Goal: Task Accomplishment & Management: Manage account settings

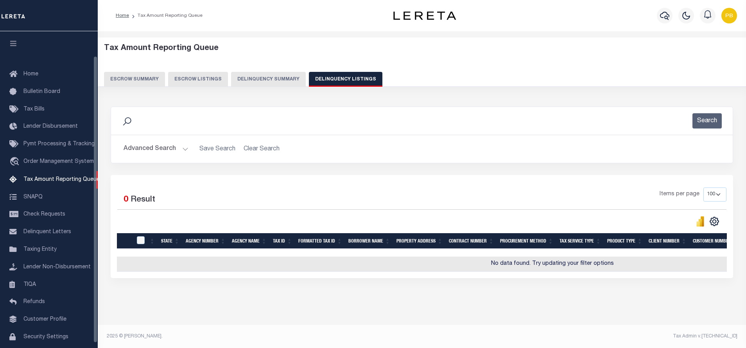
select select "100"
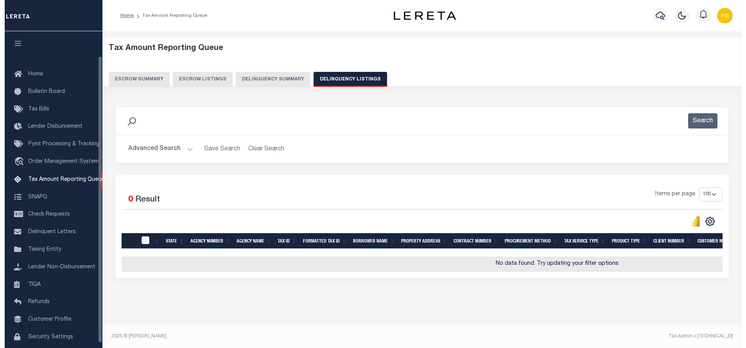
scroll to position [27, 0]
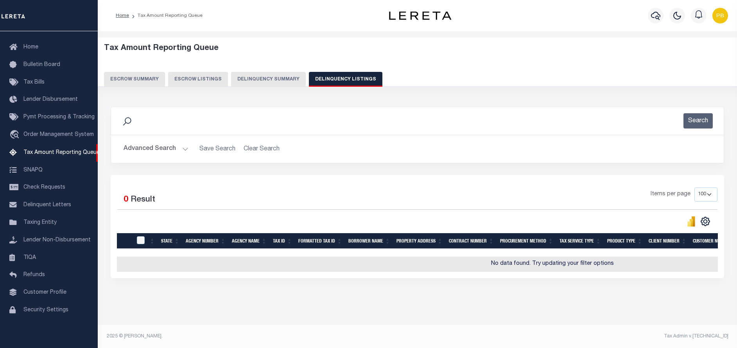
click at [182, 148] on button "Advanced Search" at bounding box center [156, 149] width 65 height 15
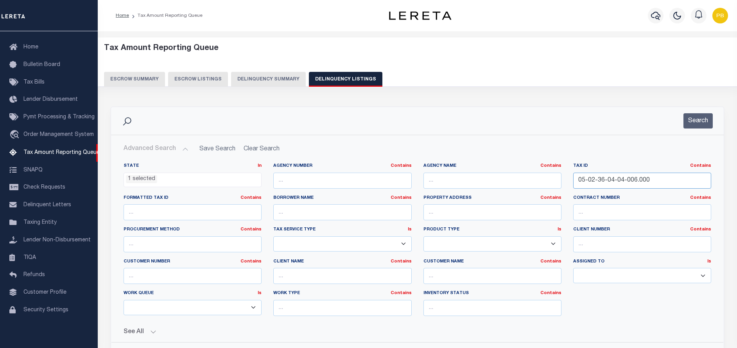
drag, startPoint x: 648, startPoint y: 181, endPoint x: 558, endPoint y: 180, distance: 90.0
click at [558, 180] on div "State In In AK AL AR AZ CA CO CT DC DE FL GA GU HI IA ID IL IN KS KY LA MA MD M…" at bounding box center [418, 243] width 600 height 160
paste input "20560092"
type input "205600920"
click at [703, 119] on button "Search" at bounding box center [698, 120] width 29 height 15
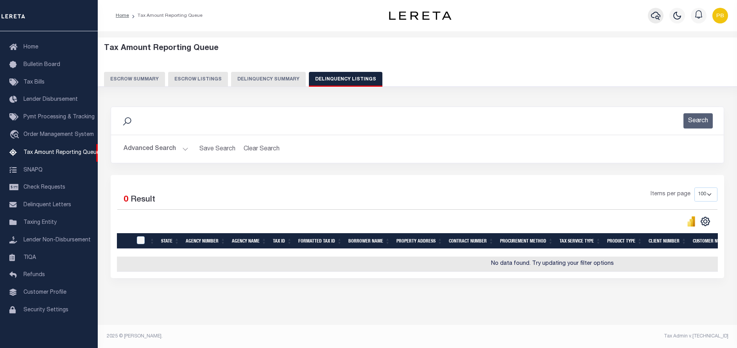
click at [652, 17] on icon "button" at bounding box center [655, 16] width 9 height 8
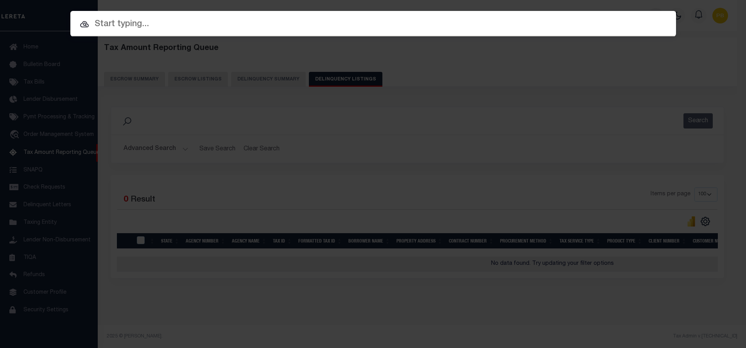
click at [180, 34] on div at bounding box center [373, 23] width 606 height 25
click at [182, 27] on input "text" at bounding box center [373, 25] width 606 height 14
paste input "1411309"
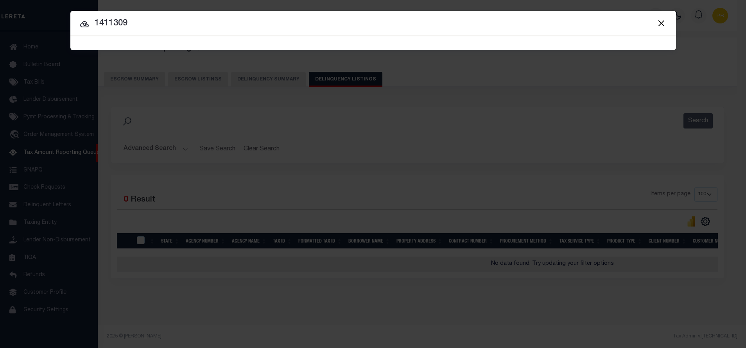
type input "1411309"
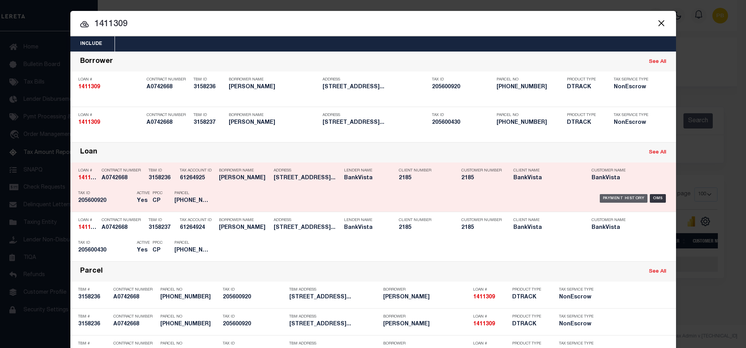
click at [620, 198] on div "Payment History" at bounding box center [624, 198] width 48 height 9
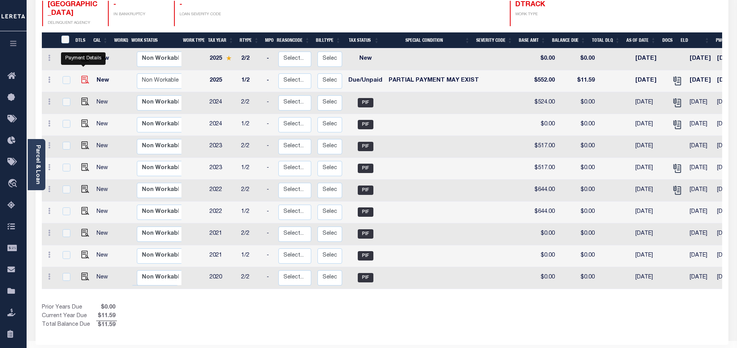
click at [83, 76] on img "" at bounding box center [85, 80] width 8 height 8
checkbox input "true"
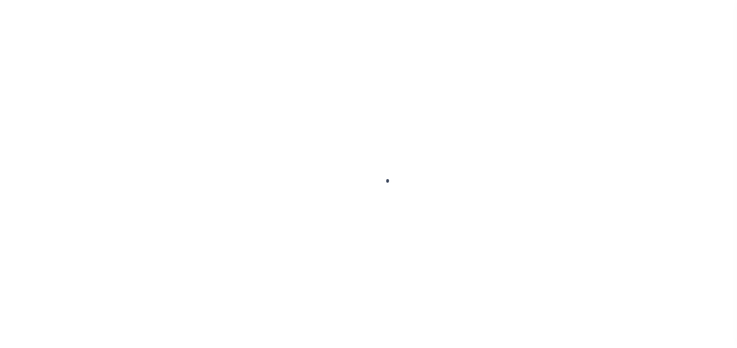
checkbox input "false"
type input "09/03/2025"
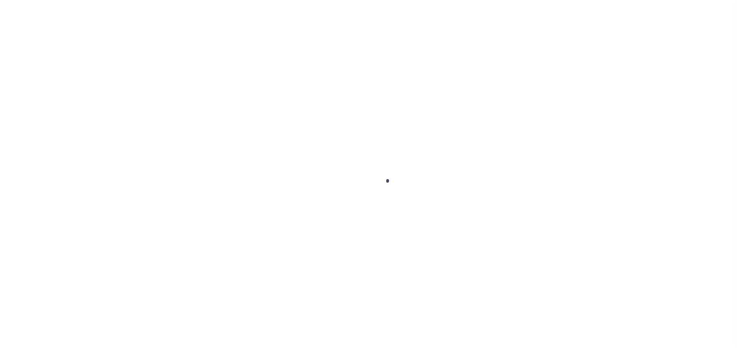
type input "09/03/2025"
select select "DUE"
select select "15"
type input "$552"
type input "$0.55"
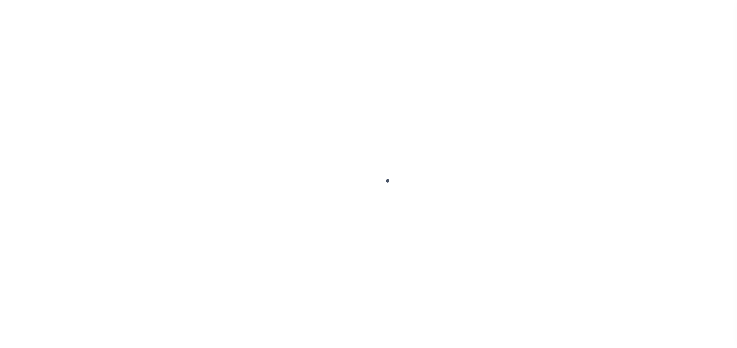
type input "$540.96"
type input "$11.04"
type input "$11.59"
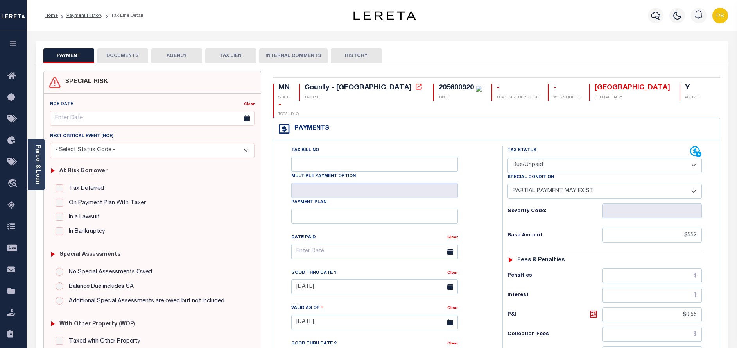
click at [131, 54] on button "DOCUMENTS" at bounding box center [122, 55] width 51 height 15
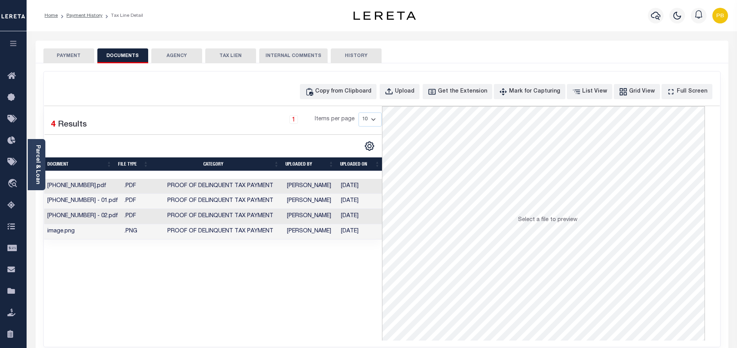
click at [80, 57] on button "PAYMENT" at bounding box center [68, 55] width 51 height 15
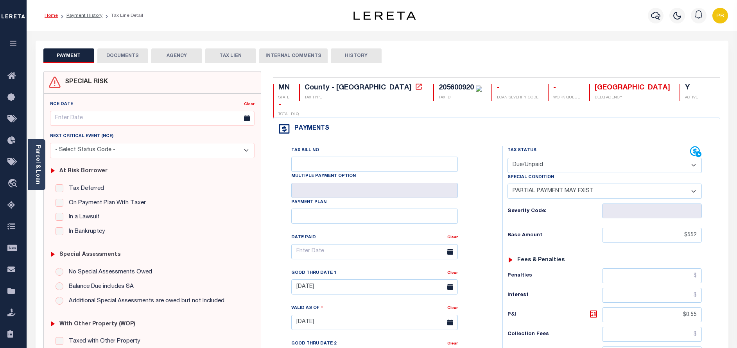
click at [52, 16] on link "Home" at bounding box center [51, 15] width 13 height 5
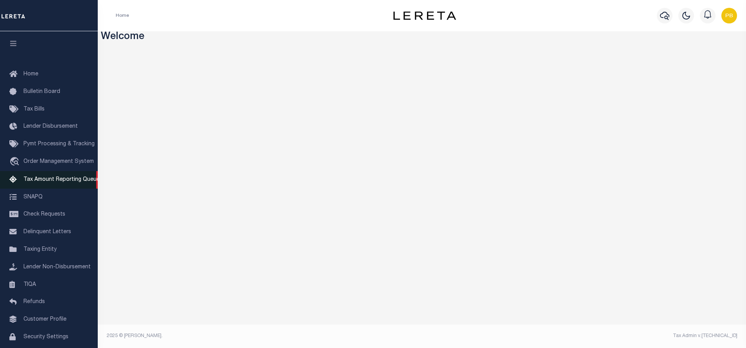
click at [40, 183] on span "Tax Amount Reporting Queue" at bounding box center [61, 179] width 76 height 5
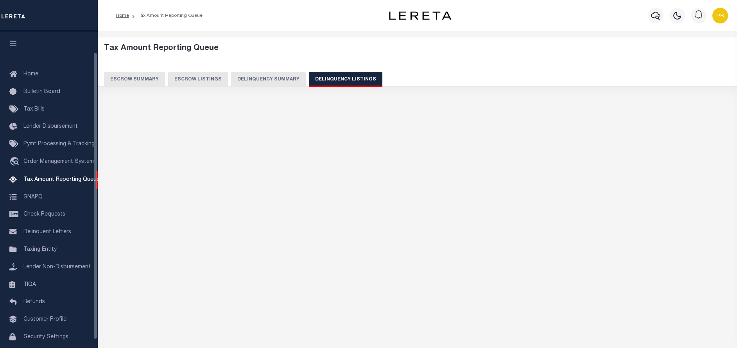
select select "CT"
select select "100"
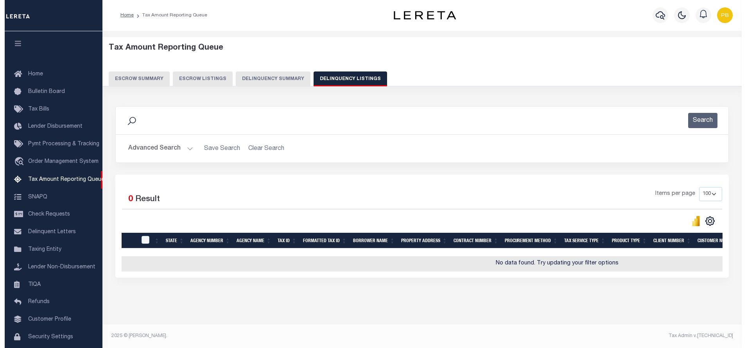
scroll to position [23, 0]
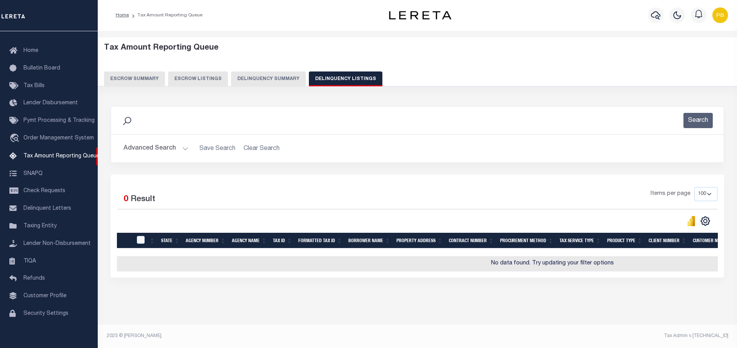
click at [178, 141] on button "Advanced Search" at bounding box center [156, 148] width 65 height 15
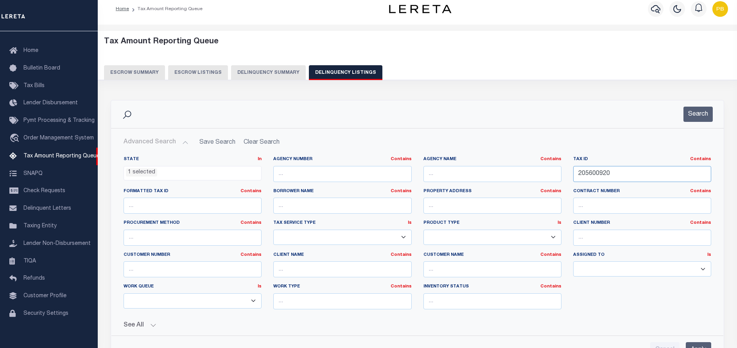
drag, startPoint x: 631, startPoint y: 177, endPoint x: 511, endPoint y: 165, distance: 120.2
click at [511, 165] on div "State In In AK AL AR AZ CA CO CT DC DE FL GA GU HI IA ID IL IN KS KY LA MA MD M…" at bounding box center [418, 236] width 600 height 160
paste input "37036300"
type input "370363000"
click at [695, 111] on button "Search" at bounding box center [698, 114] width 29 height 15
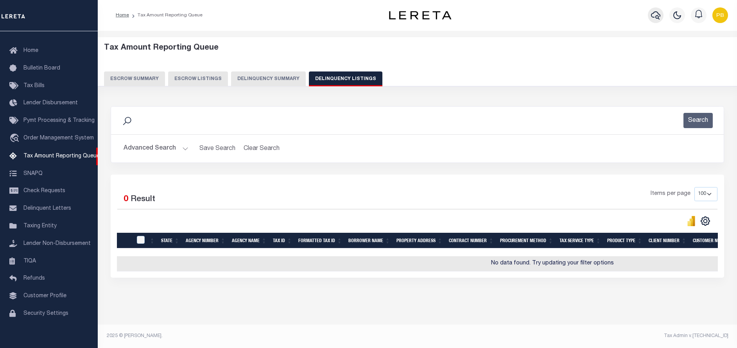
click at [656, 11] on icon "button" at bounding box center [655, 15] width 9 height 8
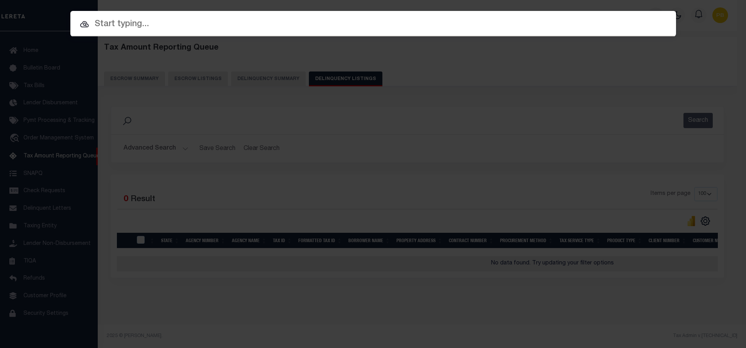
paste input "1412101"
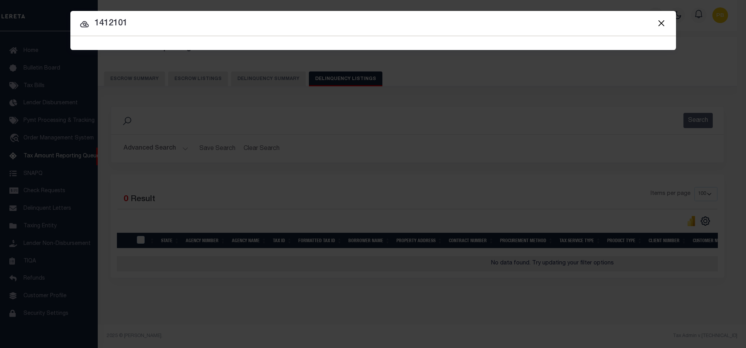
type input "1412101"
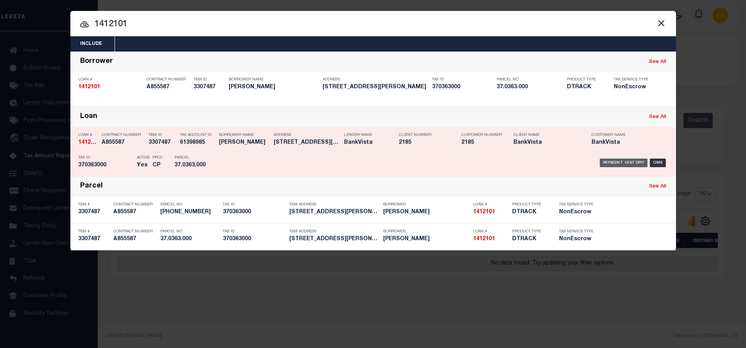
click at [621, 163] on div "Payment History" at bounding box center [624, 163] width 48 height 9
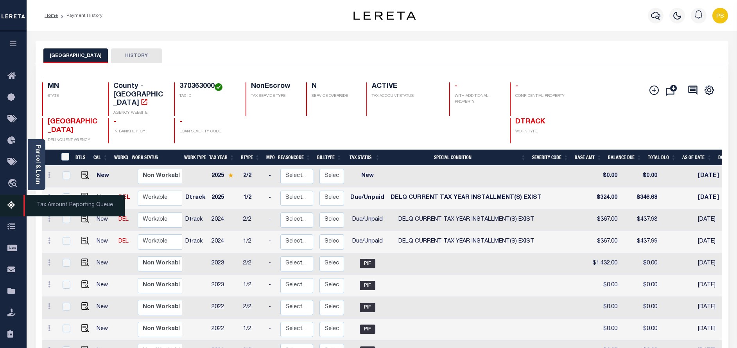
click at [7, 203] on icon at bounding box center [13, 206] width 13 height 10
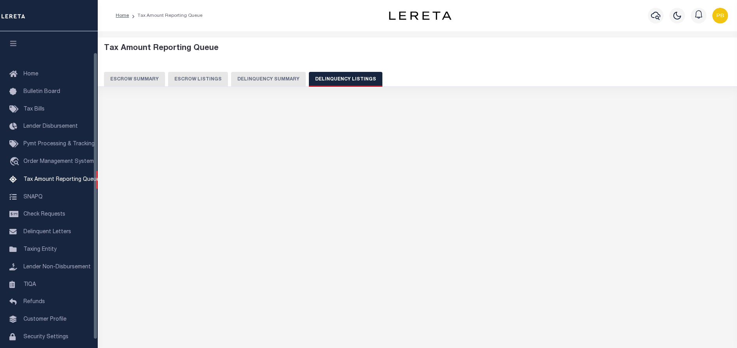
select select "CT"
select select "100"
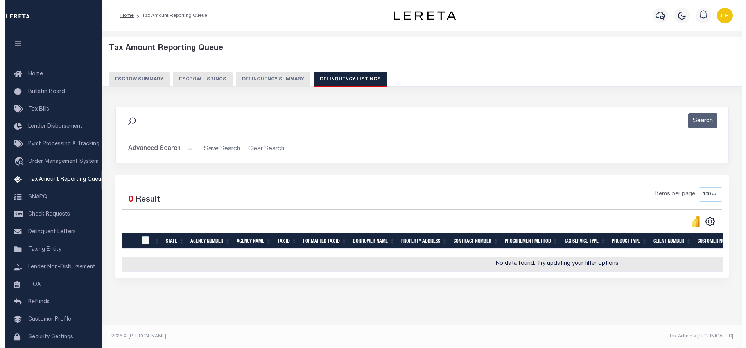
scroll to position [23, 0]
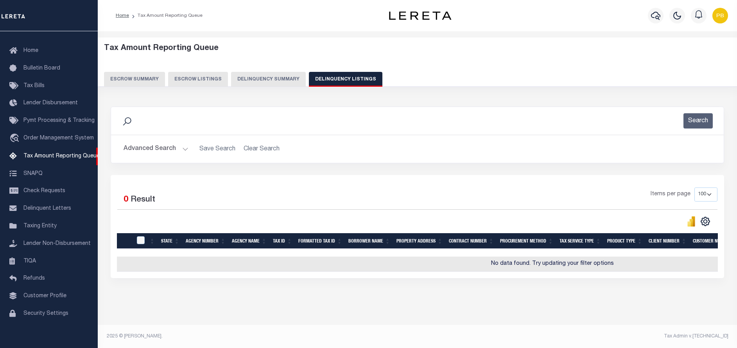
click at [182, 149] on button "Advanced Search" at bounding box center [156, 149] width 65 height 15
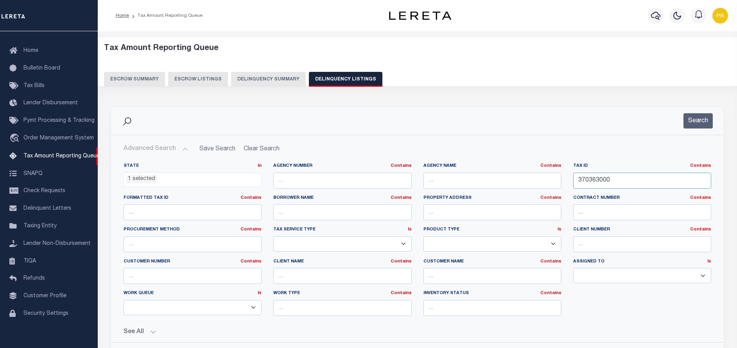
drag, startPoint x: 623, startPoint y: 183, endPoint x: 509, endPoint y: 182, distance: 113.8
click at [509, 182] on div "State In In AK AL AR AZ CA CO CT DC DE FL GA GU HI IA ID IL IN KS KY LA MA MD M…" at bounding box center [418, 243] width 600 height 160
paste input "490686"
type input "490686000"
click at [699, 120] on button "Search" at bounding box center [698, 120] width 29 height 15
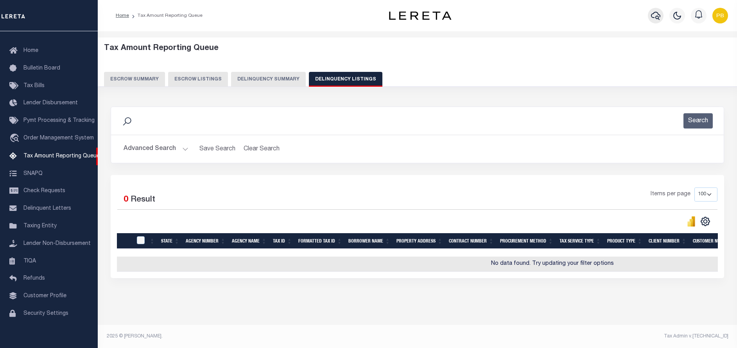
click at [654, 18] on icon "button" at bounding box center [655, 16] width 9 height 8
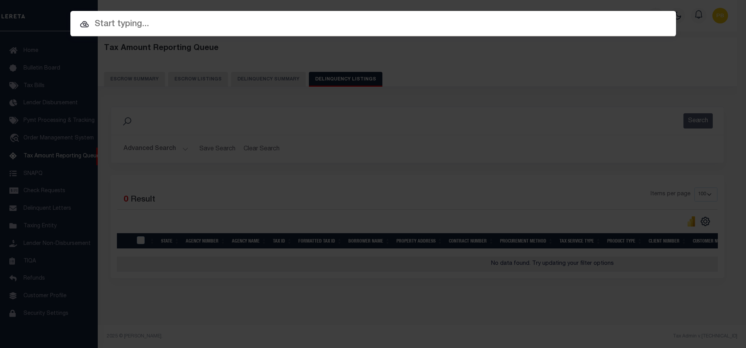
click at [246, 29] on input "text" at bounding box center [373, 25] width 606 height 14
paste input "1413163"
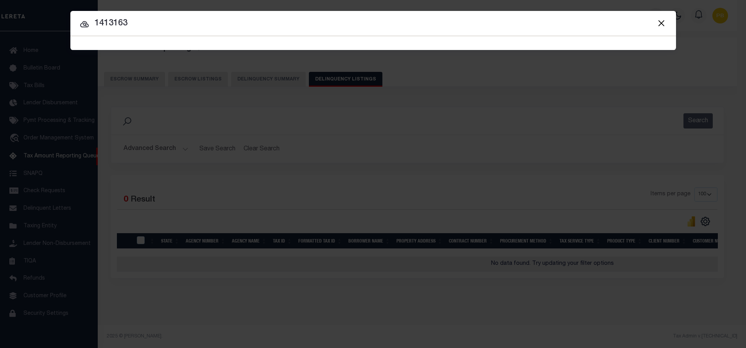
type input "1413163"
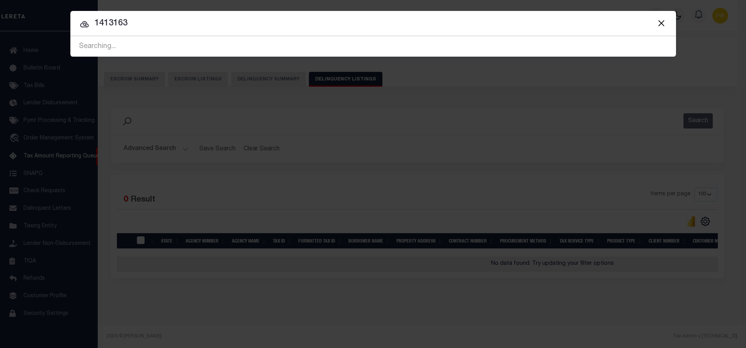
click at [468, 17] on input "1413163" at bounding box center [373, 24] width 606 height 14
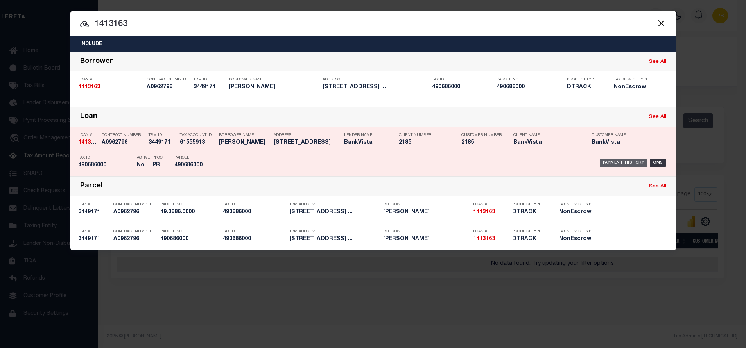
click at [627, 165] on div "Payment History" at bounding box center [624, 163] width 48 height 9
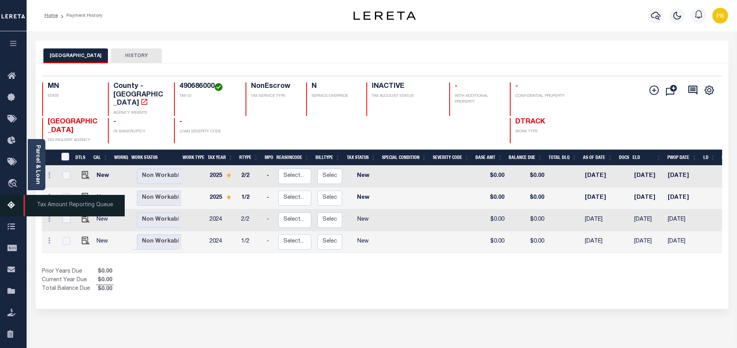
click at [7, 205] on link "Tax Amount Reporting Queue" at bounding box center [13, 206] width 27 height 22
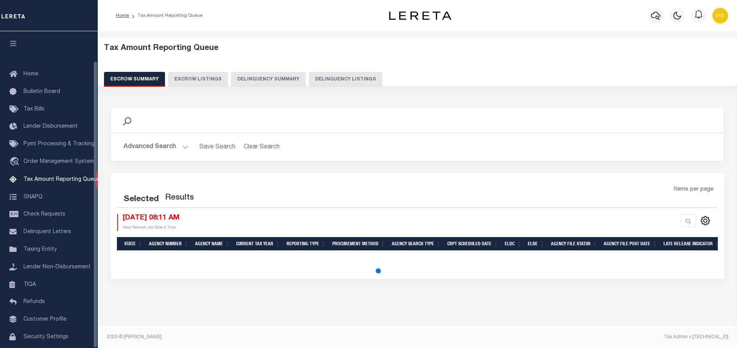
click at [368, 81] on button "Delinquency Listings" at bounding box center [346, 79] width 74 height 15
select select "100"
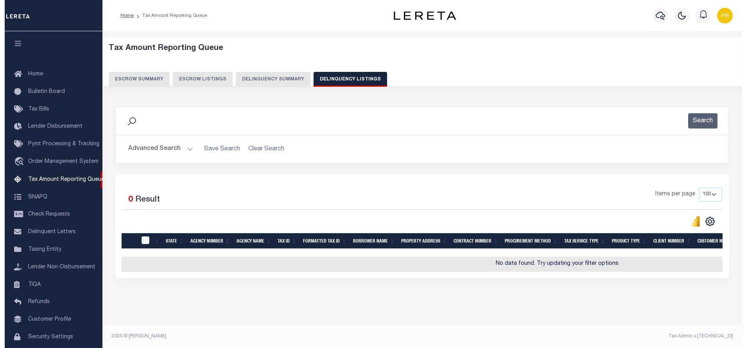
scroll to position [32, 0]
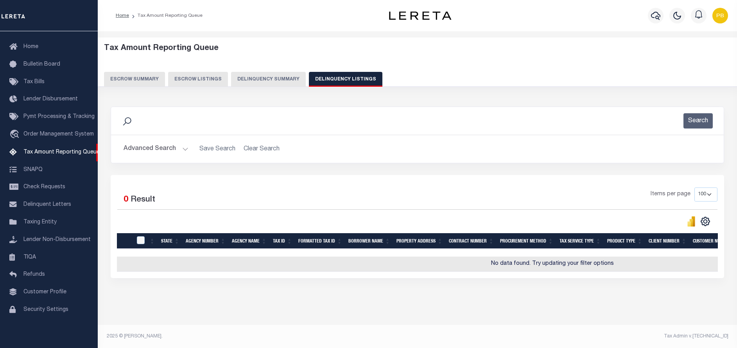
click at [176, 149] on button "Advanced Search" at bounding box center [156, 149] width 65 height 15
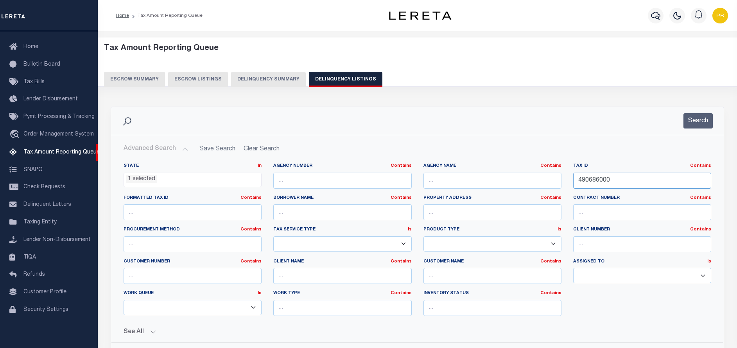
drag, startPoint x: 623, startPoint y: 177, endPoint x: 567, endPoint y: 170, distance: 56.7
click at [567, 170] on div "State In In AK AL AR AZ CA CO CT DC DE FL GA GU HI IA ID IL IN KS KY LA MA MD M…" at bounding box center [418, 243] width 600 height 160
paste input "1203212901"
type input "1203212901"
click at [696, 111] on div "Search" at bounding box center [417, 121] width 613 height 28
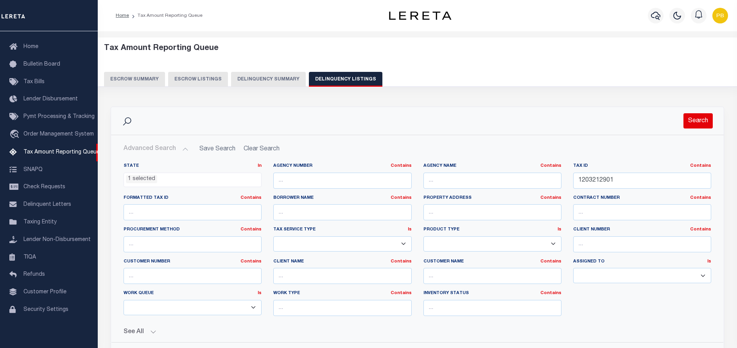
click at [701, 119] on button "Search" at bounding box center [698, 120] width 29 height 15
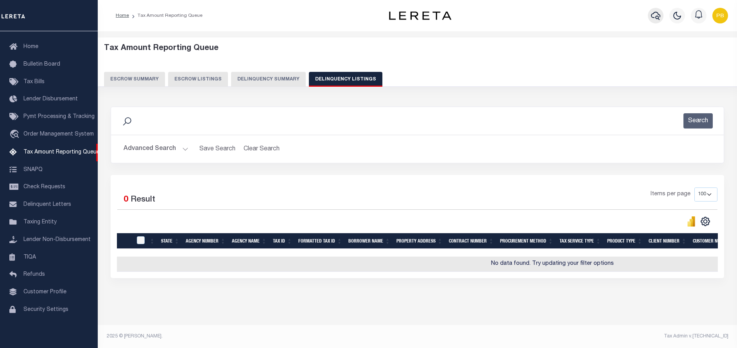
click at [657, 14] on icon "button" at bounding box center [655, 15] width 9 height 9
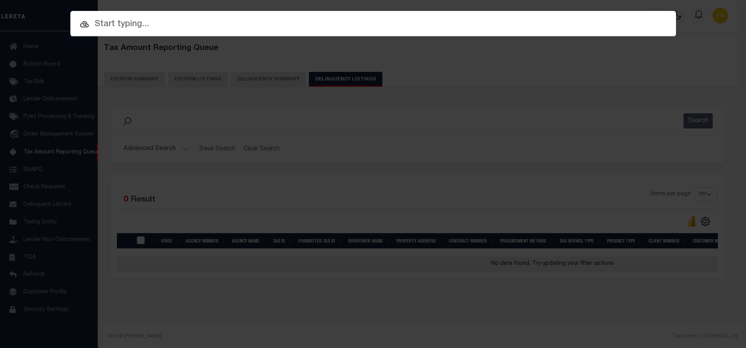
paste input "22003100"
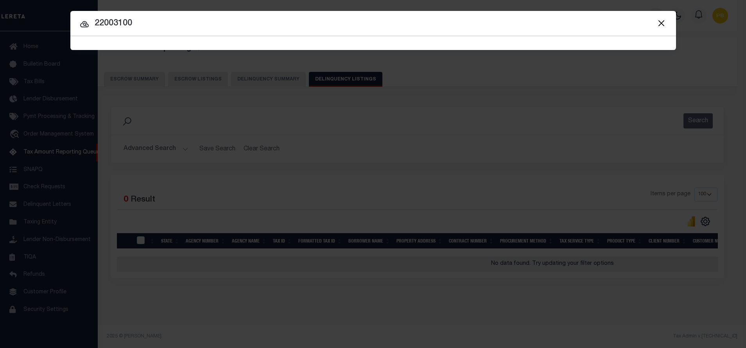
type input "22003100"
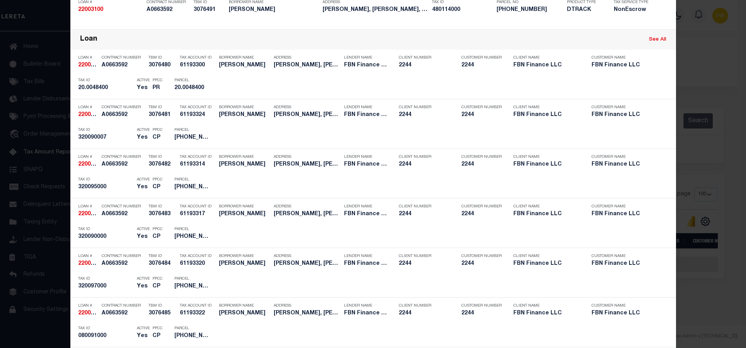
scroll to position [528, 0]
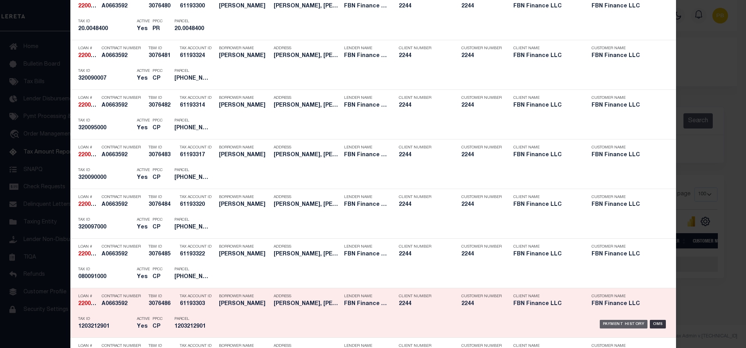
click at [611, 327] on div "Payment History" at bounding box center [624, 324] width 48 height 9
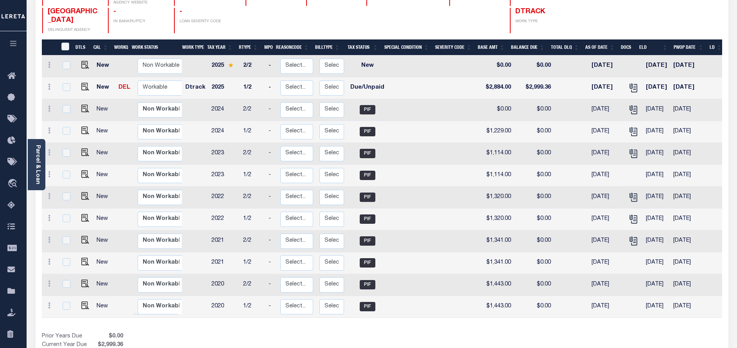
scroll to position [117, 0]
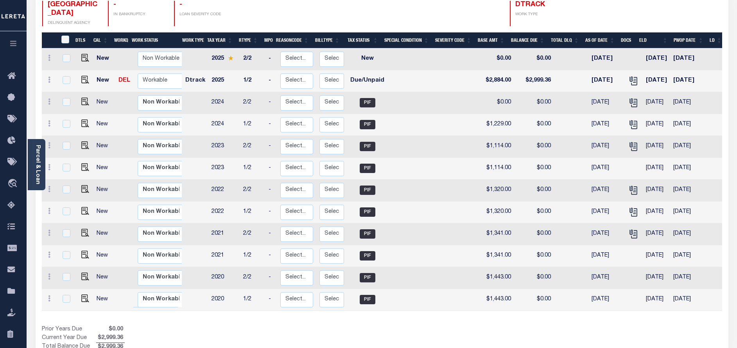
click at [155, 337] on div "Prior Years Due $0.00 Current Year Due $2,999.36 Total Balance Due $2,999.36" at bounding box center [212, 339] width 340 height 26
click at [158, 331] on div "Prior Years Due $0.00 Current Year Due $2,999.36 Total Balance Due $2,999.36" at bounding box center [212, 339] width 340 height 26
click at [154, 326] on div "Prior Years Due $0.00 Current Year Due $2,999.36 Total Balance Due $2,999.36" at bounding box center [212, 339] width 340 height 26
click at [84, 76] on img "" at bounding box center [85, 80] width 8 height 8
checkbox input "true"
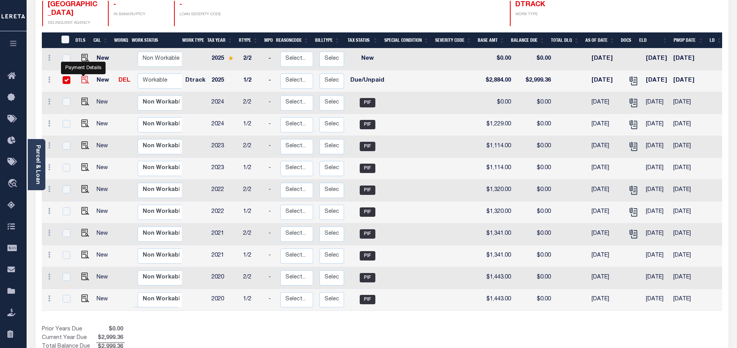
checkbox input "true"
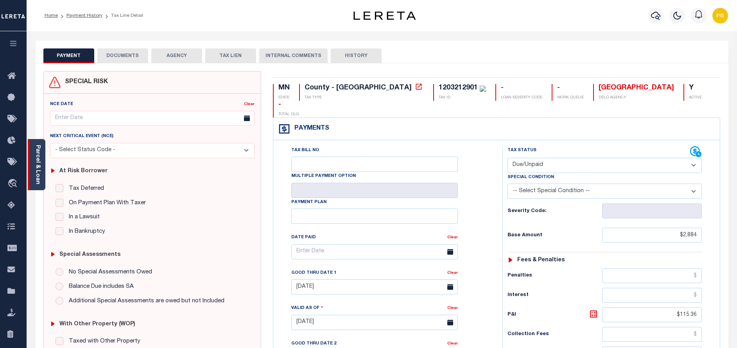
click at [40, 169] on link "Parcel & Loan" at bounding box center [37, 165] width 5 height 40
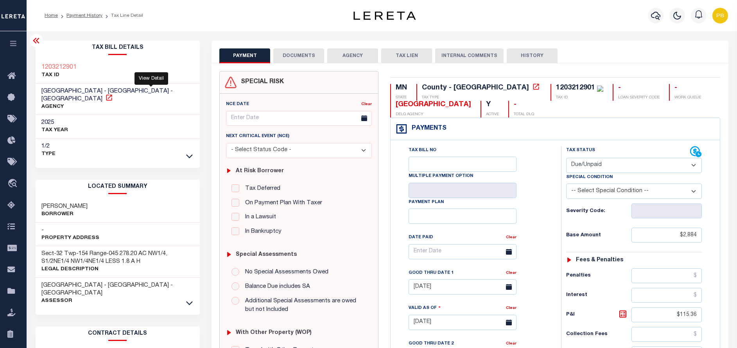
click at [113, 94] on icon at bounding box center [109, 98] width 8 height 8
click at [601, 164] on select "- Select Status Code - Open Due/Unpaid Paid Incomplete No Tax Due Internal Refu…" at bounding box center [634, 165] width 136 height 15
select select "PYD"
click at [566, 158] on select "- Select Status Code - Open Due/Unpaid Paid Incomplete No Tax Due Internal Refu…" at bounding box center [634, 165] width 136 height 15
type input "[DATE]"
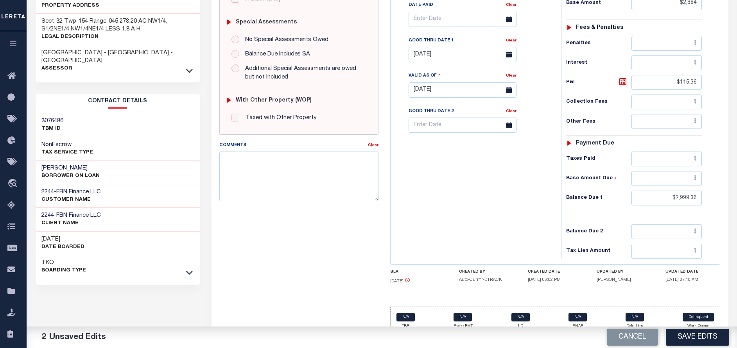
scroll to position [235, 0]
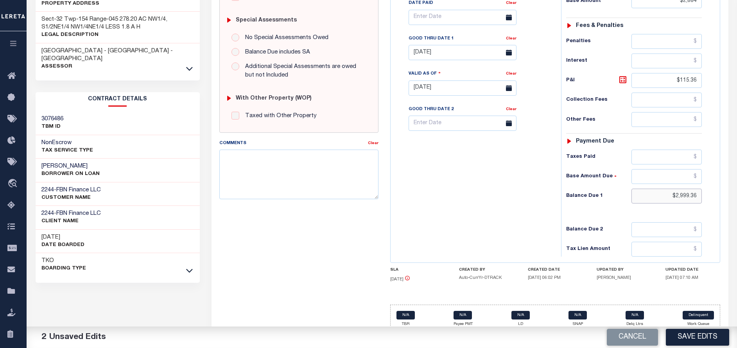
click at [700, 197] on input "$2,999.36" at bounding box center [667, 196] width 70 height 15
type input "$"
click at [700, 197] on input "$" at bounding box center [667, 196] width 70 height 15
click at [687, 156] on input "text" at bounding box center [667, 157] width 70 height 15
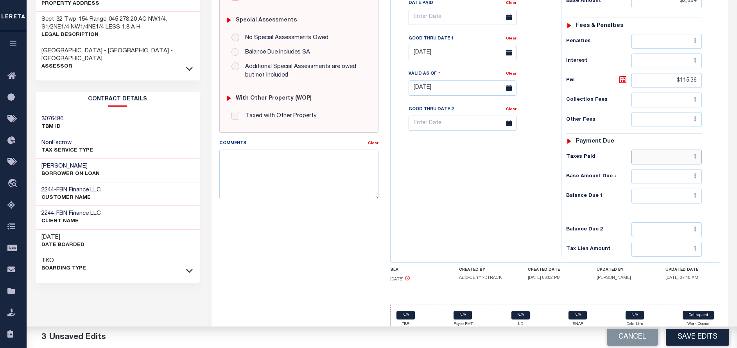
paste input "2,482.58"
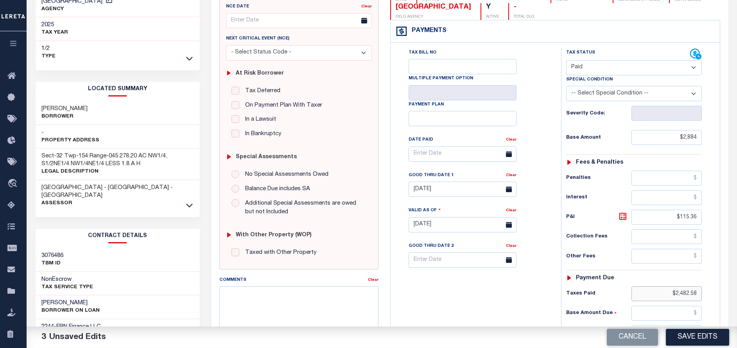
scroll to position [59, 0]
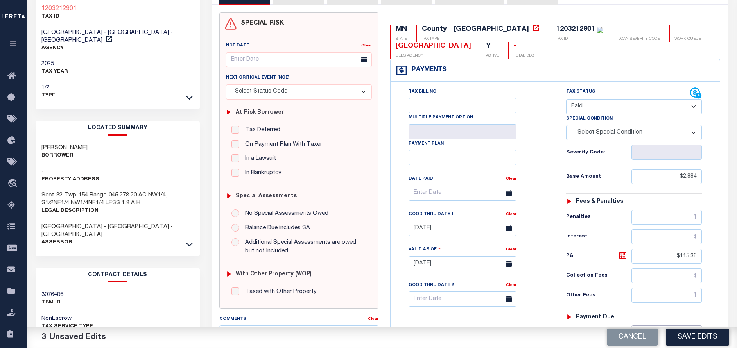
type input "$2,482.58"
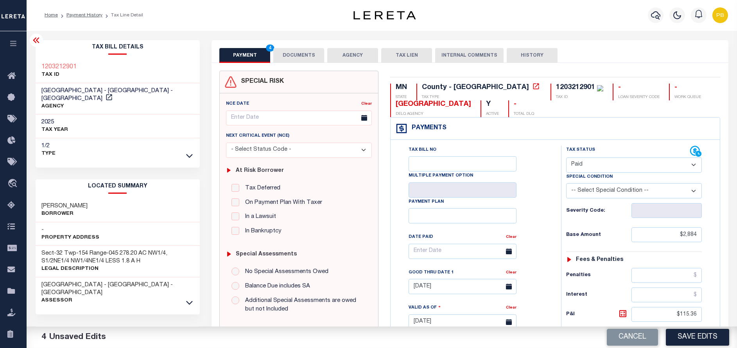
scroll to position [0, 0]
click at [88, 15] on link "Payment History" at bounding box center [84, 15] width 36 height 5
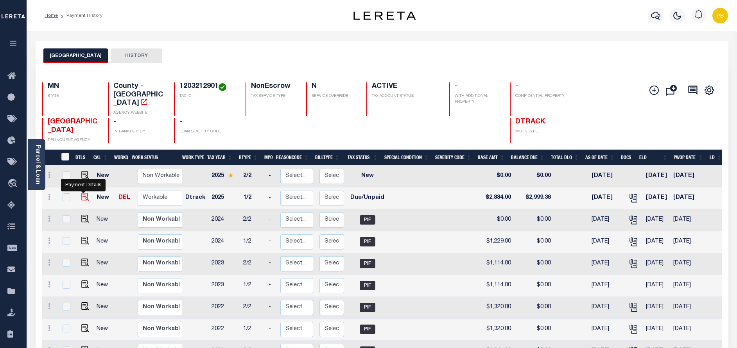
click at [81, 193] on img "" at bounding box center [85, 197] width 8 height 8
checkbox input "true"
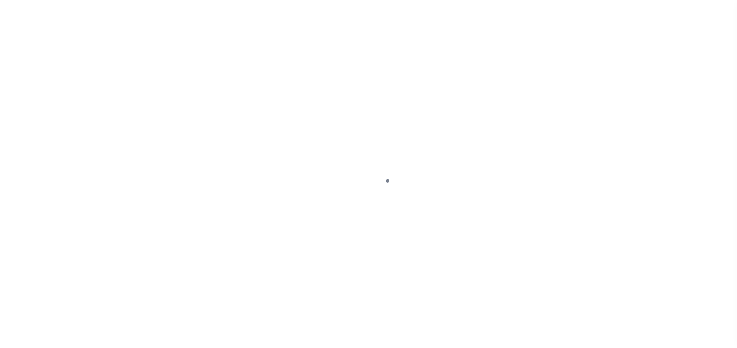
select select "DUE"
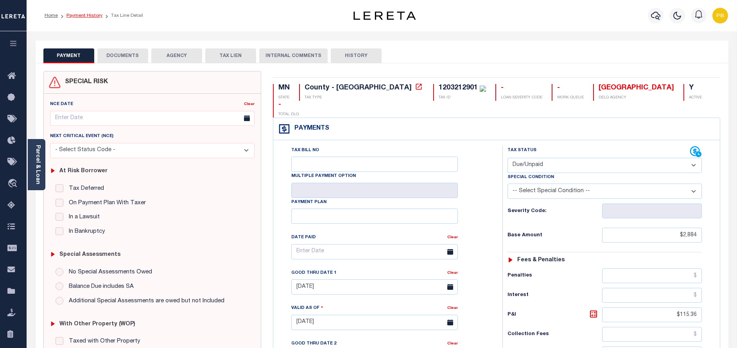
click at [91, 15] on link "Payment History" at bounding box center [84, 15] width 36 height 5
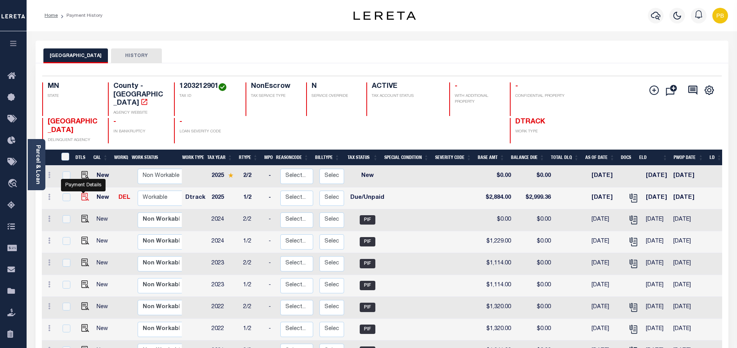
click at [81, 193] on img "" at bounding box center [85, 197] width 8 height 8
checkbox input "true"
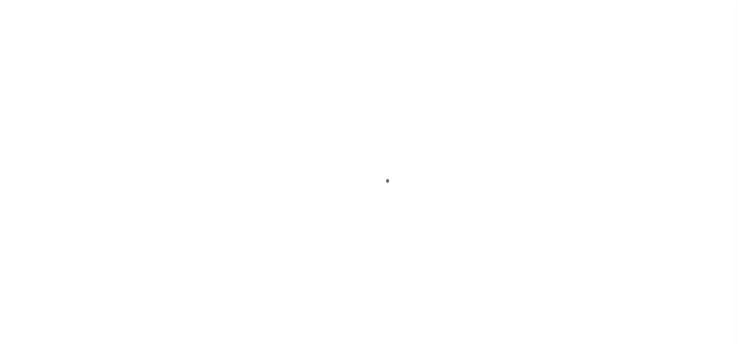
select select "DUE"
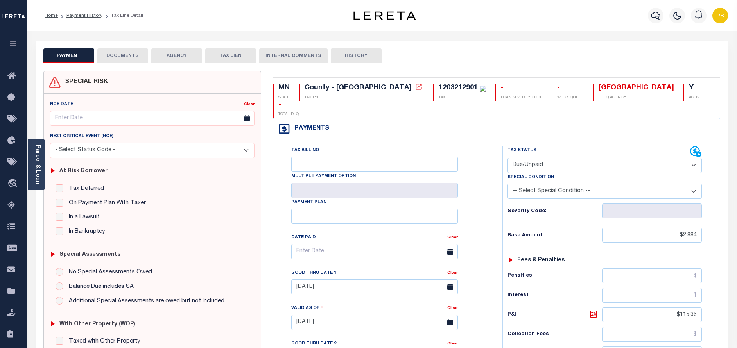
click at [114, 54] on button "DOCUMENTS" at bounding box center [122, 55] width 51 height 15
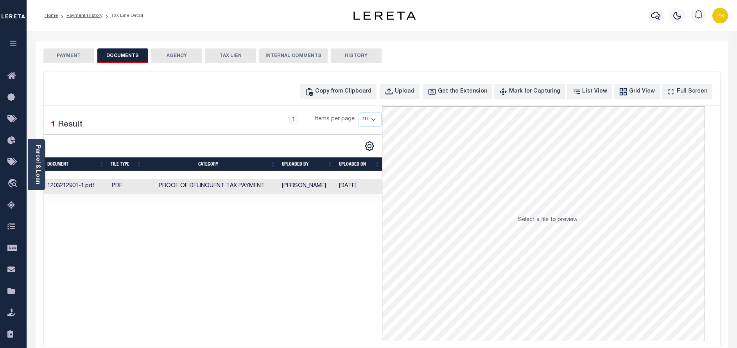
click at [74, 187] on td "1203212901-1.pdf" at bounding box center [75, 186] width 63 height 15
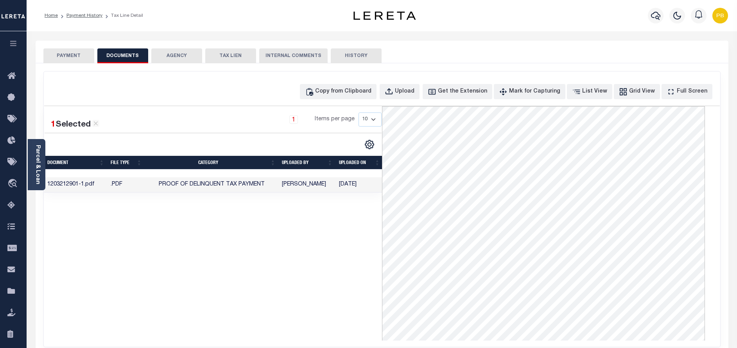
click at [316, 185] on td "[PERSON_NAME]" at bounding box center [307, 185] width 57 height 15
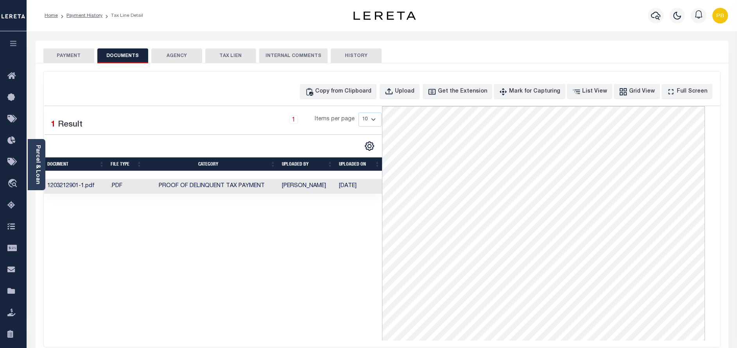
click at [71, 53] on button "PAYMENT" at bounding box center [68, 55] width 51 height 15
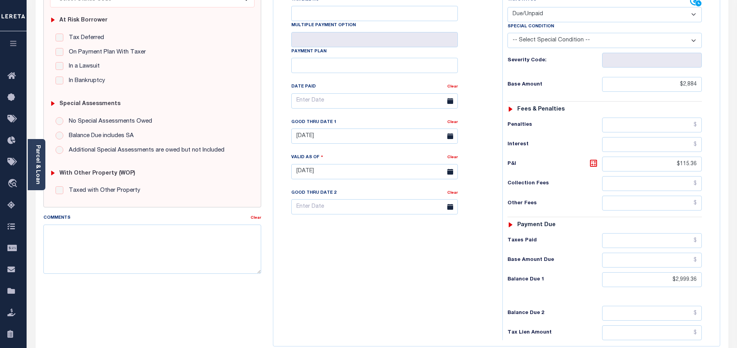
scroll to position [226, 0]
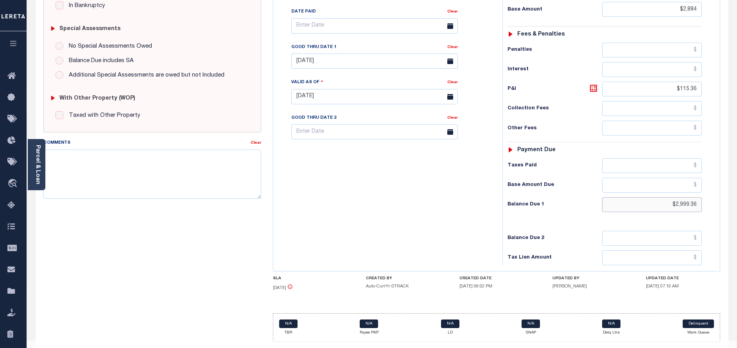
drag, startPoint x: 697, startPoint y: 187, endPoint x: 624, endPoint y: 184, distance: 73.2
click at [624, 198] on input "$2,999.36" at bounding box center [652, 205] width 100 height 15
paste input "3,085.88"
type input "$3,085.88"
type input "[DATE]"
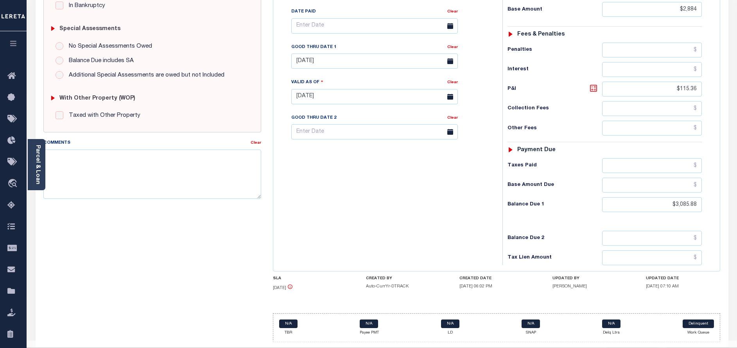
click at [594, 84] on icon at bounding box center [593, 88] width 9 height 9
type input "$201.88"
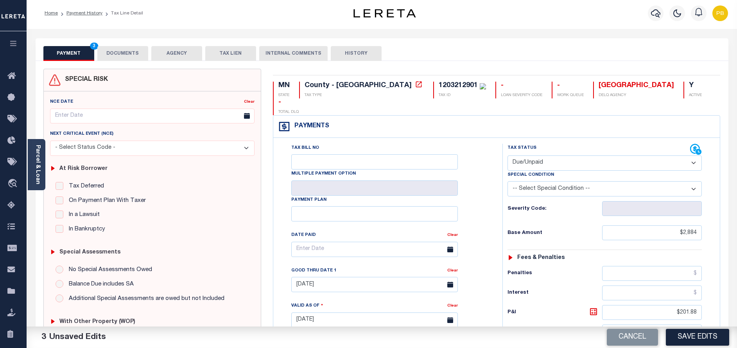
scroll to position [0, 0]
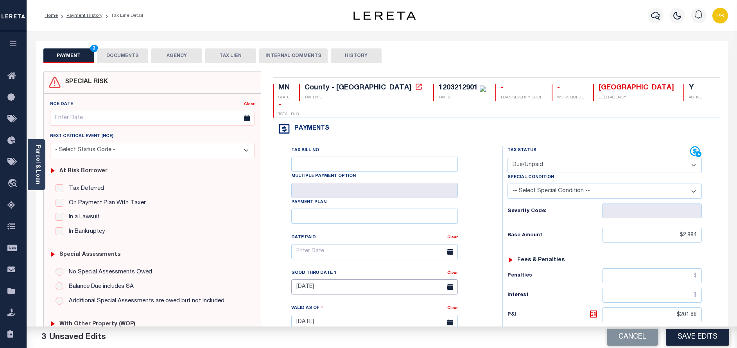
click at [331, 280] on input "[DATE]" at bounding box center [374, 287] width 167 height 15
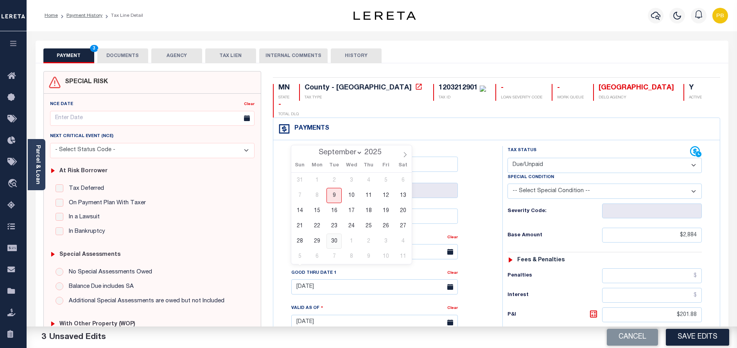
click at [328, 238] on span "30" at bounding box center [334, 241] width 15 height 15
type input "[DATE]"
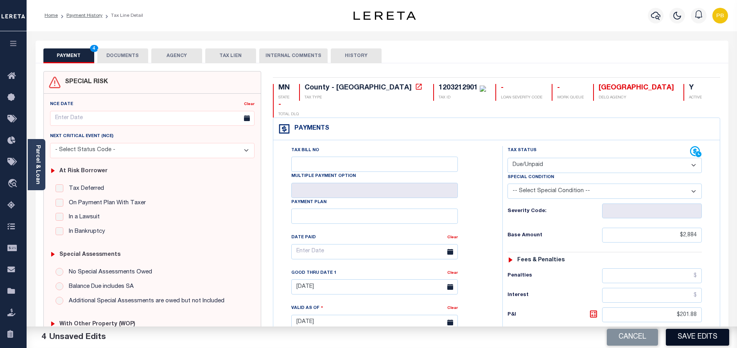
click at [693, 337] on button "Save Edits" at bounding box center [697, 337] width 63 height 17
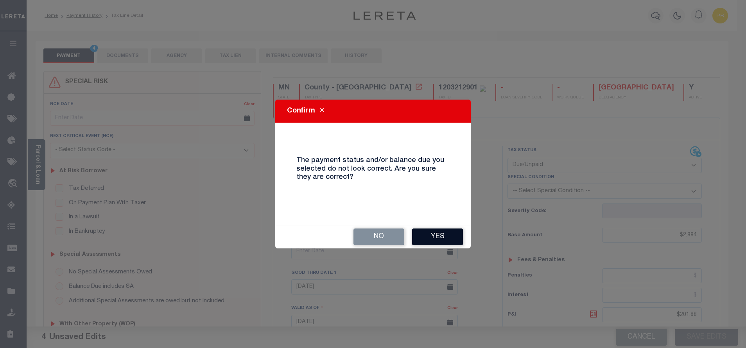
click at [443, 243] on button "Yes" at bounding box center [437, 237] width 51 height 17
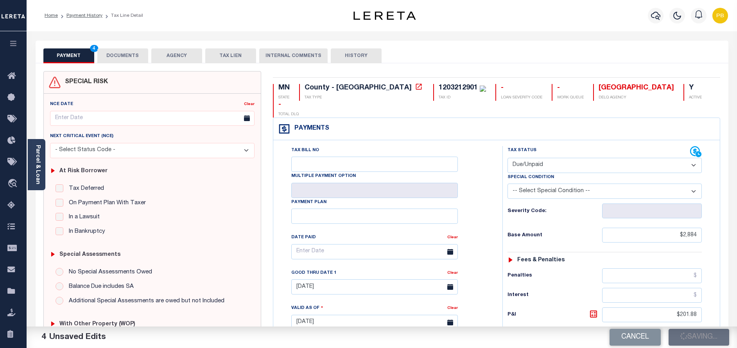
checkbox input "false"
type input "$2,884"
type input "$201.88"
type input "$3,085.88"
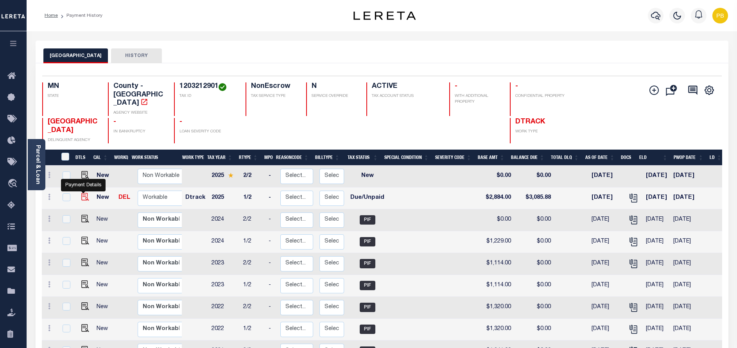
click at [83, 193] on img "" at bounding box center [85, 197] width 8 height 8
checkbox input "true"
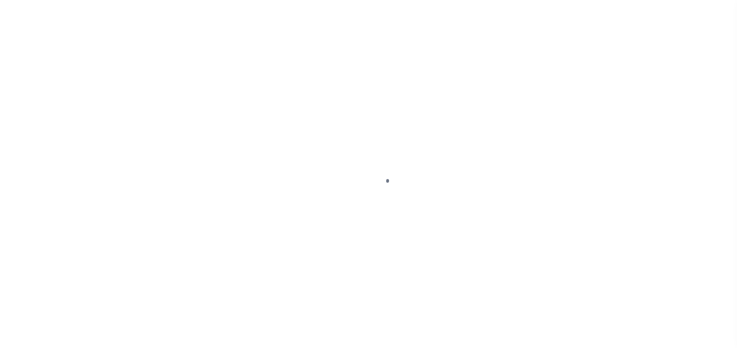
select select "DUE"
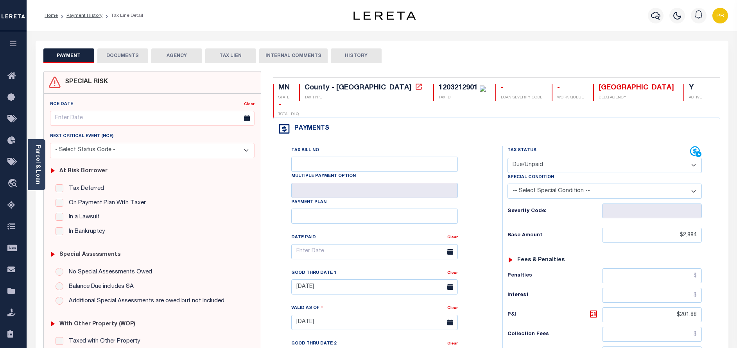
click at [133, 59] on button "DOCUMENTS" at bounding box center [122, 55] width 51 height 15
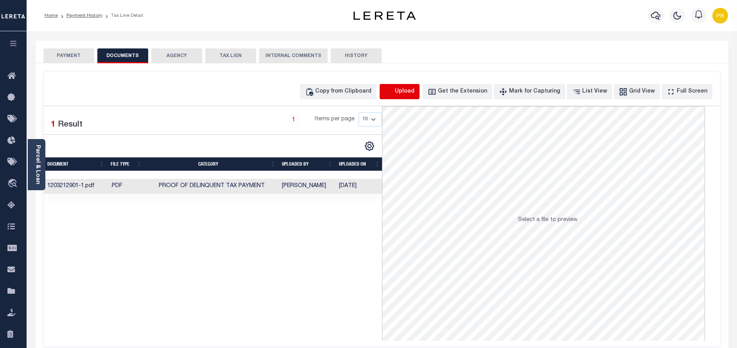
click at [393, 88] on icon "button" at bounding box center [389, 92] width 9 height 9
select select "POP"
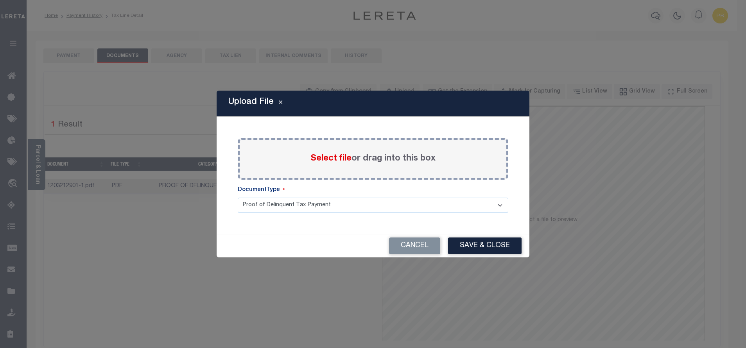
click at [317, 160] on span "Select file" at bounding box center [331, 158] width 41 height 9
click at [0, 0] on input "Select file or drag into this box" at bounding box center [0, 0] width 0 height 0
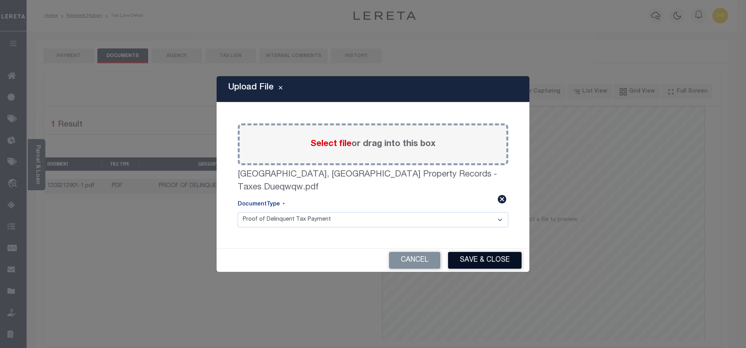
click at [494, 252] on button "Save & Close" at bounding box center [485, 260] width 74 height 17
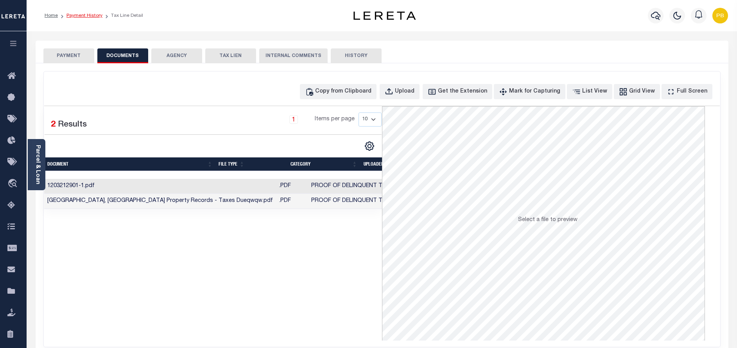
click at [84, 14] on link "Payment History" at bounding box center [84, 15] width 36 height 5
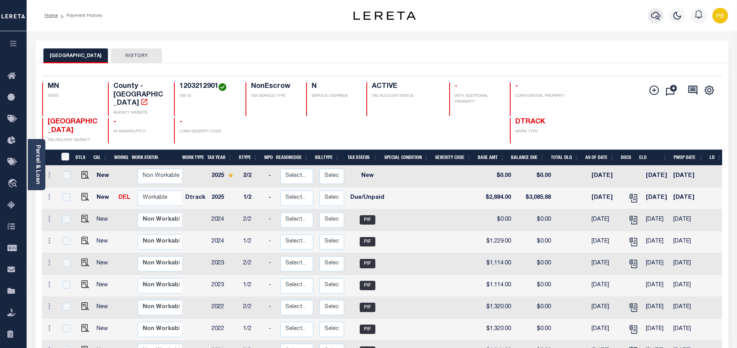
click at [658, 14] on icon "button" at bounding box center [655, 15] width 9 height 9
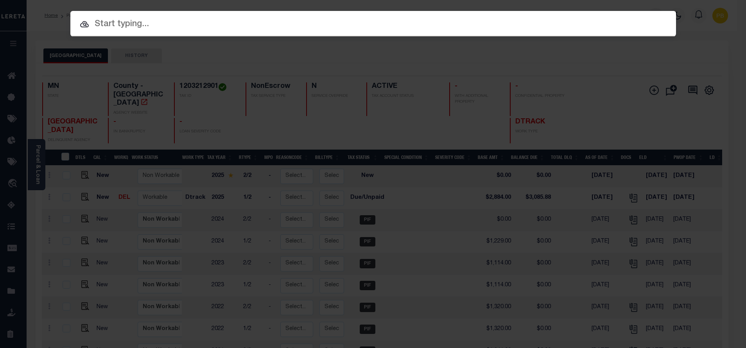
click at [201, 29] on input "text" at bounding box center [373, 25] width 606 height 14
paste input "22003261"
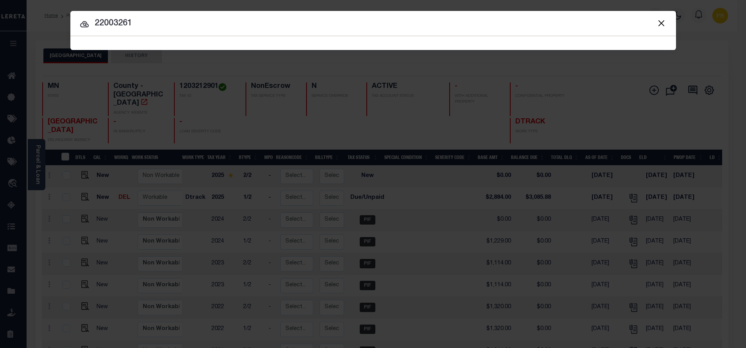
type input "22003261"
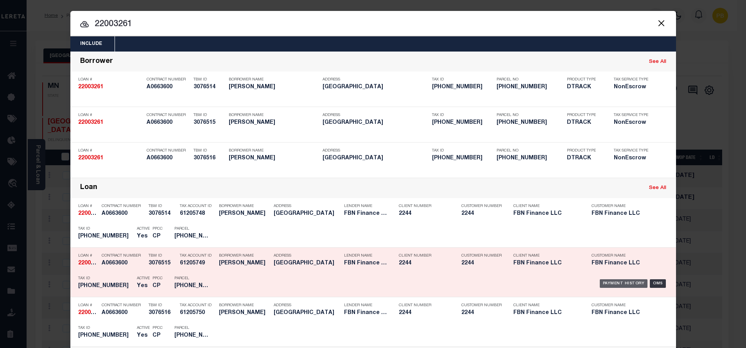
click at [616, 284] on div "Payment History" at bounding box center [624, 284] width 48 height 9
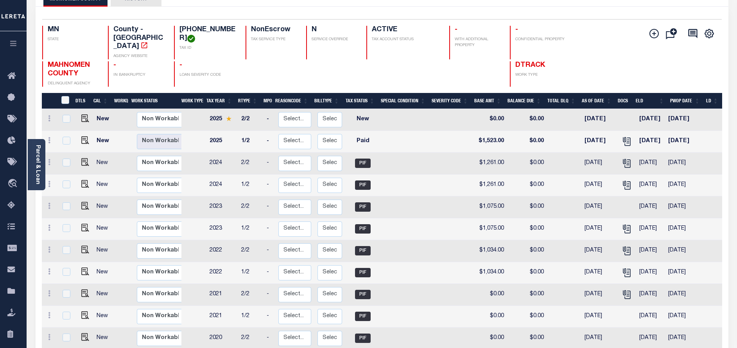
scroll to position [59, 0]
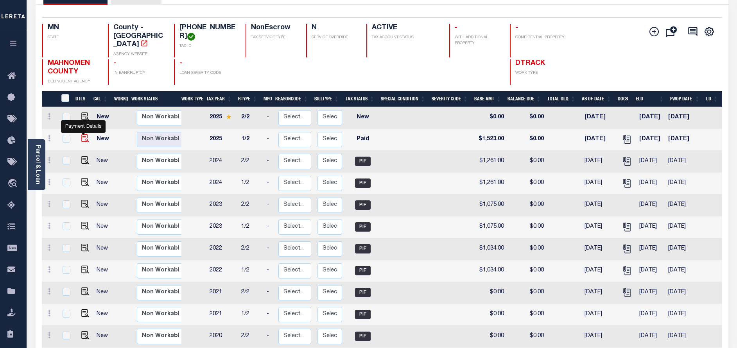
click at [83, 135] on img "" at bounding box center [85, 139] width 8 height 8
checkbox input "true"
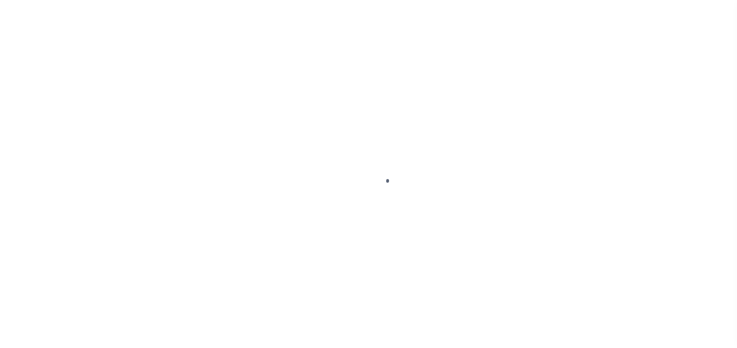
select select "PYD"
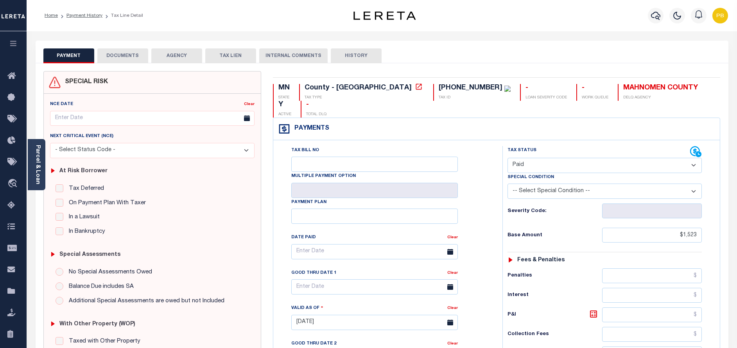
click at [129, 56] on button "DOCUMENTS" at bounding box center [122, 55] width 51 height 15
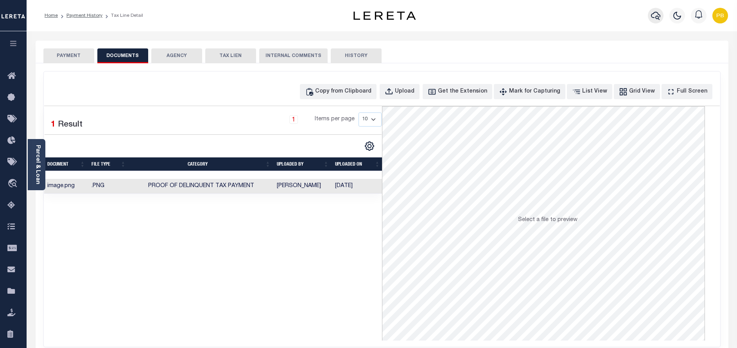
click at [657, 14] on icon "button" at bounding box center [655, 15] width 9 height 9
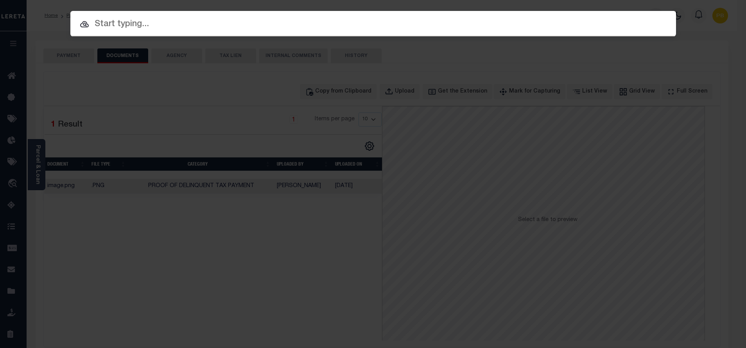
click at [171, 27] on input "text" at bounding box center [373, 25] width 606 height 14
paste input "1409437"
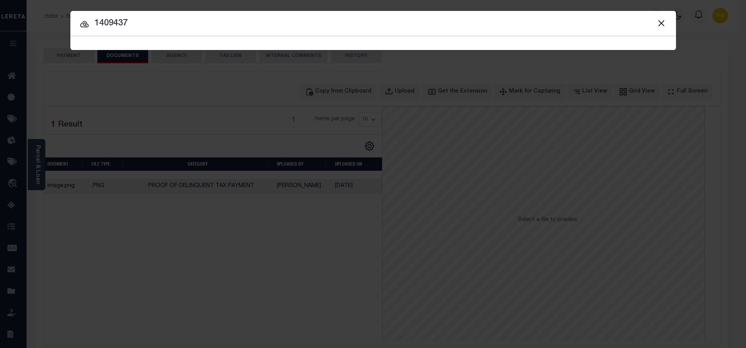
type input "1409437"
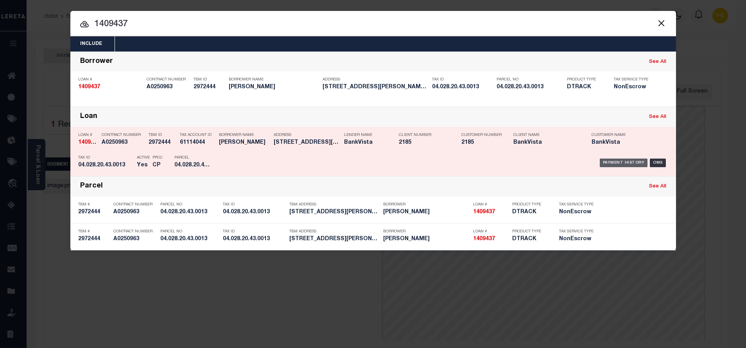
click at [620, 161] on div "Payment History" at bounding box center [624, 163] width 48 height 9
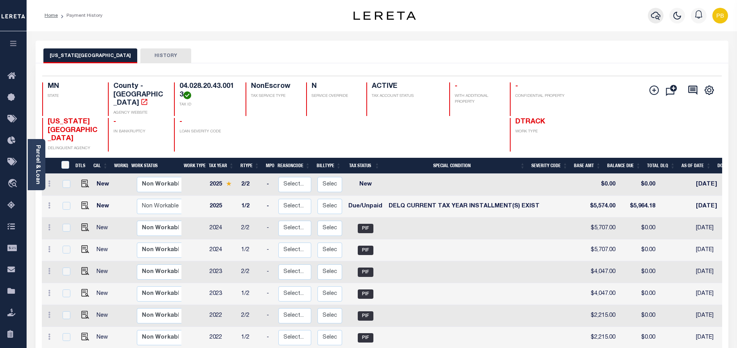
click at [656, 20] on icon "button" at bounding box center [655, 15] width 9 height 9
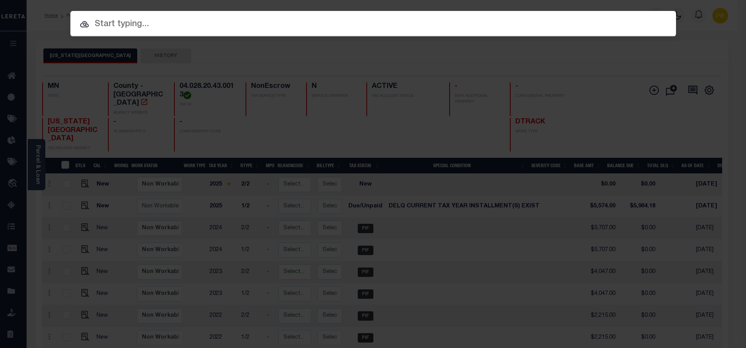
paste input "11473284"
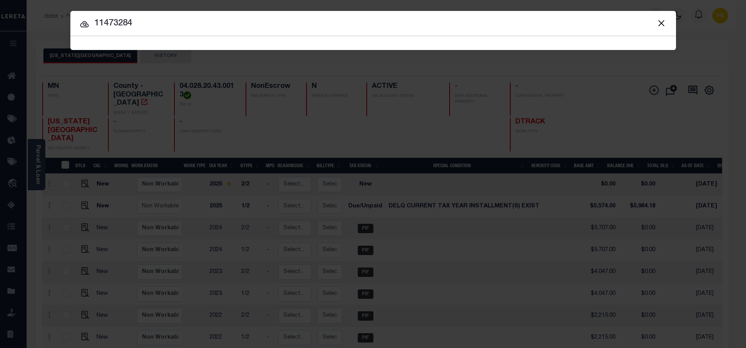
type input "11473284"
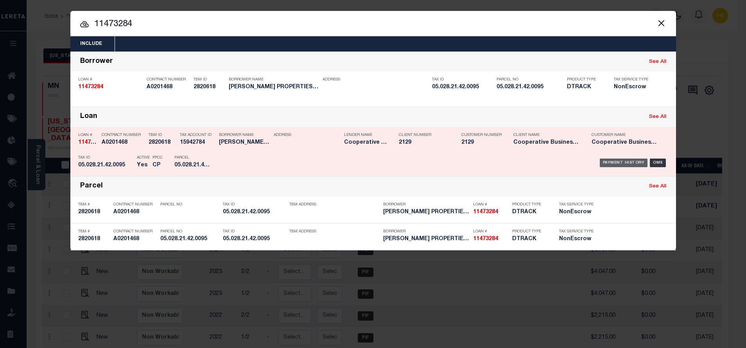
click at [628, 163] on div "Payment History" at bounding box center [624, 163] width 48 height 9
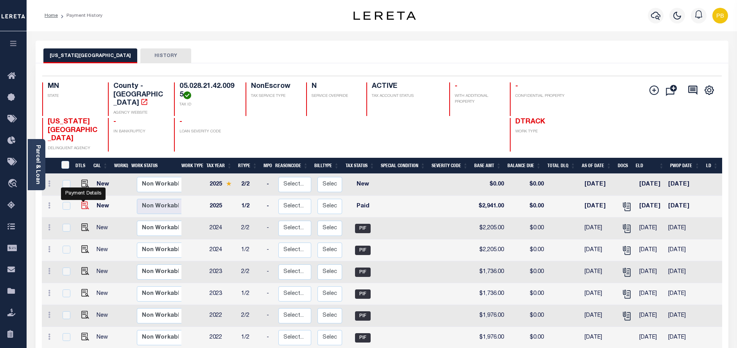
click at [82, 202] on img "" at bounding box center [85, 206] width 8 height 8
checkbox input "true"
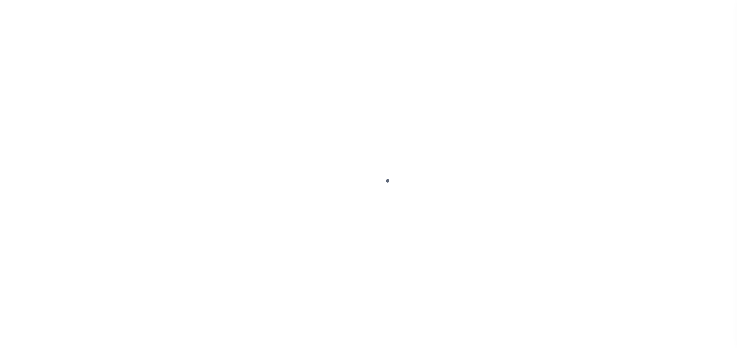
select select "PYD"
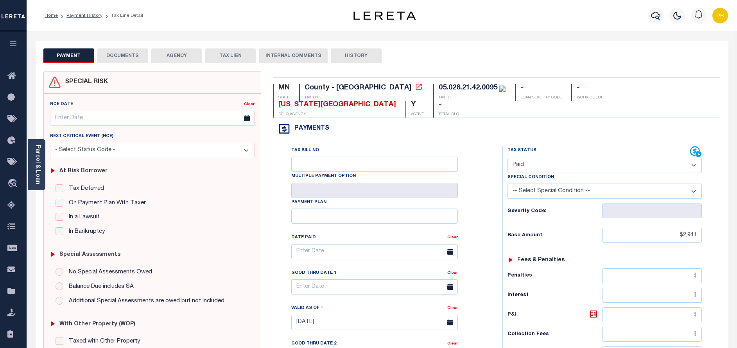
click at [139, 61] on button "DOCUMENTS" at bounding box center [122, 55] width 51 height 15
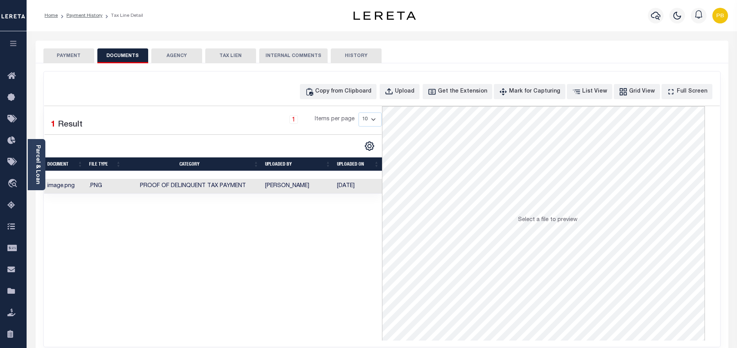
click at [85, 11] on ol "Home Payment History Tax Line Detail" at bounding box center [93, 15] width 111 height 16
click at [88, 14] on link "Payment History" at bounding box center [84, 15] width 36 height 5
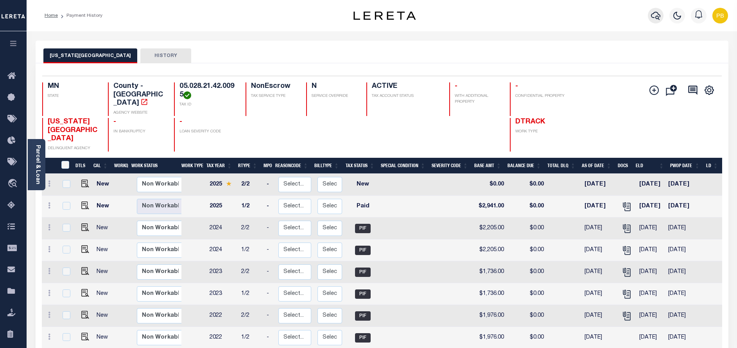
click at [658, 15] on icon "button" at bounding box center [655, 16] width 9 height 8
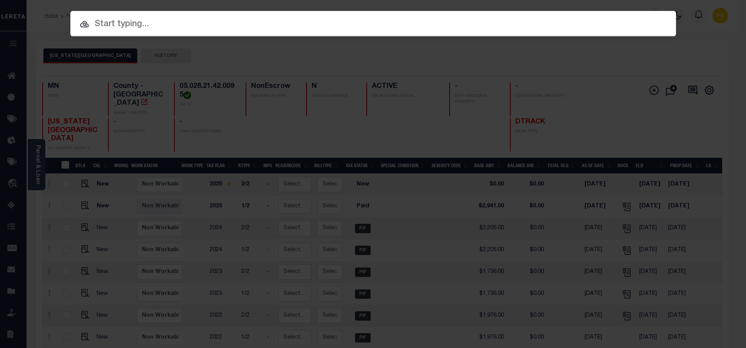
paste input "1410703"
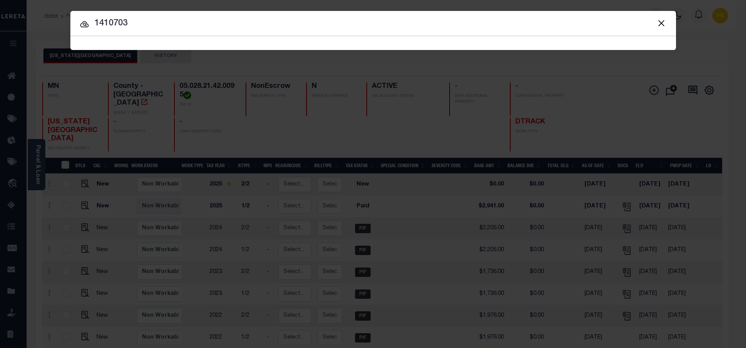
type input "1410703"
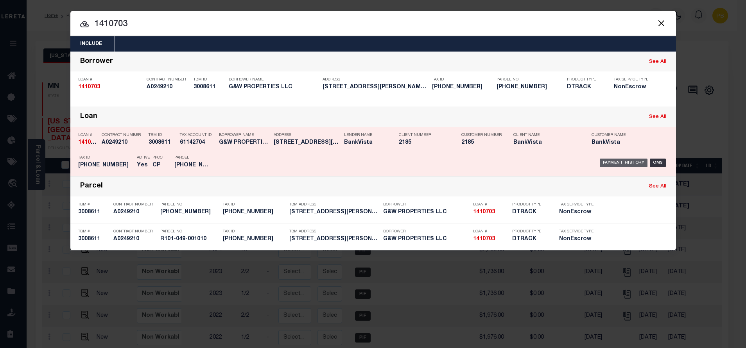
click at [614, 160] on div "Payment History" at bounding box center [624, 163] width 48 height 9
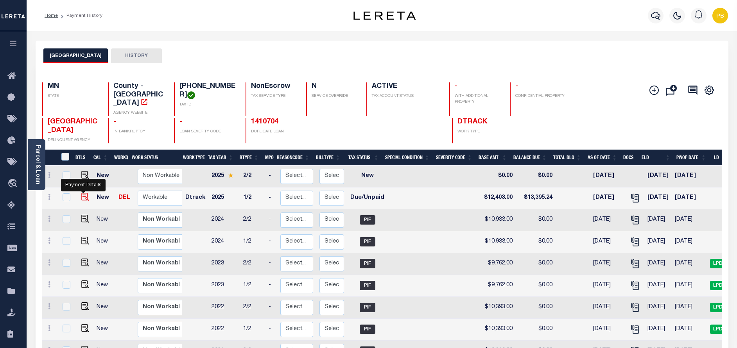
click at [81, 193] on img "" at bounding box center [85, 197] width 8 height 8
checkbox input "true"
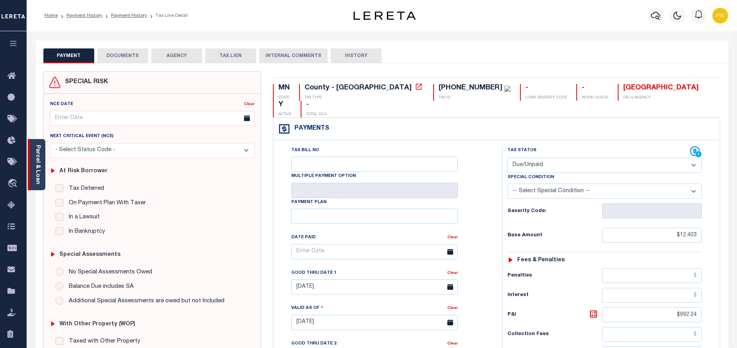
click at [40, 168] on link "Parcel & Loan" at bounding box center [37, 165] width 5 height 40
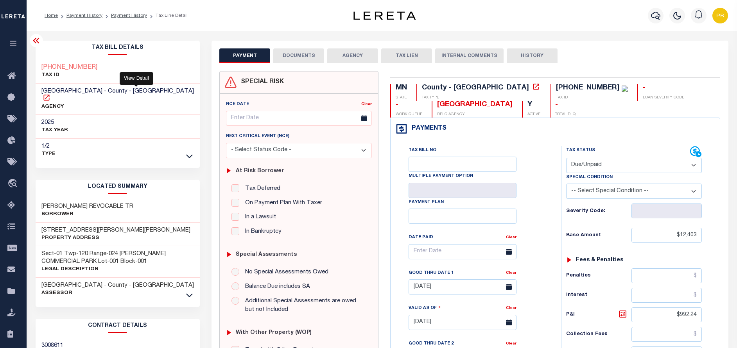
click at [50, 94] on icon at bounding box center [47, 98] width 8 height 8
click at [632, 163] on select "- Select Status Code - Open Due/Unpaid Paid Incomplete No Tax Due Internal Refu…" at bounding box center [634, 165] width 136 height 15
select select "PYD"
click at [566, 158] on select "- Select Status Code - Open Due/Unpaid Paid Incomplete No Tax Due Internal Refu…" at bounding box center [634, 165] width 136 height 15
type input "[DATE]"
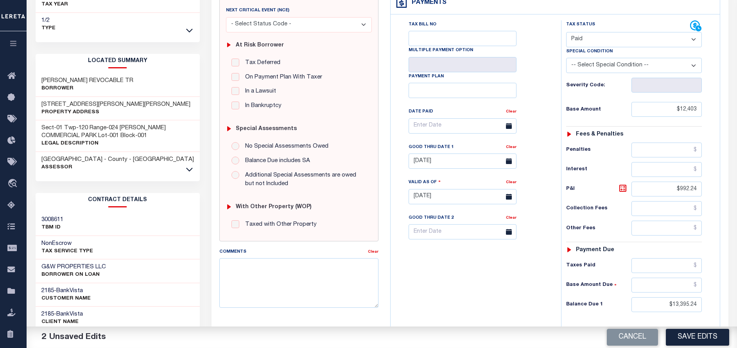
scroll to position [176, 0]
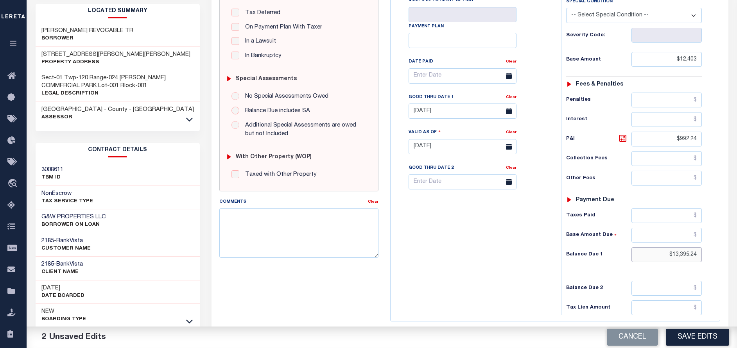
drag, startPoint x: 699, startPoint y: 255, endPoint x: 657, endPoint y: 252, distance: 42.4
click at [657, 252] on input "$13,395.24" at bounding box center [667, 255] width 70 height 15
paste input "12,317.71"
type input "$"
click at [682, 216] on input "text" at bounding box center [667, 215] width 70 height 15
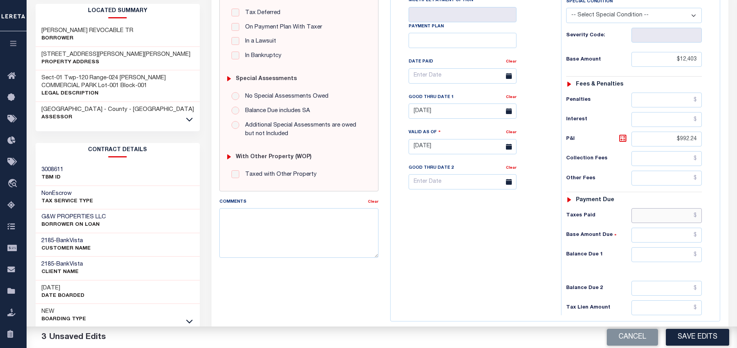
paste input "12,317.71"
type input "$12,317.71"
drag, startPoint x: 652, startPoint y: 138, endPoint x: 651, endPoint y: 143, distance: 5.2
click at [649, 138] on input "$992.24" at bounding box center [667, 139] width 70 height 15
click at [690, 259] on input "text" at bounding box center [667, 255] width 70 height 15
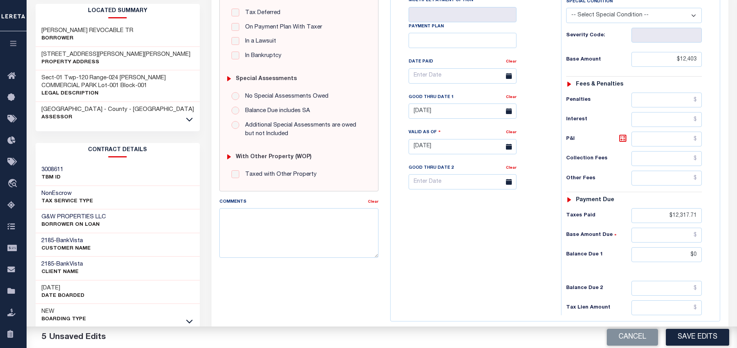
click at [699, 337] on button "Save Edits" at bounding box center [697, 337] width 63 height 17
type input "$0.00"
checkbox input "false"
type input "$12,403"
type input "$12,317.71"
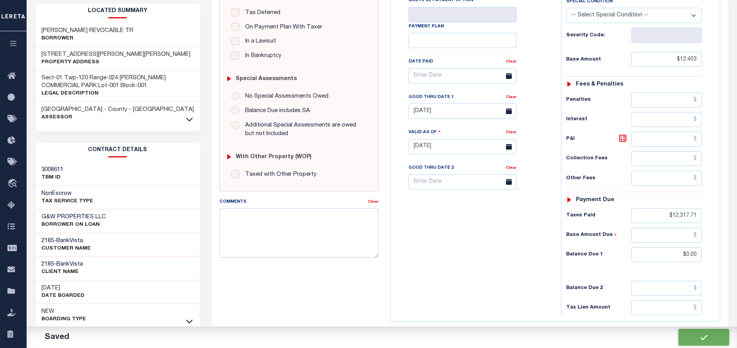
type input "$0"
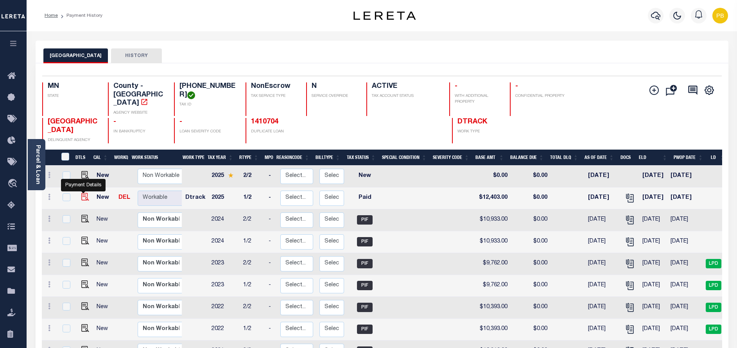
click at [83, 193] on img "" at bounding box center [85, 197] width 8 height 8
checkbox input "true"
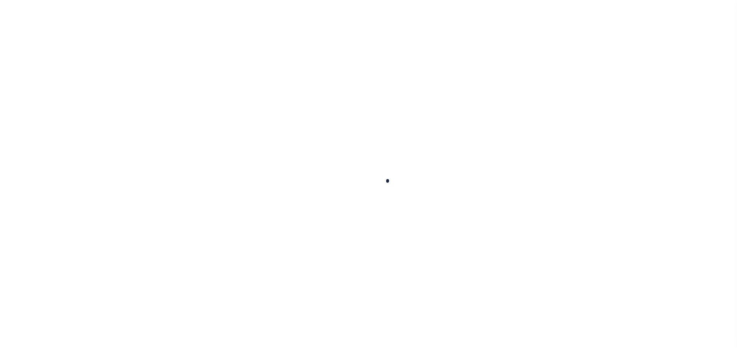
select select "PYD"
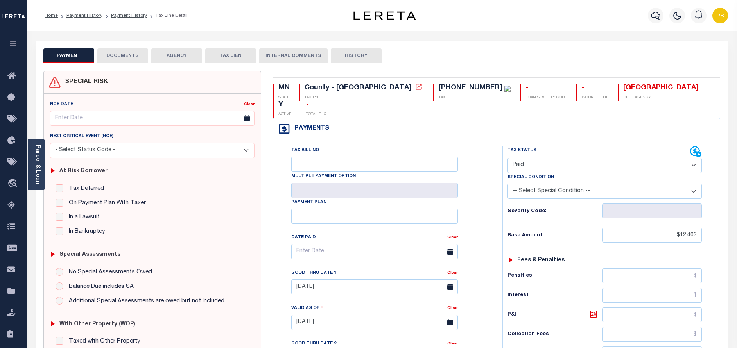
click at [133, 54] on button "DOCUMENTS" at bounding box center [122, 55] width 51 height 15
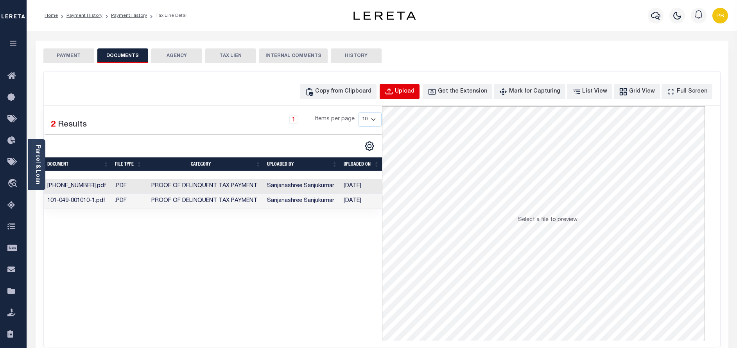
click at [415, 93] on div "Upload" at bounding box center [405, 92] width 20 height 9
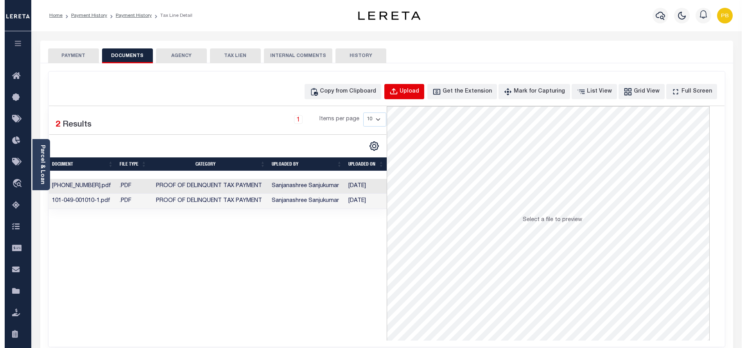
select select "POP"
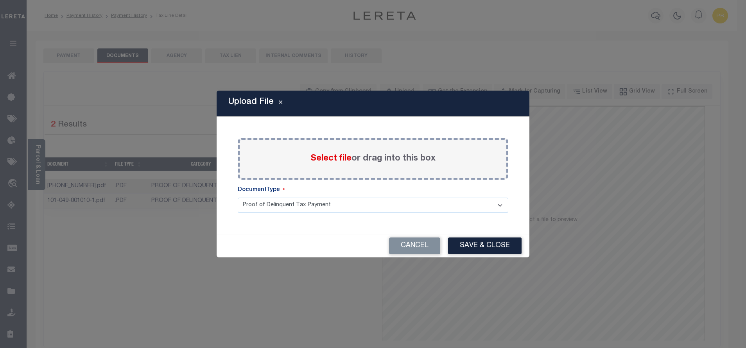
click at [331, 156] on span "Select file" at bounding box center [331, 158] width 41 height 9
click at [0, 0] on input "Select file or drag into this box" at bounding box center [0, 0] width 0 height 0
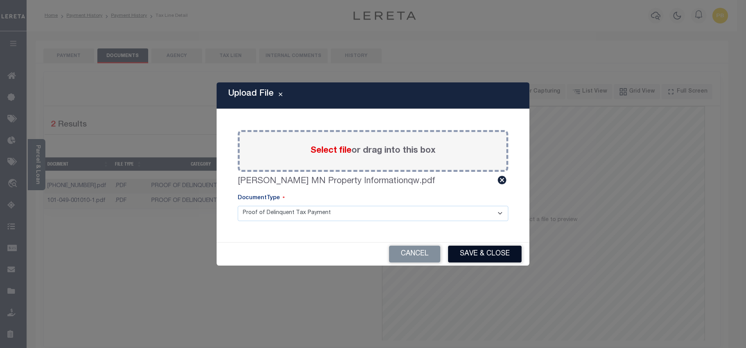
click at [476, 252] on button "Save & Close" at bounding box center [485, 254] width 74 height 17
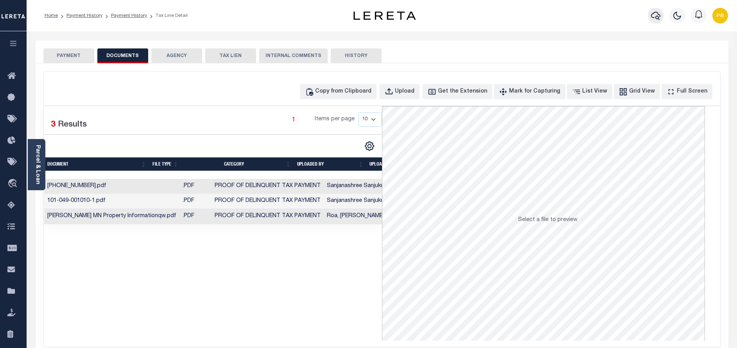
click at [652, 17] on icon "button" at bounding box center [655, 16] width 9 height 8
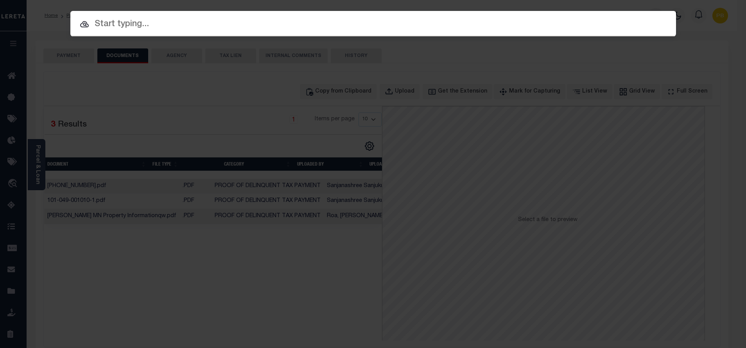
click at [113, 22] on input "text" at bounding box center [373, 25] width 606 height 14
paste input "1413165"
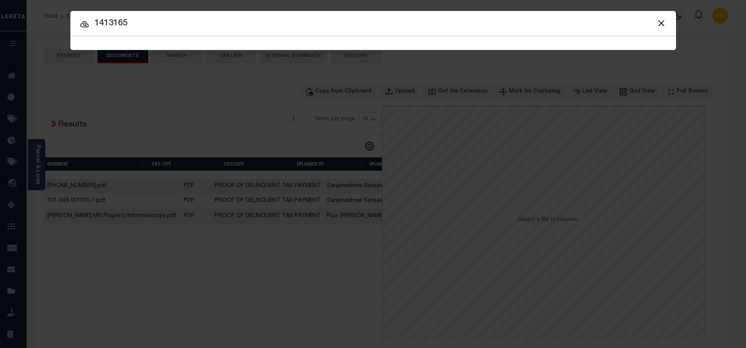
type input "1413165"
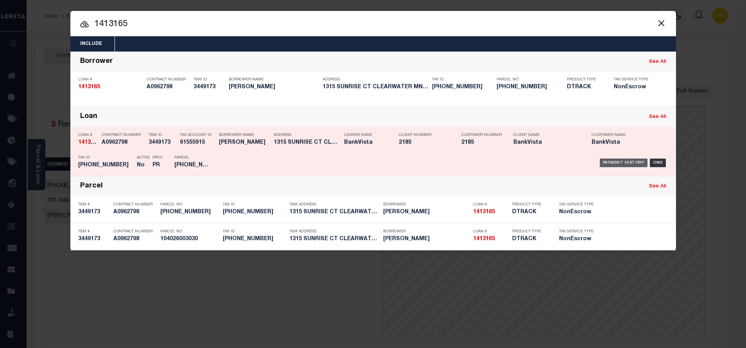
click at [608, 162] on div "Payment History" at bounding box center [624, 163] width 48 height 9
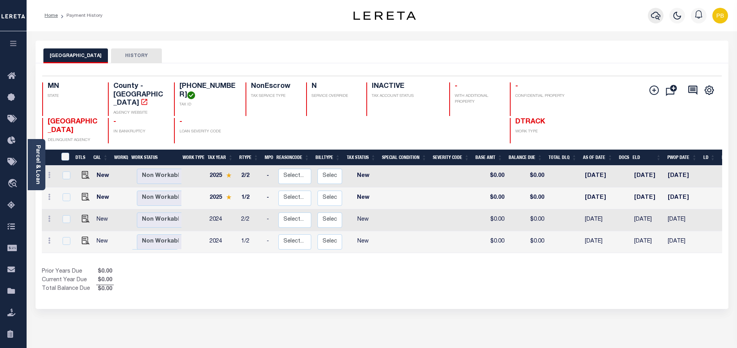
click at [659, 18] on icon "button" at bounding box center [655, 15] width 9 height 9
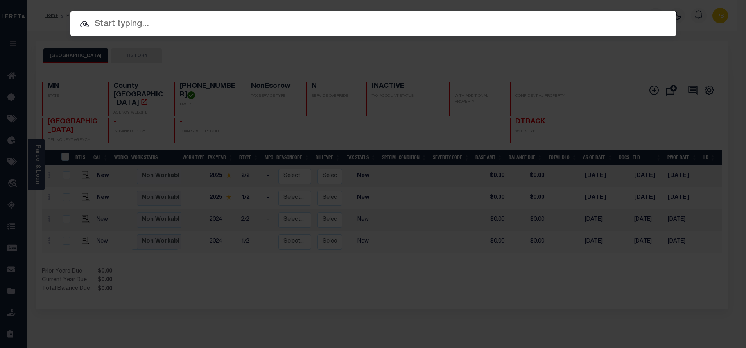
paste input "1411504"
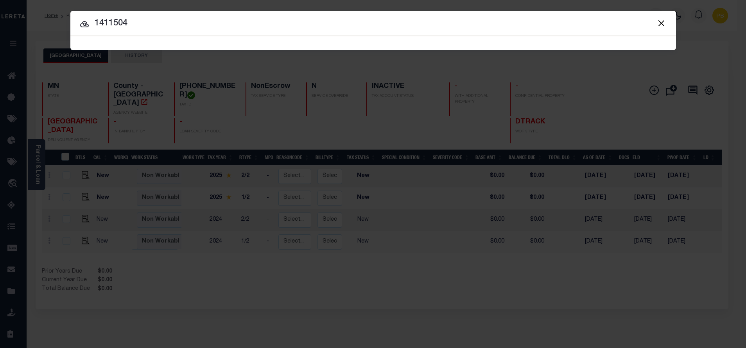
type input "1411504"
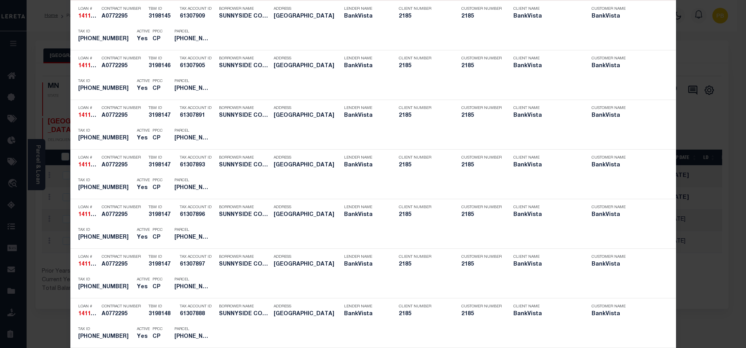
scroll to position [1372, 0]
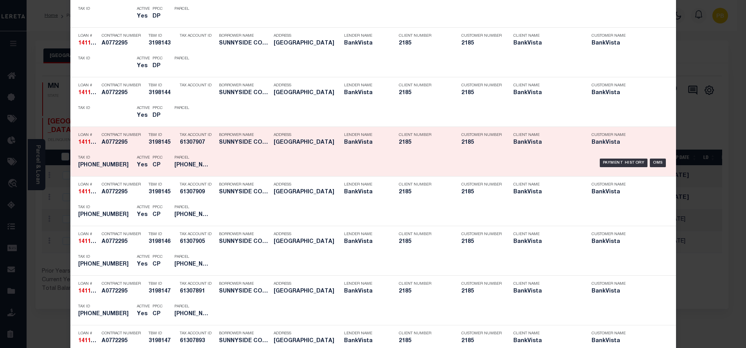
click at [619, 164] on div "Payment History" at bounding box center [624, 163] width 48 height 9
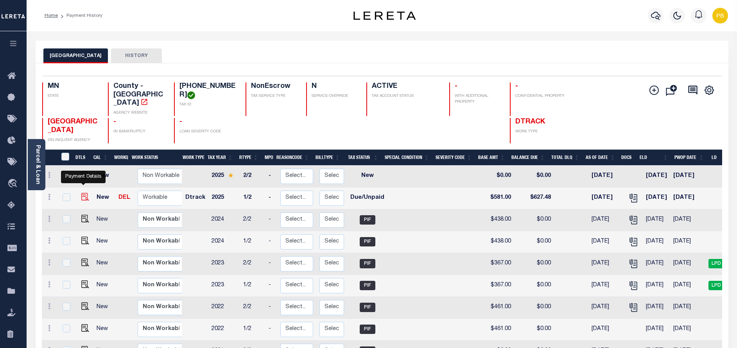
click at [83, 194] on img "" at bounding box center [85, 197] width 8 height 8
checkbox input "true"
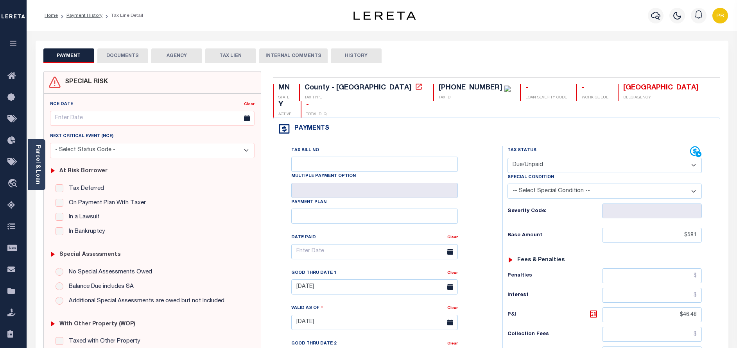
click at [563, 158] on select "- Select Status Code - Open Due/Unpaid Paid Incomplete No Tax Due Internal Refu…" at bounding box center [605, 165] width 194 height 15
select select "PYD"
click at [508, 158] on select "- Select Status Code - Open Due/Unpaid Paid Incomplete No Tax Due Internal Refu…" at bounding box center [605, 165] width 194 height 15
type input "[DATE]"
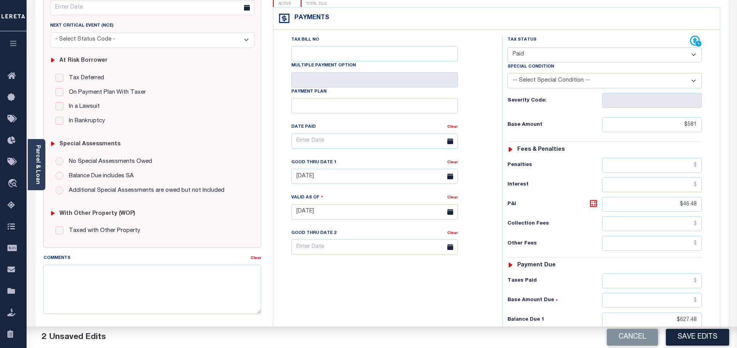
scroll to position [117, 0]
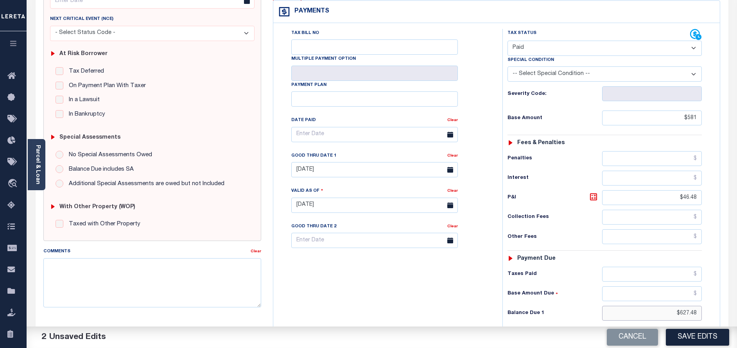
drag, startPoint x: 701, startPoint y: 298, endPoint x: 632, endPoint y: 297, distance: 68.8
click at [632, 306] on input "$627.48" at bounding box center [652, 313] width 100 height 15
click at [664, 267] on input "text" at bounding box center [652, 274] width 100 height 15
paste input "639.10"
type input "$639.10"
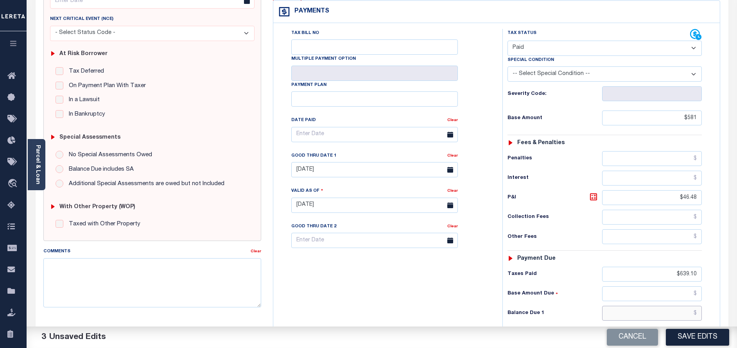
click at [679, 306] on input "text" at bounding box center [652, 313] width 100 height 15
type input "$0.00"
drag, startPoint x: 697, startPoint y: 179, endPoint x: 640, endPoint y: 178, distance: 57.1
click at [640, 190] on input "$46.48" at bounding box center [652, 197] width 100 height 15
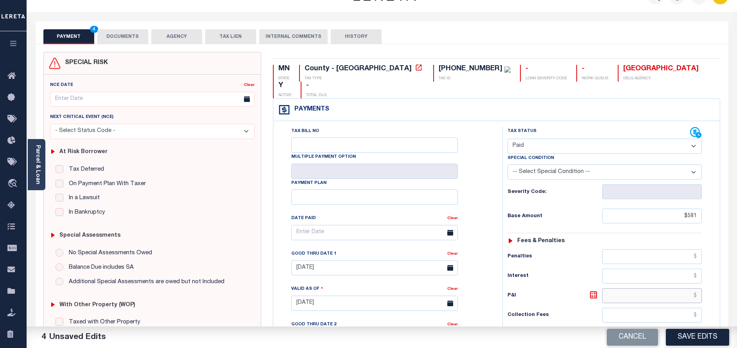
scroll to position [0, 0]
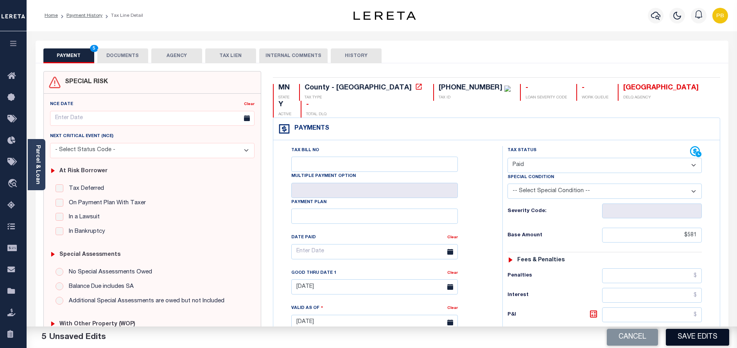
click at [688, 340] on button "Save Edits" at bounding box center [697, 337] width 63 height 17
checkbox input "false"
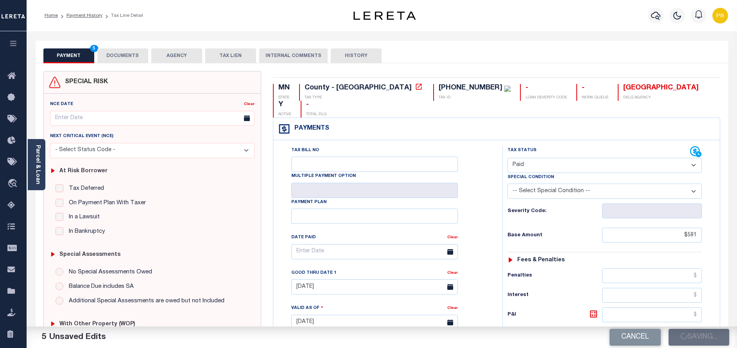
type input "$581"
type input "$639.1"
type input "$0"
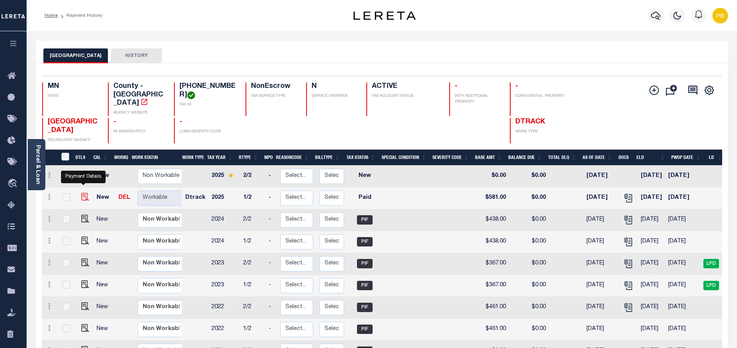
click at [81, 193] on img "" at bounding box center [85, 197] width 8 height 8
checkbox input "true"
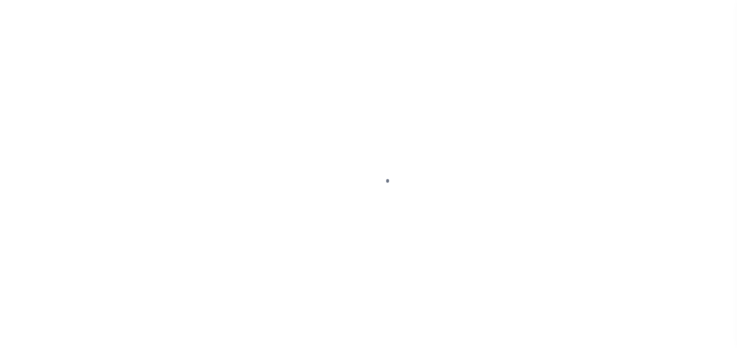
select select "PYD"
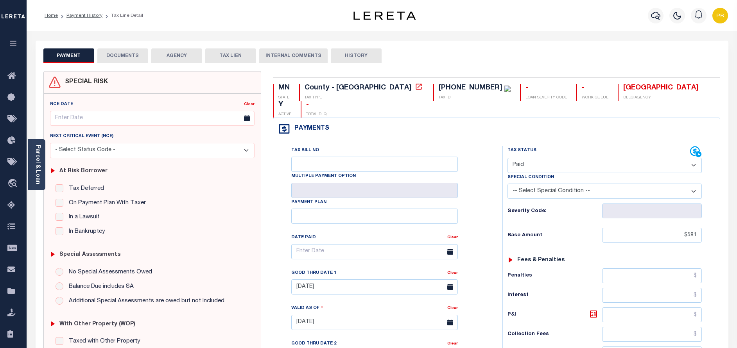
click at [130, 51] on button "DOCUMENTS" at bounding box center [122, 55] width 51 height 15
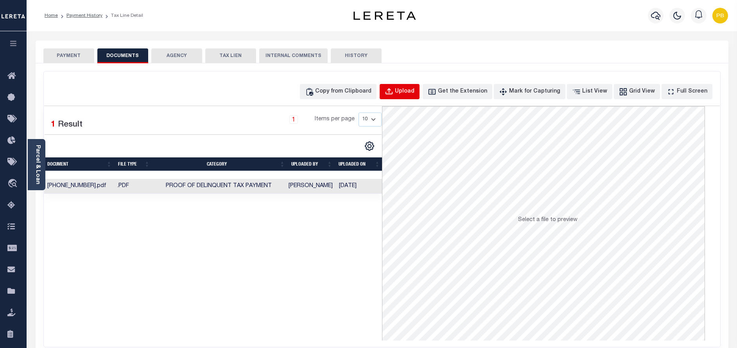
click at [412, 86] on button "Upload" at bounding box center [400, 91] width 40 height 15
select select "POP"
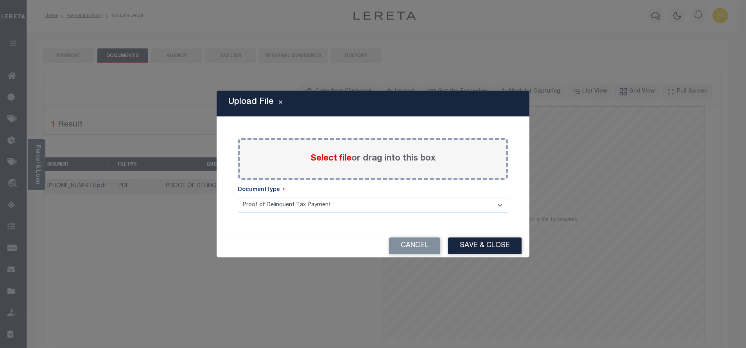
click at [339, 159] on span "Select file" at bounding box center [331, 158] width 41 height 9
click at [0, 0] on input "Select file or drag into this box" at bounding box center [0, 0] width 0 height 0
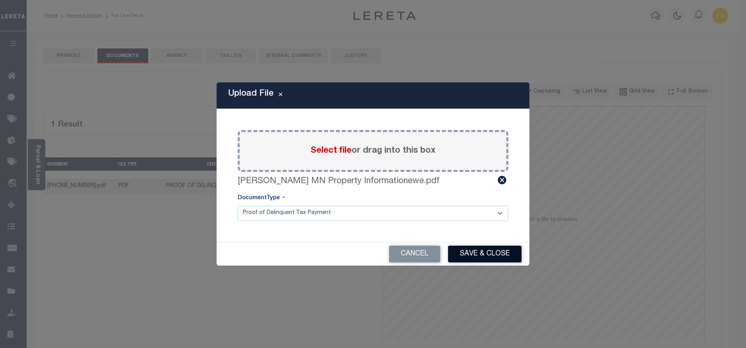
click at [493, 255] on button "Save & Close" at bounding box center [485, 254] width 74 height 17
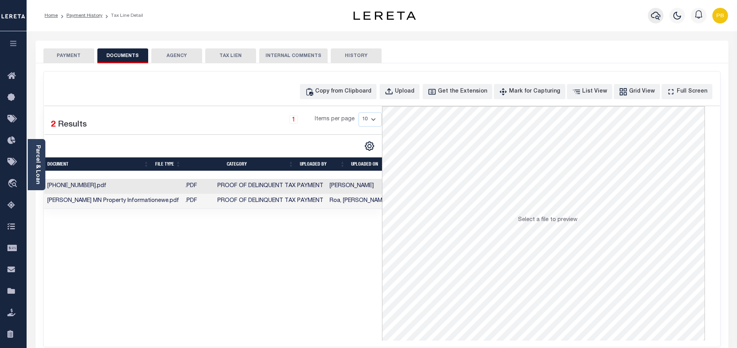
click at [657, 16] on icon "button" at bounding box center [655, 15] width 9 height 9
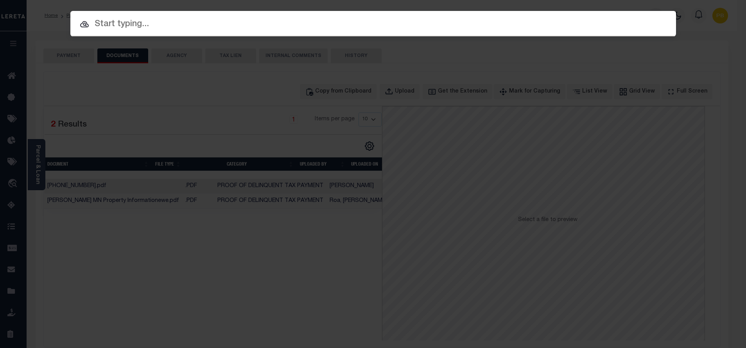
click at [150, 33] on div at bounding box center [373, 23] width 606 height 25
click at [211, 21] on input "text" at bounding box center [373, 25] width 606 height 14
paste input "1411504"
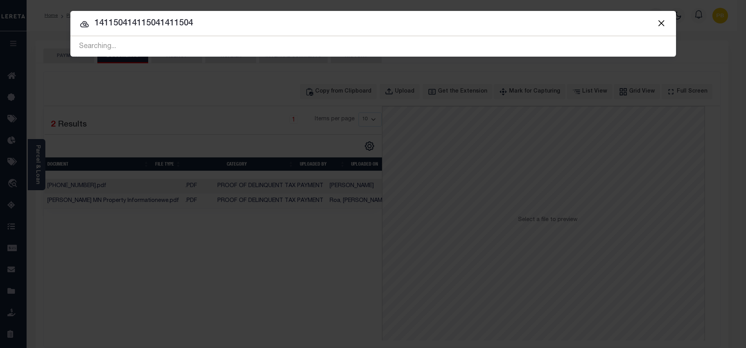
drag, startPoint x: 210, startPoint y: 22, endPoint x: 56, endPoint y: 22, distance: 154.1
click at [56, 22] on div "Include Loans TBM Customers Borrowers Payments (Lender Non-Disb) Payments (Lend…" at bounding box center [373, 174] width 746 height 348
paste input "text"
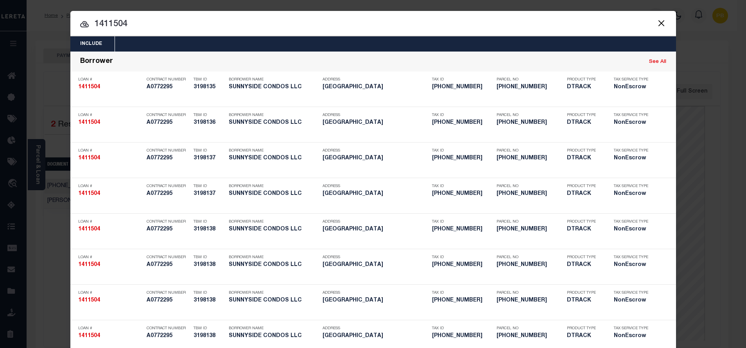
type input "1411504"
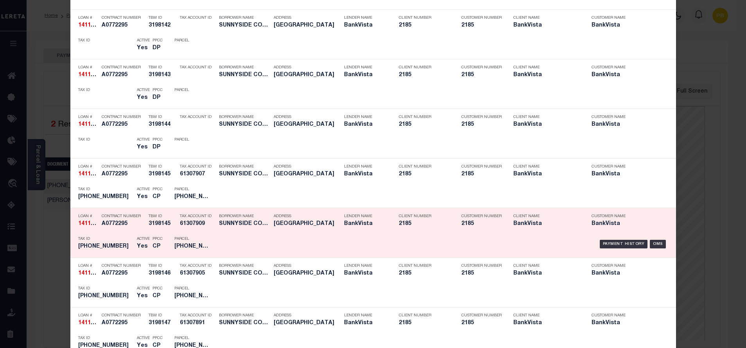
scroll to position [1692, 0]
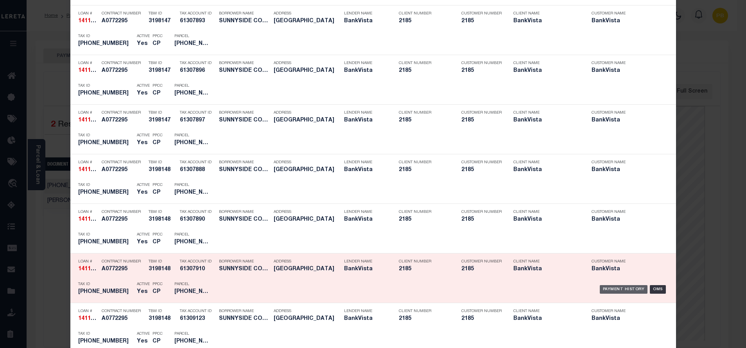
click at [618, 292] on div "Payment History" at bounding box center [624, 290] width 48 height 9
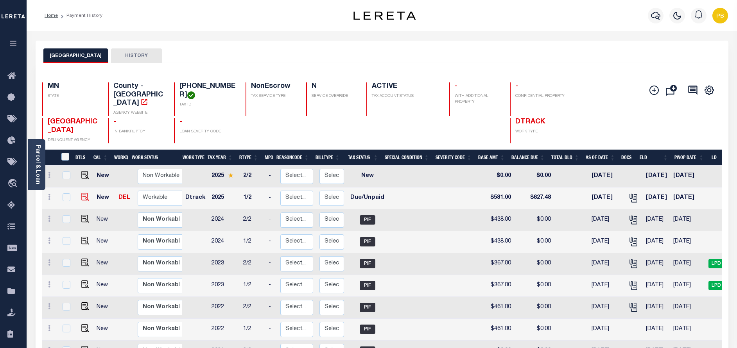
click at [82, 193] on img at bounding box center [85, 197] width 8 height 8
checkbox input "true"
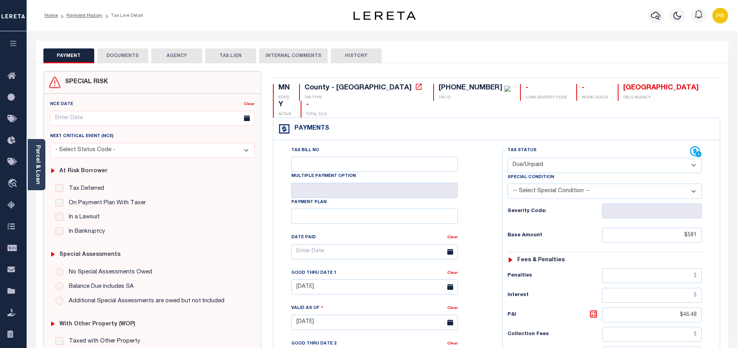
click at [587, 158] on select "- Select Status Code - Open Due/Unpaid Paid Incomplete No Tax Due Internal Refu…" at bounding box center [605, 165] width 194 height 15
select select "PYD"
click at [508, 158] on select "- Select Status Code - Open Due/Unpaid Paid Incomplete No Tax Due Internal Refu…" at bounding box center [605, 165] width 194 height 15
type input "[DATE]"
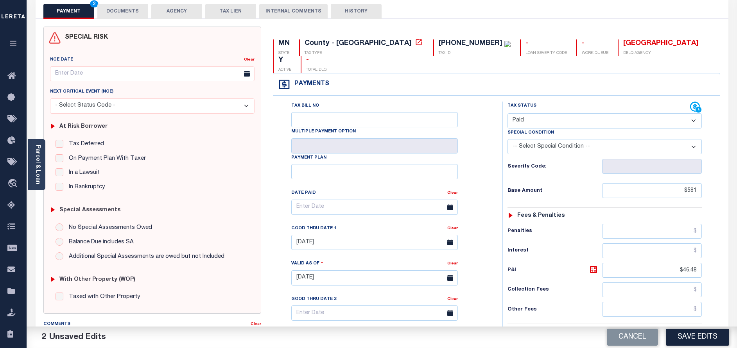
scroll to position [228, 0]
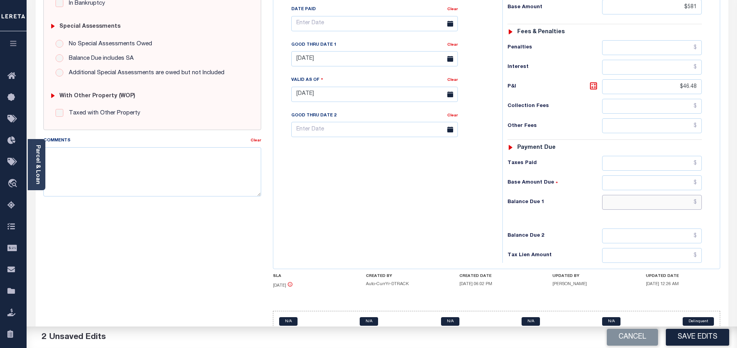
click at [659, 195] on input "text" at bounding box center [652, 202] width 100 height 15
click at [671, 156] on input "text" at bounding box center [652, 163] width 100 height 15
paste input "639.10"
type input "$639.10"
click at [686, 195] on input "text" at bounding box center [652, 202] width 100 height 15
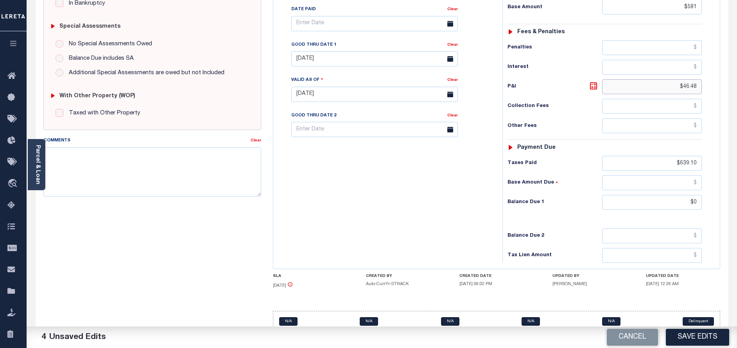
type input "$0.00"
drag, startPoint x: 699, startPoint y: 68, endPoint x: 634, endPoint y: 72, distance: 64.7
click at [634, 79] on input "$46.48" at bounding box center [652, 86] width 100 height 15
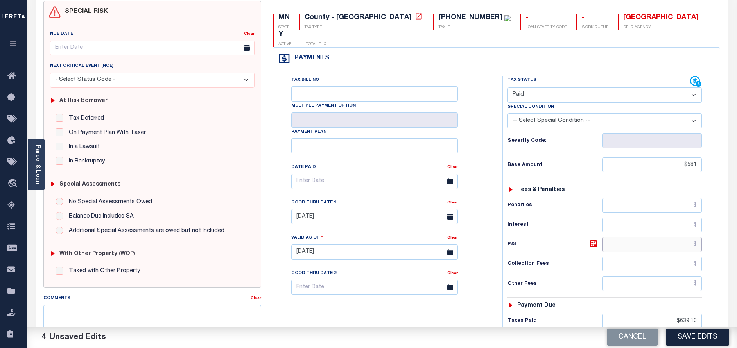
scroll to position [52, 0]
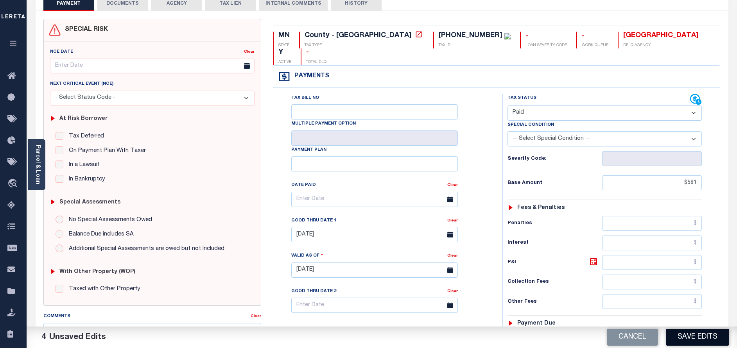
click at [689, 337] on button "Save Edits" at bounding box center [697, 337] width 63 height 17
checkbox input "false"
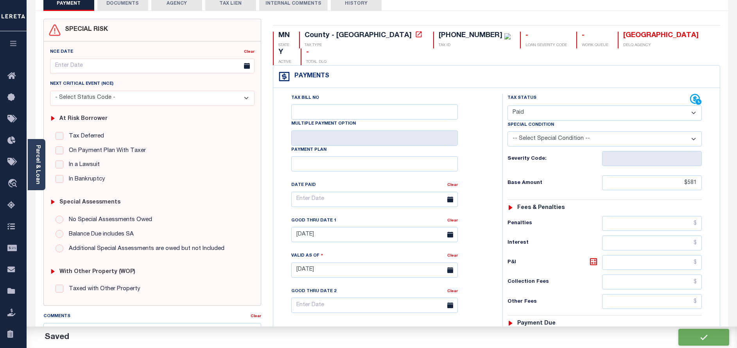
type input "$581"
type input "$639.1"
type input "$0"
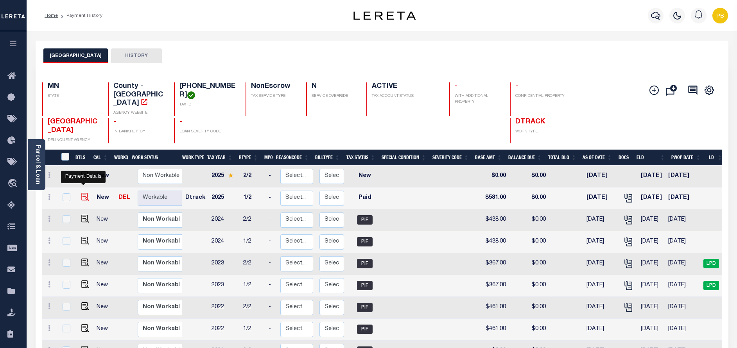
click at [84, 193] on img "" at bounding box center [85, 197] width 8 height 8
checkbox input "true"
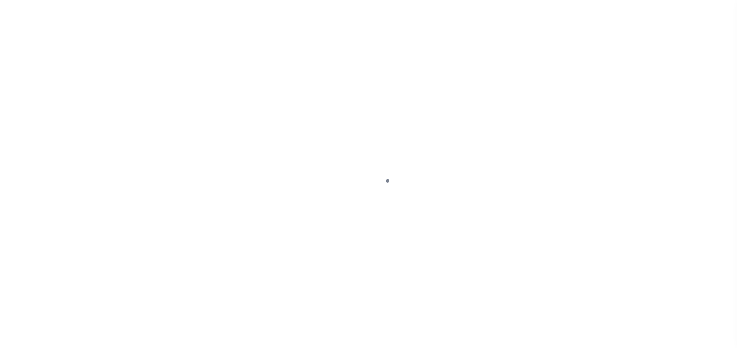
select select "PYD"
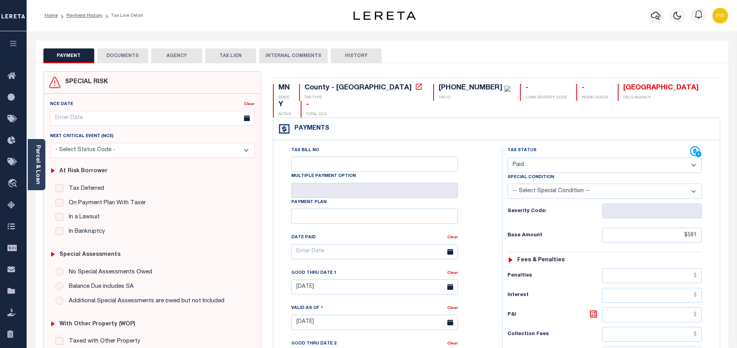
click at [130, 58] on button "DOCUMENTS" at bounding box center [122, 55] width 51 height 15
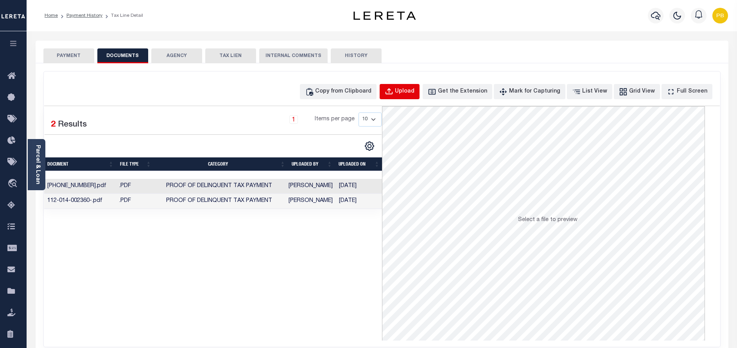
click at [413, 96] on div "Upload" at bounding box center [405, 92] width 20 height 9
select select "POP"
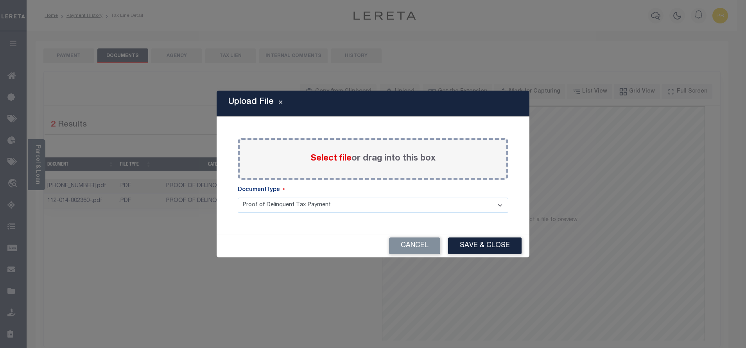
click at [324, 161] on span "Select file" at bounding box center [331, 158] width 41 height 9
click at [0, 0] on input "Select file or drag into this box" at bounding box center [0, 0] width 0 height 0
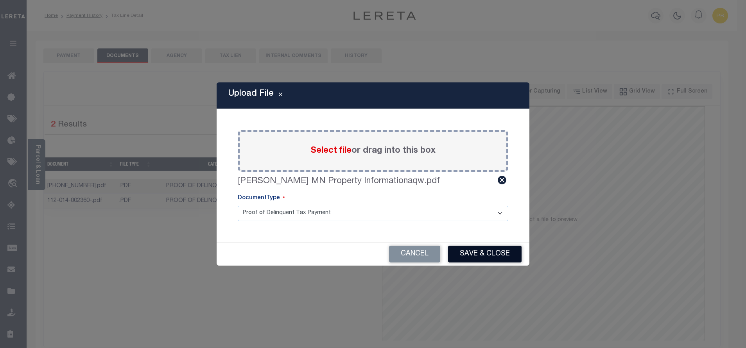
click at [469, 250] on button "Save & Close" at bounding box center [485, 254] width 74 height 17
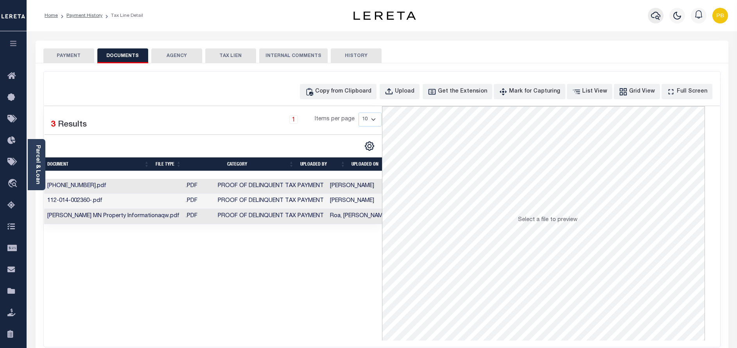
click at [656, 15] on icon "button" at bounding box center [655, 15] width 9 height 9
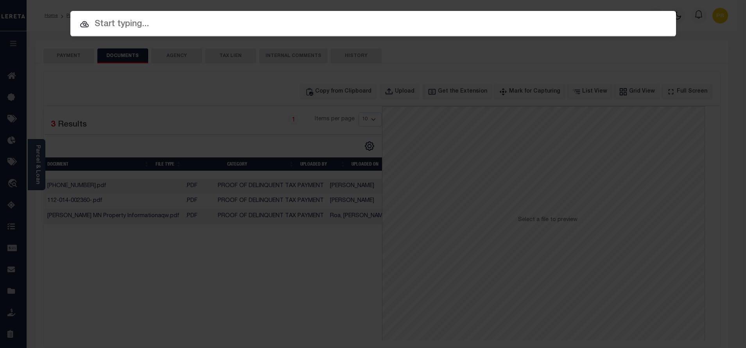
click at [203, 26] on input "text" at bounding box center [373, 25] width 606 height 14
paste input "1412488"
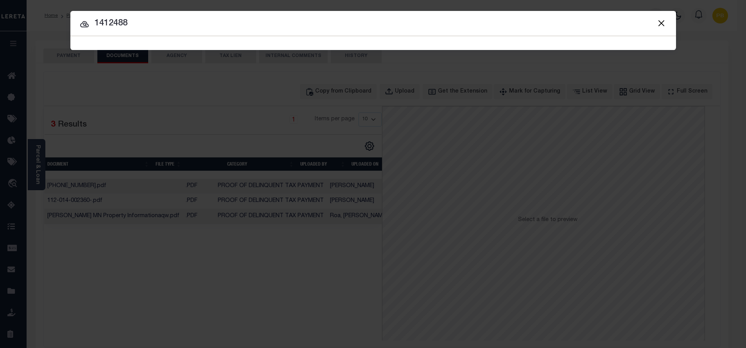
type input "1412488"
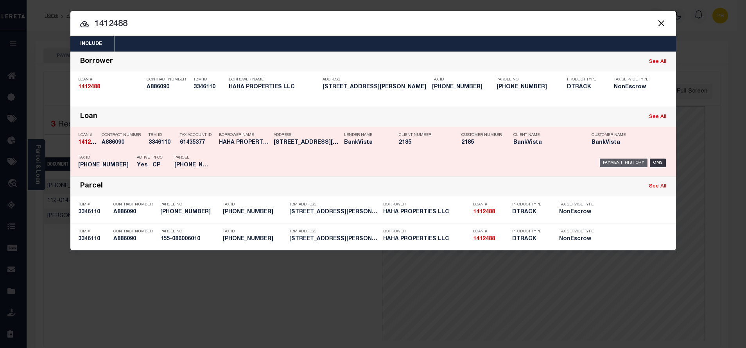
click at [621, 165] on div "Payment History" at bounding box center [624, 163] width 48 height 9
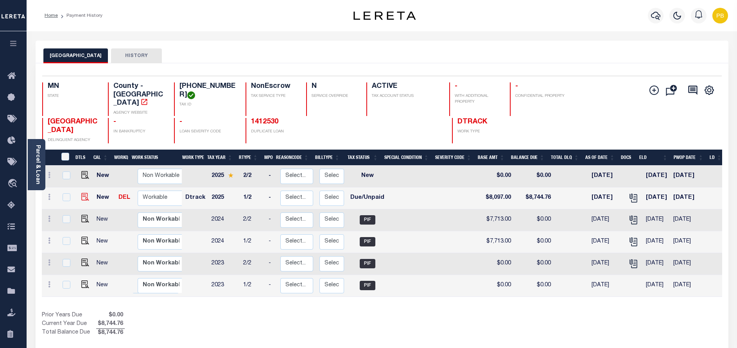
click at [83, 193] on img at bounding box center [85, 197] width 8 height 8
checkbox input "true"
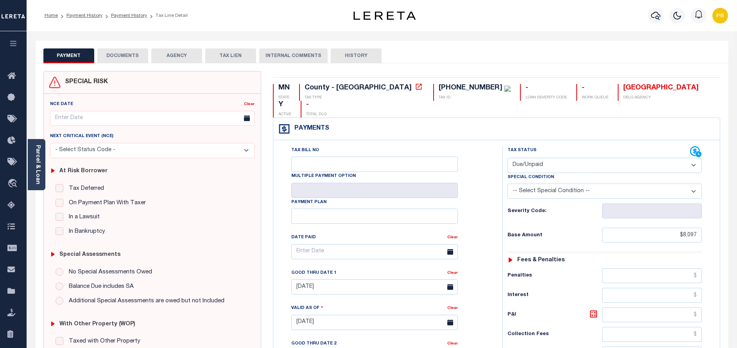
click at [562, 158] on select "- Select Status Code - Open Due/Unpaid Paid Incomplete No Tax Due Internal Refu…" at bounding box center [605, 165] width 194 height 15
select select "PYD"
click at [508, 158] on select "- Select Status Code - Open Due/Unpaid Paid Incomplete No Tax Due Internal Refu…" at bounding box center [605, 165] width 194 height 15
type input "[DATE]"
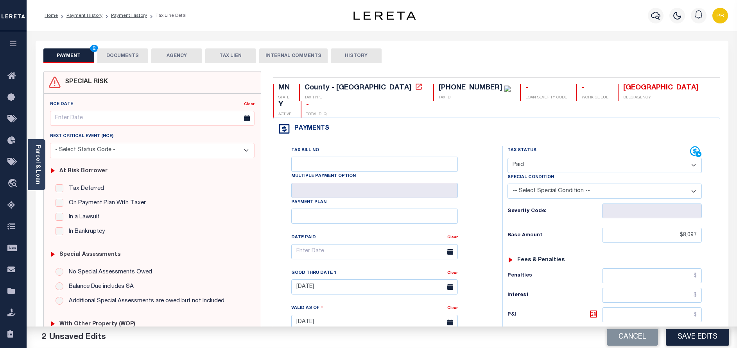
scroll to position [176, 0]
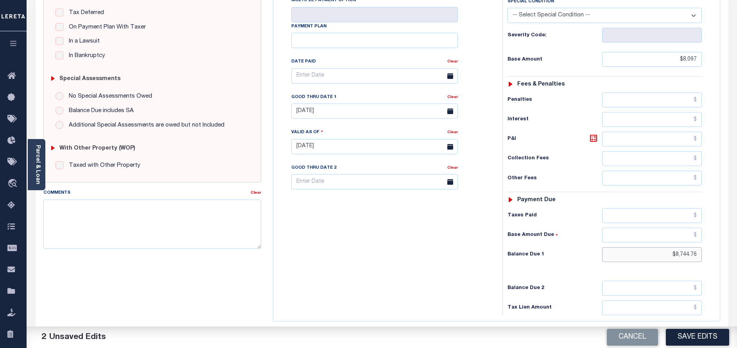
drag, startPoint x: 700, startPoint y: 238, endPoint x: 674, endPoint y: 235, distance: 26.0
click at [674, 248] on input "$8,744.76" at bounding box center [652, 255] width 100 height 15
click at [652, 208] on input "text" at bounding box center [652, 215] width 100 height 15
paste input "8,097.00"
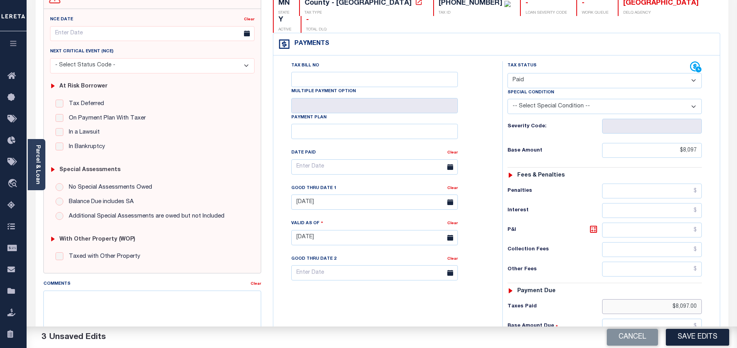
scroll to position [0, 0]
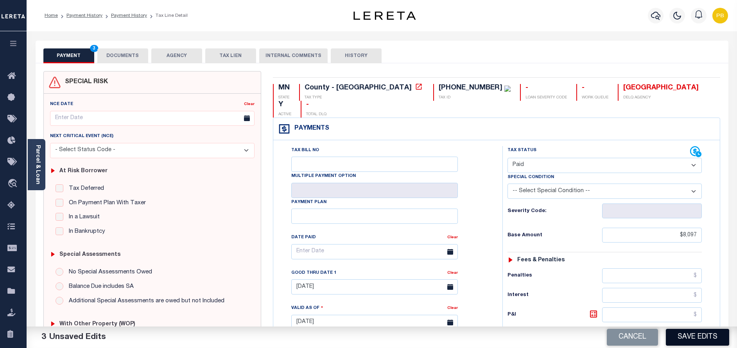
type input "$8,097.00"
click at [697, 339] on button "Save Edits" at bounding box center [697, 337] width 63 height 17
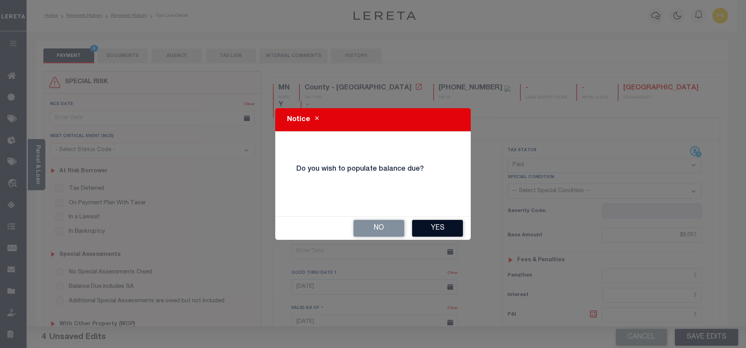
click at [435, 231] on button "Yes" at bounding box center [437, 228] width 51 height 17
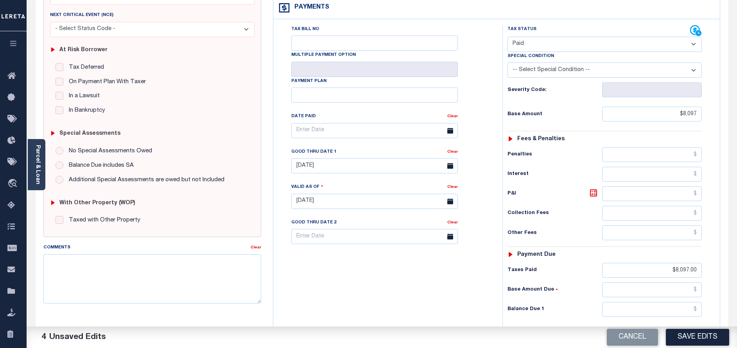
scroll to position [176, 0]
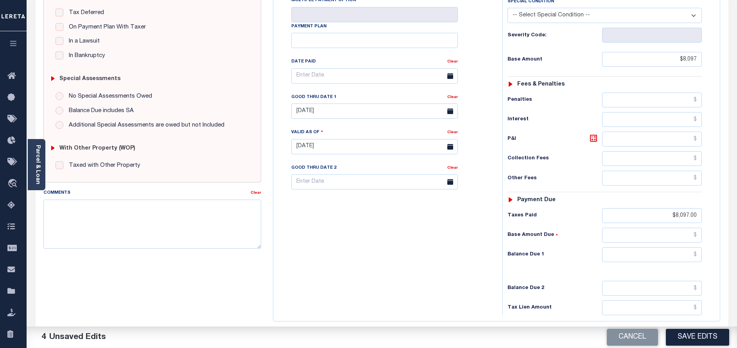
click at [423, 309] on div "MN STATE County - MN TAX TYPE [PHONE_NUMBER] TAX ID - LOAN SEVERITY CODE - WORK…" at bounding box center [497, 150] width 448 height 485
click at [673, 248] on input "text" at bounding box center [652, 255] width 100 height 15
click at [680, 248] on input "text" at bounding box center [652, 255] width 100 height 15
click at [690, 336] on button "Save Edits" at bounding box center [697, 337] width 63 height 17
type input "$0.00"
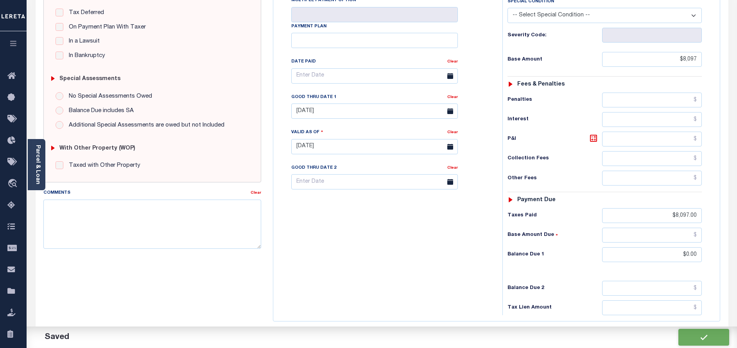
checkbox input "false"
type input "$8,097"
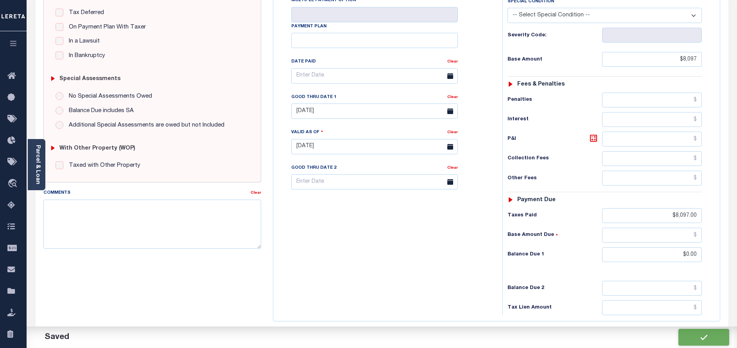
type input "$8,097"
type input "$0"
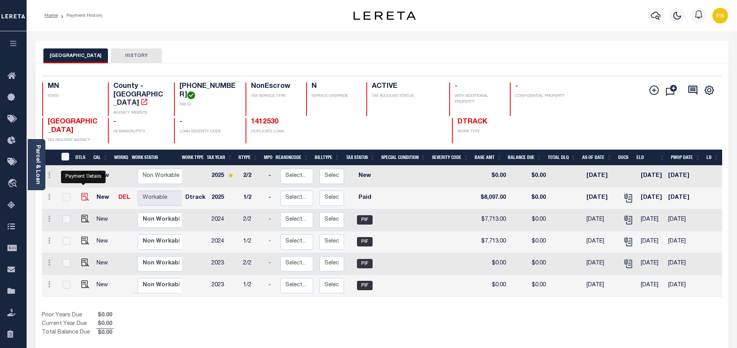
click at [81, 193] on img "" at bounding box center [85, 197] width 8 height 8
checkbox input "true"
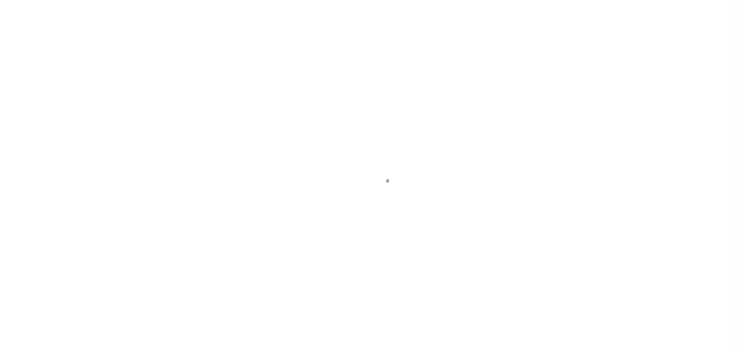
select select "PYD"
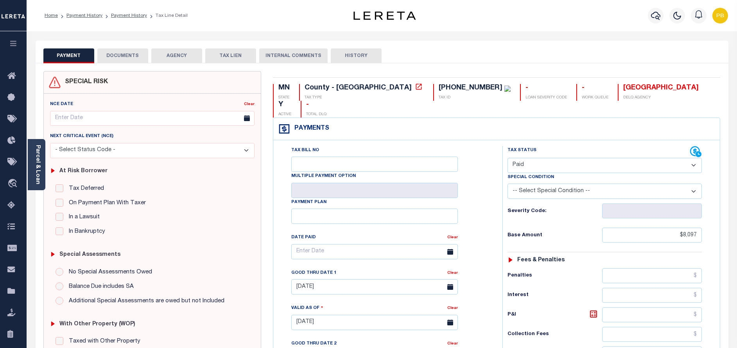
click at [130, 56] on button "DOCUMENTS" at bounding box center [122, 55] width 51 height 15
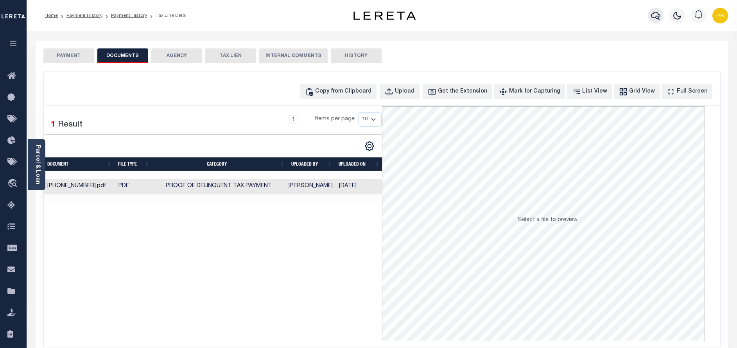
click at [663, 14] on button "button" at bounding box center [656, 16] width 16 height 16
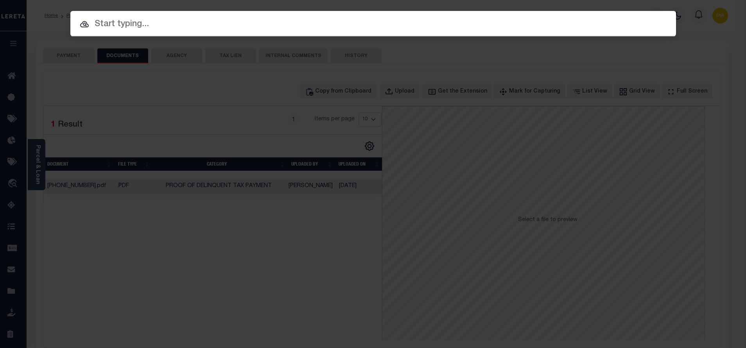
paste input "1413127"
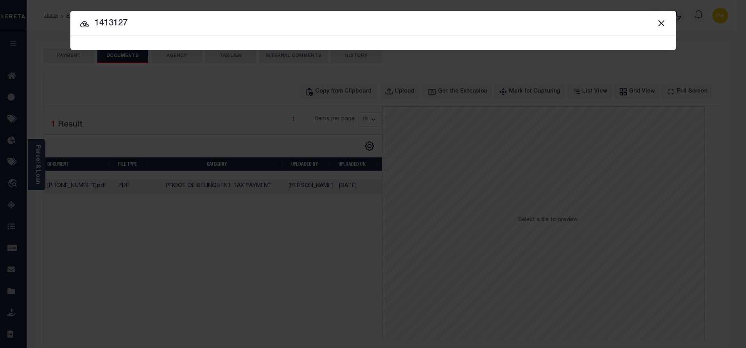
type input "1413127"
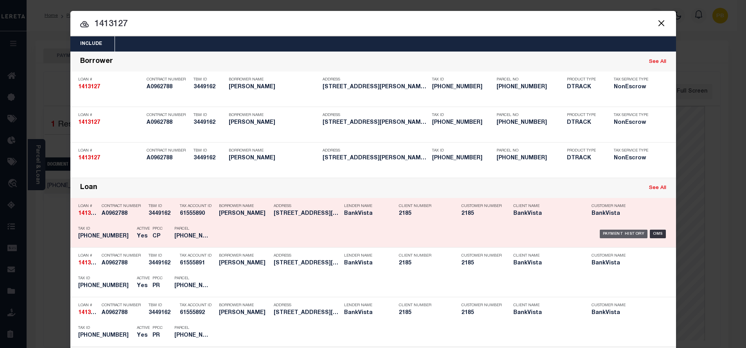
click at [621, 234] on div "Payment History" at bounding box center [624, 234] width 48 height 9
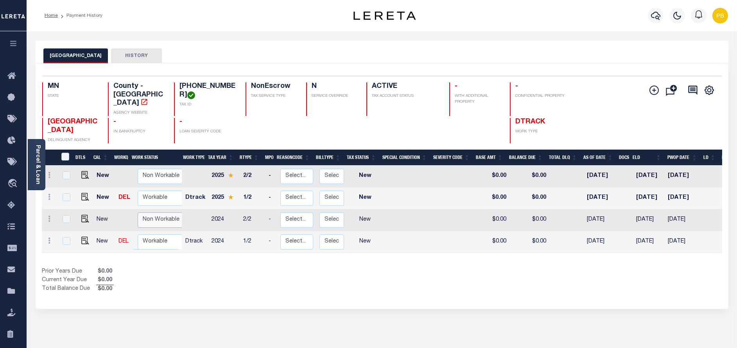
click at [154, 213] on select "Non Workable Workable" at bounding box center [161, 220] width 47 height 15
checkbox input "true"
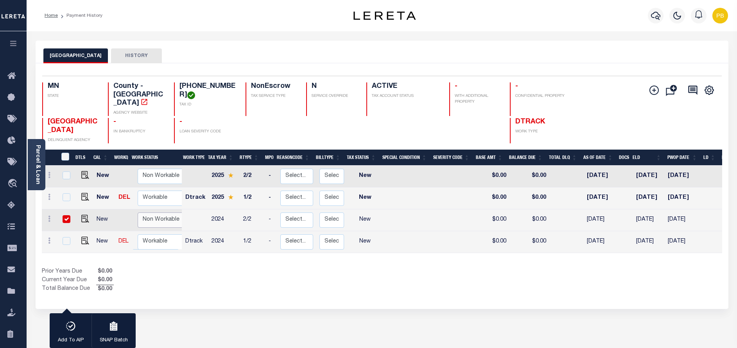
select select "false"
click at [138, 213] on select "Non Workable Workable" at bounding box center [161, 220] width 47 height 15
checkbox input "false"
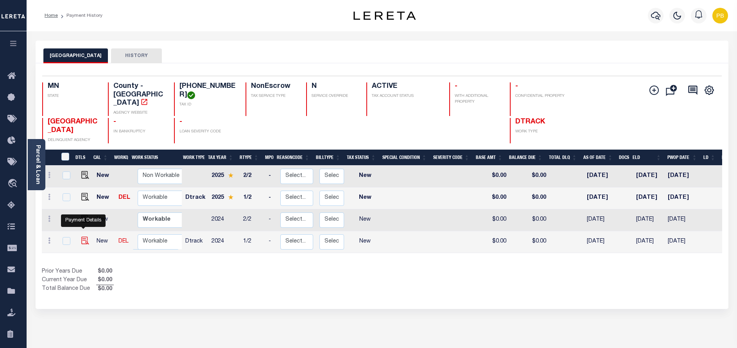
click at [82, 237] on img "" at bounding box center [85, 241] width 8 height 8
checkbox input "true"
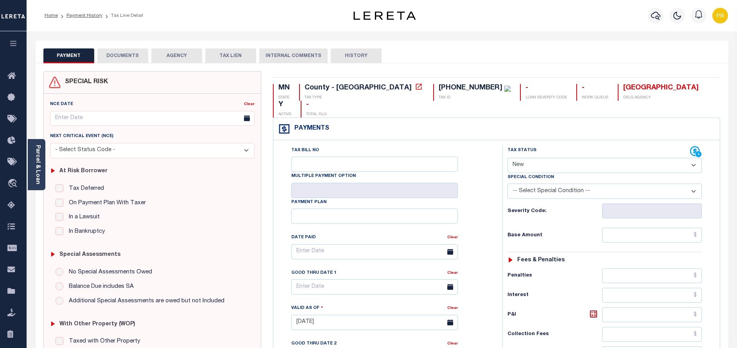
click at [566, 158] on select "- Select Status Code - Open Due/Unpaid Paid Incomplete No Tax Due Internal Refu…" at bounding box center [605, 165] width 194 height 15
select select "PYD"
click at [508, 158] on select "- Select Status Code - Open Due/Unpaid Paid Incomplete No Tax Due Internal Refu…" at bounding box center [605, 165] width 194 height 15
type input "[DATE]"
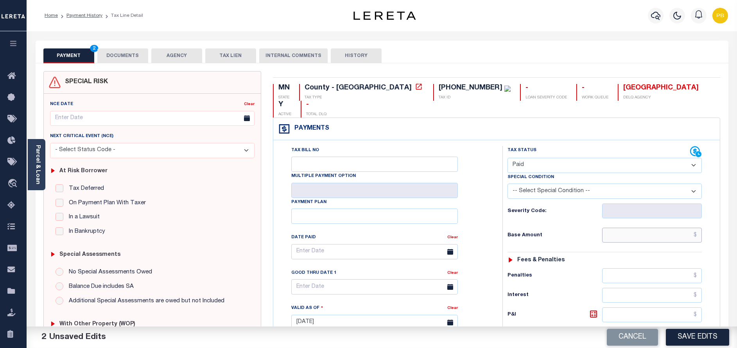
click at [636, 228] on input "text" at bounding box center [652, 235] width 100 height 15
paste input "1,175.00"
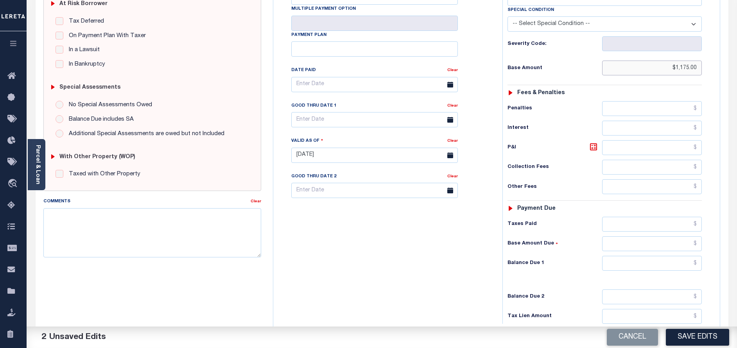
scroll to position [176, 0]
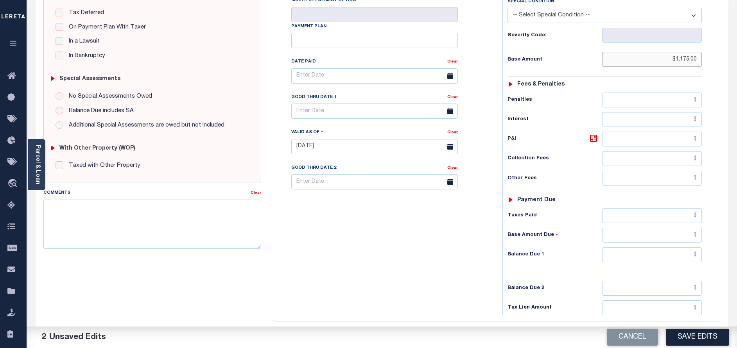
type input "$1,175.00"
drag, startPoint x: 629, startPoint y: 207, endPoint x: 629, endPoint y: 200, distance: 7.4
click at [629, 208] on input "text" at bounding box center [652, 215] width 100 height 15
paste input "1,175.00"
type input "$1,175.00"
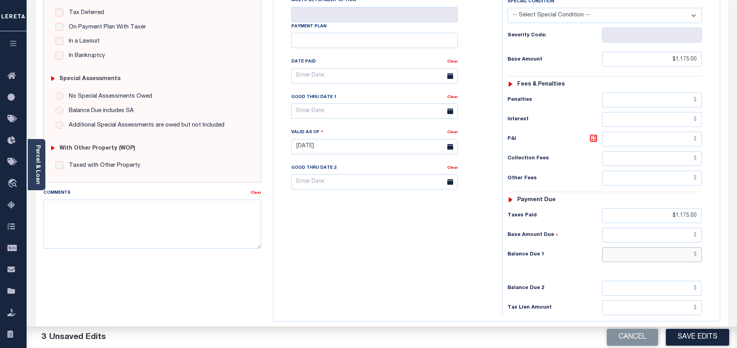
click at [656, 248] on input "text" at bounding box center [652, 255] width 100 height 15
type input "$0.00"
click at [707, 338] on button "Save Edits" at bounding box center [697, 337] width 63 height 17
checkbox input "false"
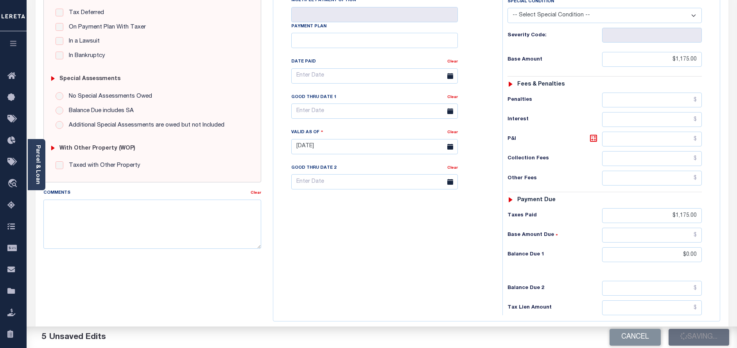
checkbox input "false"
type input "$1,175"
type input "$0"
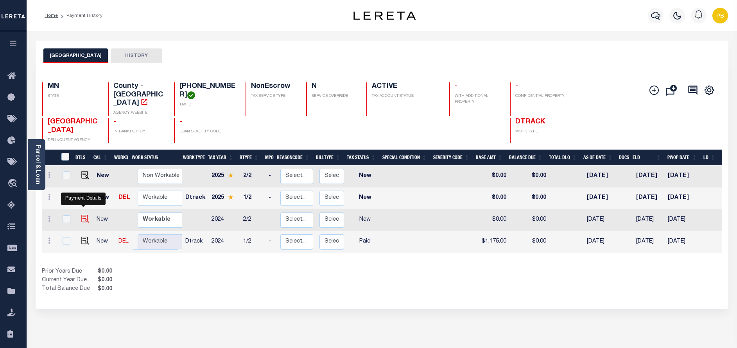
click at [82, 215] on img "" at bounding box center [85, 219] width 8 height 8
checkbox input "true"
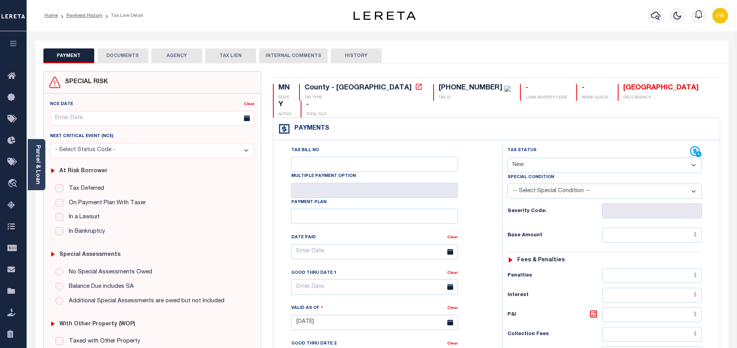
click at [550, 158] on select "- Select Status Code - Open Due/Unpaid Paid Incomplete No Tax Due Internal Refu…" at bounding box center [605, 165] width 194 height 15
select select "PYD"
click at [508, 158] on select "- Select Status Code - Open Due/Unpaid Paid Incomplete No Tax Due Internal Refu…" at bounding box center [605, 165] width 194 height 15
type input "[DATE]"
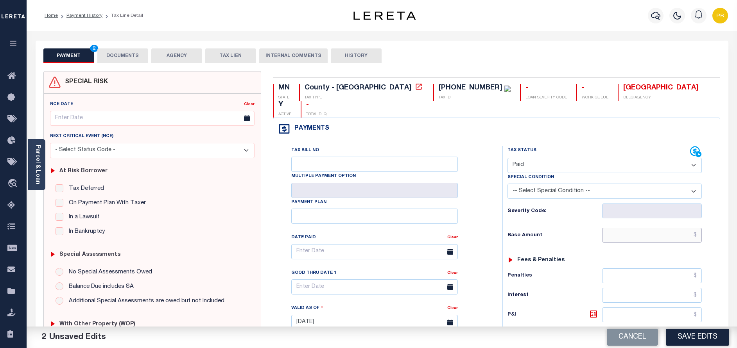
click at [653, 228] on input "text" at bounding box center [652, 235] width 100 height 15
paste input "1,175.00"
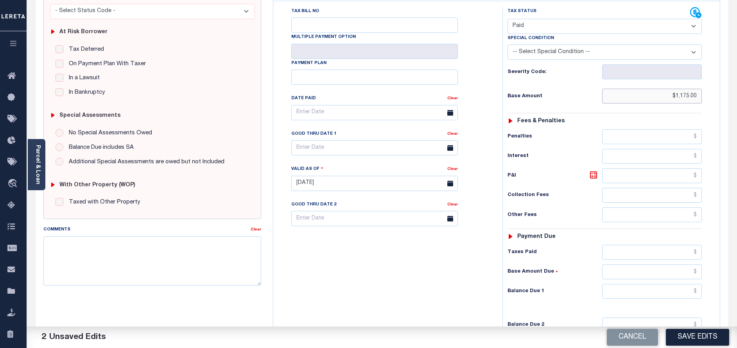
scroll to position [176, 0]
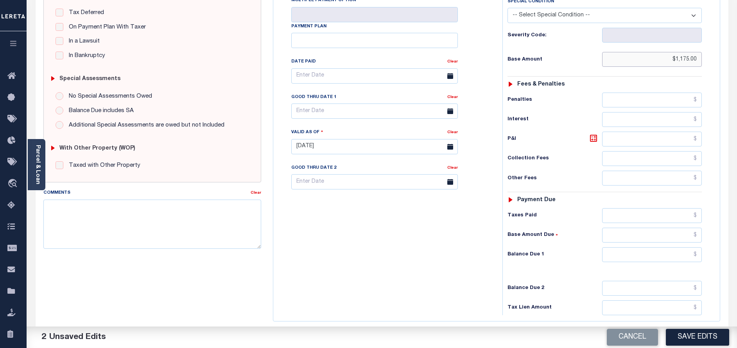
type input "$1,175.00"
click at [641, 208] on input "text" at bounding box center [652, 215] width 100 height 15
paste input "1,175.00"
type input "$1,175.00"
click at [661, 248] on input "text" at bounding box center [652, 255] width 100 height 15
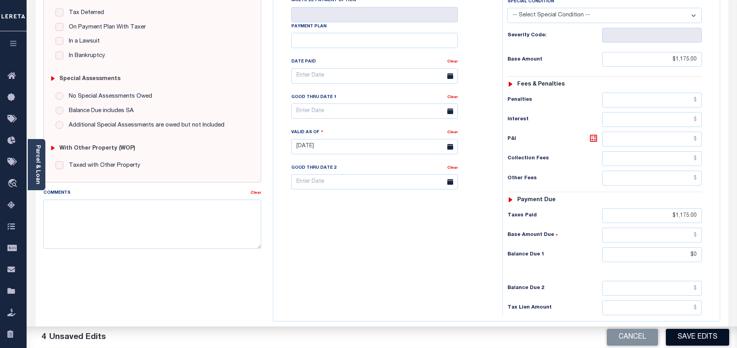
type input "$0.00"
click at [700, 338] on button "Save Edits" at bounding box center [697, 337] width 63 height 17
checkbox input "false"
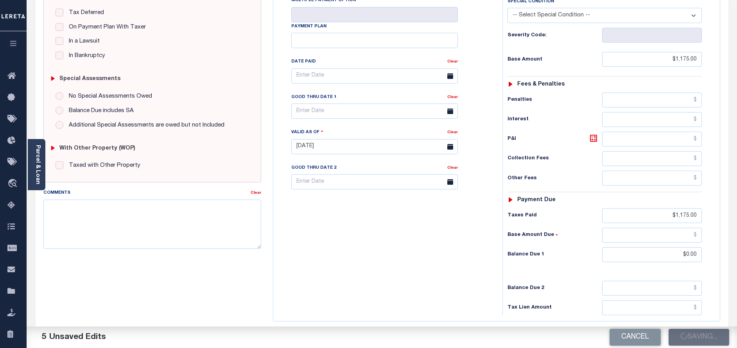
checkbox input "false"
type input "$1,175"
type input "$0"
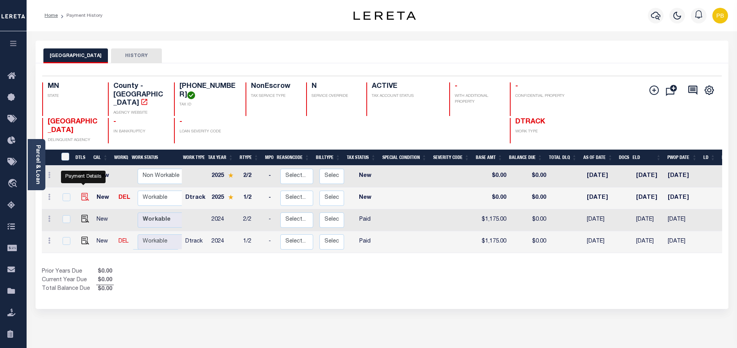
click at [81, 193] on img "" at bounding box center [85, 197] width 8 height 8
checkbox input "true"
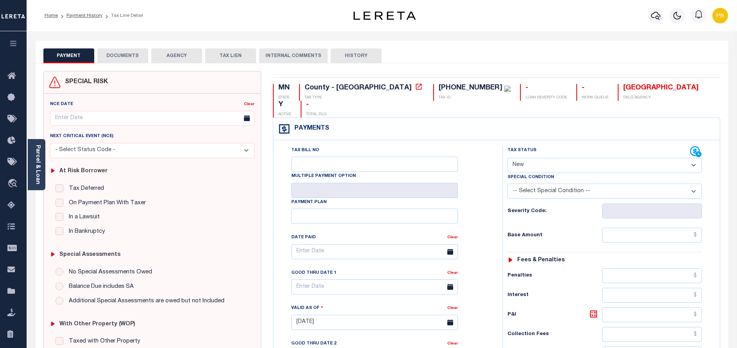
click at [557, 158] on select "- Select Status Code - Open Due/Unpaid Paid Incomplete No Tax Due Internal Refu…" at bounding box center [605, 165] width 194 height 15
select select "PYD"
click at [508, 158] on select "- Select Status Code - Open Due/Unpaid Paid Incomplete No Tax Due Internal Refu…" at bounding box center [605, 165] width 194 height 15
type input "[DATE]"
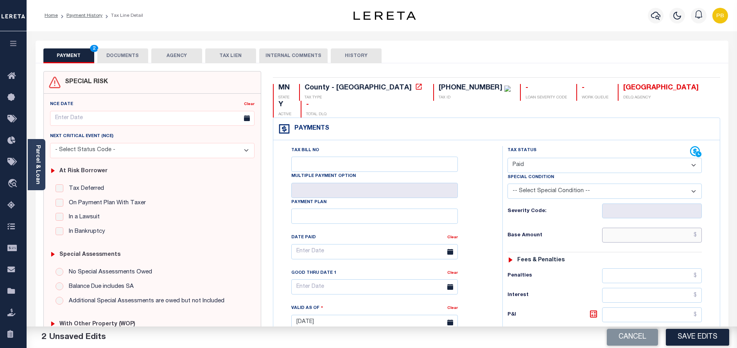
paste input "1,176.00"
click at [641, 228] on input "$1,176.00" at bounding box center [652, 235] width 100 height 15
click at [674, 228] on input "$1,176.00" at bounding box center [652, 235] width 100 height 15
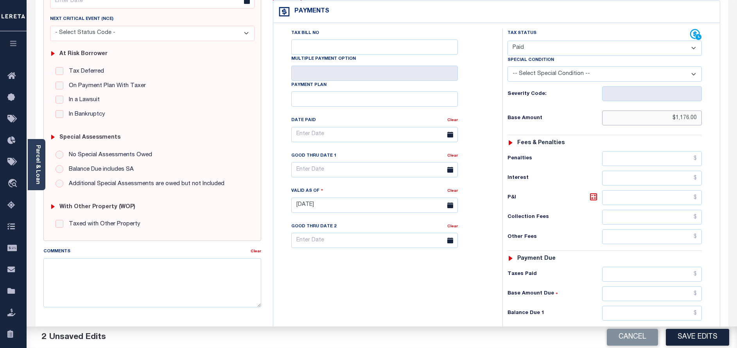
type input "$1,176.00"
click at [646, 267] on input "text" at bounding box center [652, 274] width 100 height 15
paste input "1,176.00"
type input "$1,176.00"
click at [661, 306] on input "text" at bounding box center [652, 313] width 100 height 15
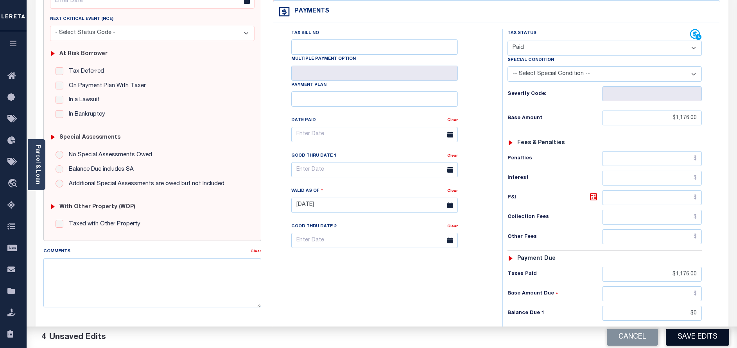
click at [695, 336] on button "Save Edits" at bounding box center [697, 337] width 63 height 17
type input "$0.00"
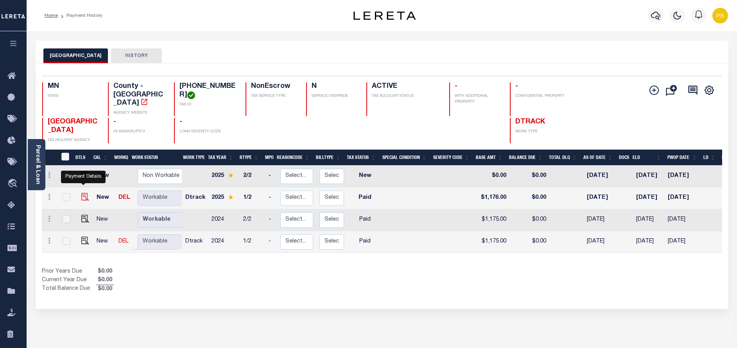
click at [81, 194] on img "" at bounding box center [85, 197] width 8 height 8
checkbox input "true"
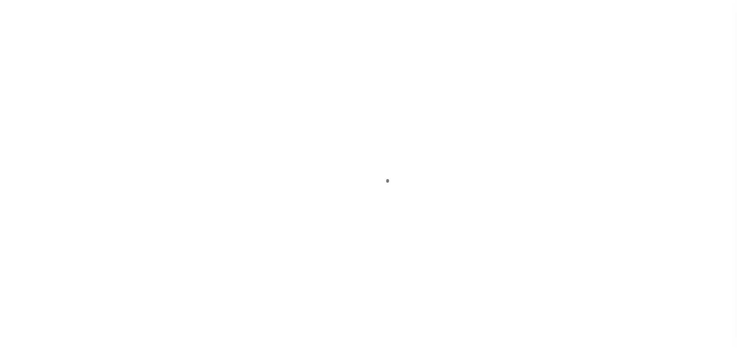
select select "PYD"
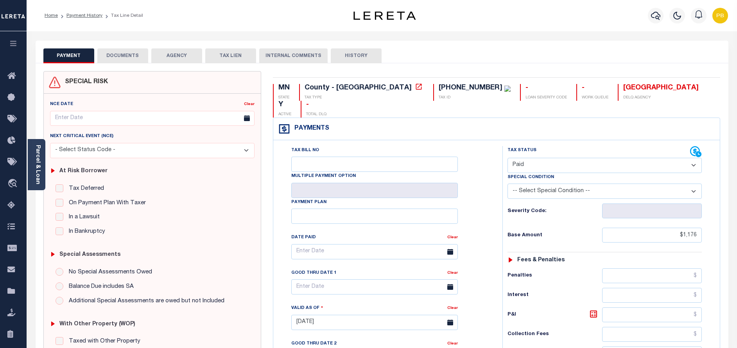
click at [135, 57] on button "DOCUMENTS" at bounding box center [122, 55] width 51 height 15
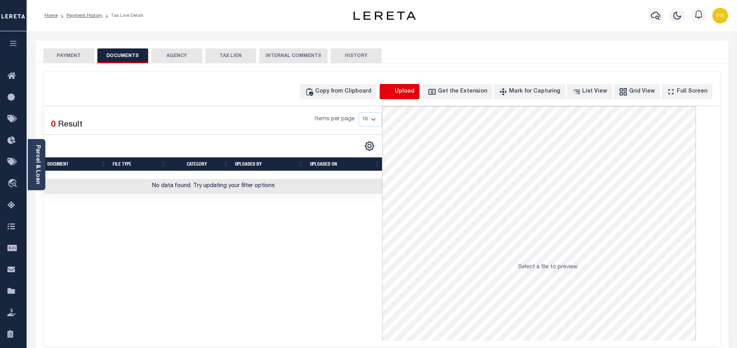
click at [393, 93] on icon "button" at bounding box center [389, 92] width 9 height 9
select select "POP"
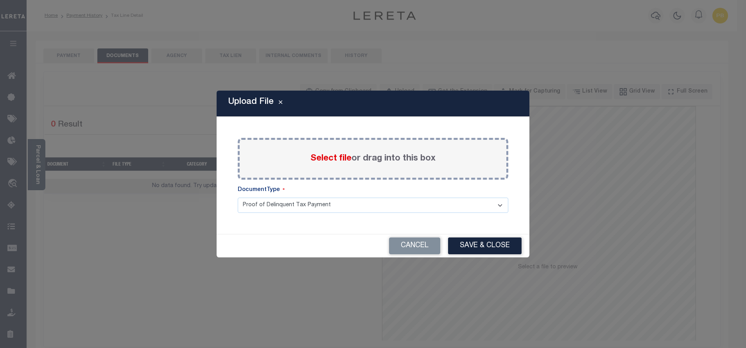
click at [327, 160] on span "Select file" at bounding box center [331, 158] width 41 height 9
click at [0, 0] on input "Select file or drag into this box" at bounding box center [0, 0] width 0 height 0
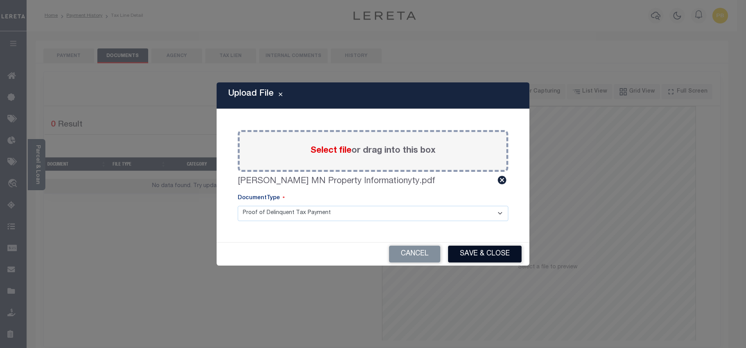
click at [488, 250] on button "Save & Close" at bounding box center [485, 254] width 74 height 17
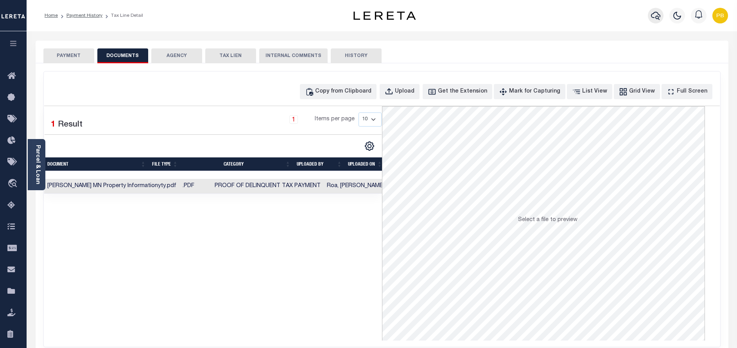
click at [656, 14] on icon "button" at bounding box center [655, 15] width 9 height 9
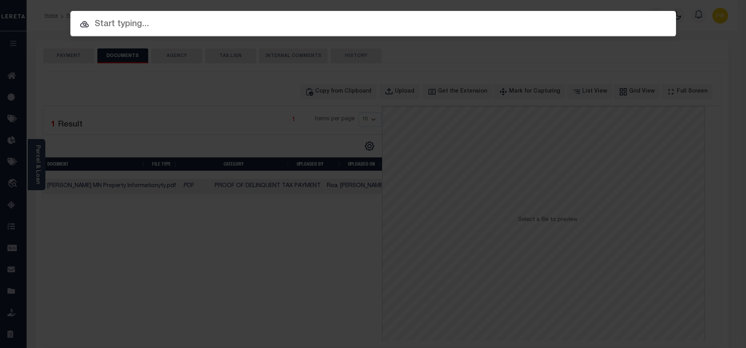
paste input "1408993"
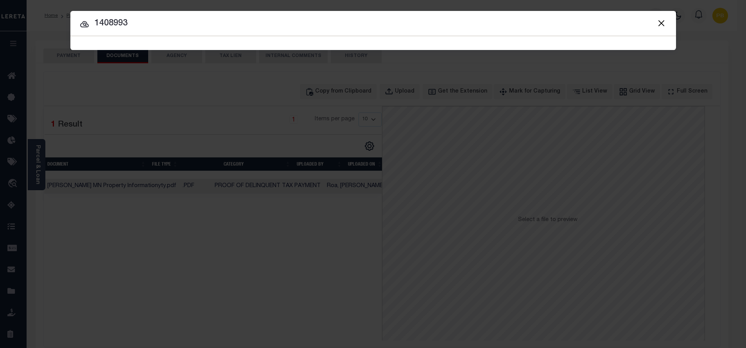
type input "1408993"
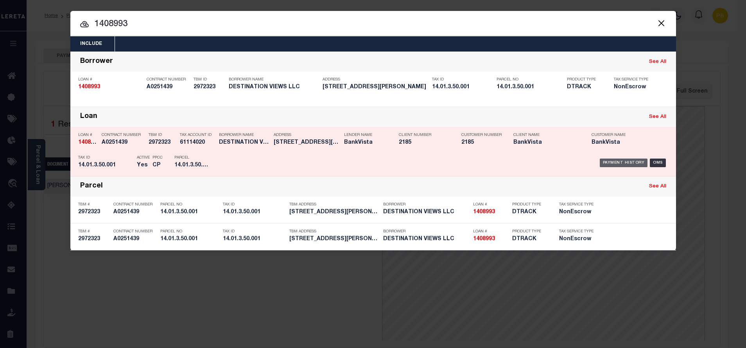
click at [614, 162] on div "Payment History" at bounding box center [624, 163] width 48 height 9
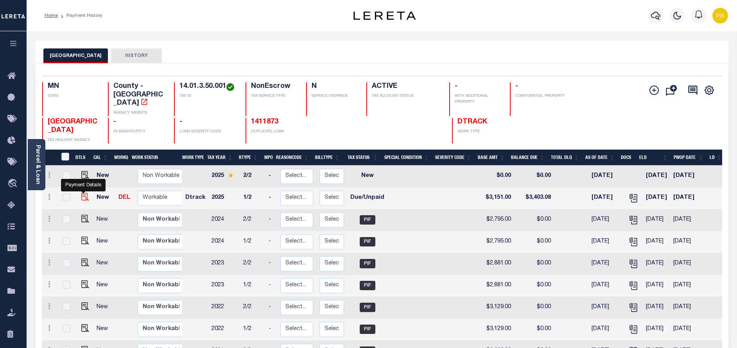
click at [81, 193] on img "" at bounding box center [85, 197] width 8 height 8
checkbox input "true"
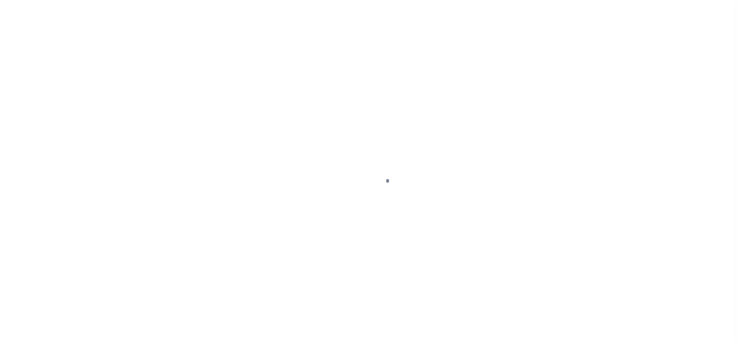
select select "DUE"
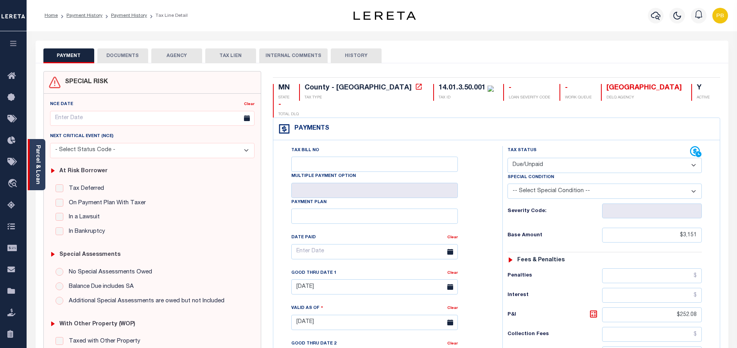
click at [41, 169] on div "Parcel & Loan" at bounding box center [37, 164] width 18 height 51
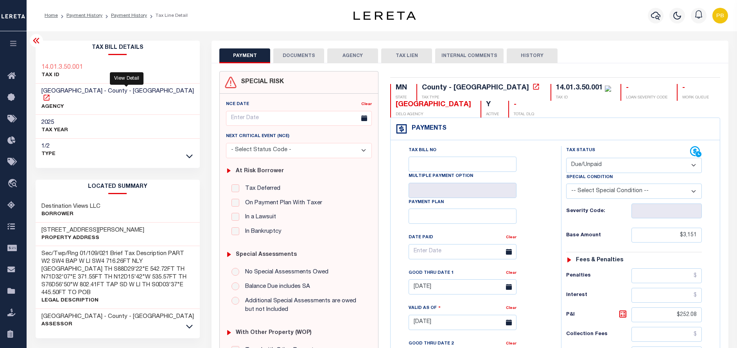
click at [50, 94] on icon at bounding box center [47, 98] width 8 height 8
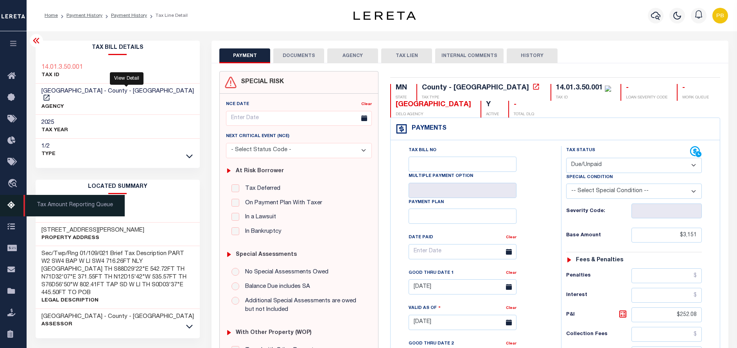
click at [11, 205] on icon at bounding box center [13, 206] width 13 height 10
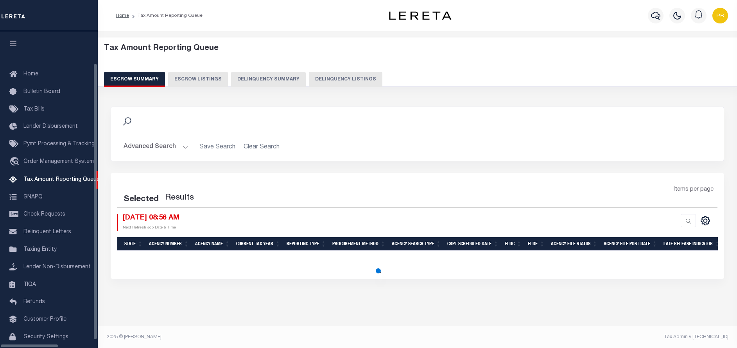
select select "100"
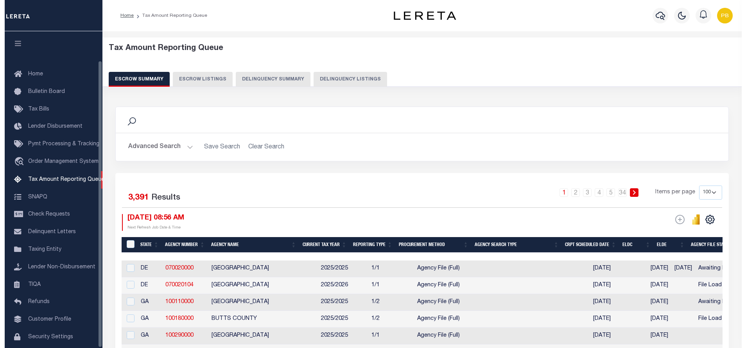
scroll to position [32, 0]
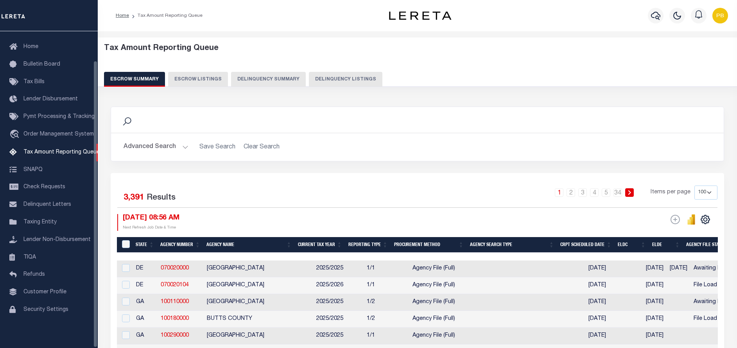
click at [309, 81] on button "Delinquency Listings" at bounding box center [346, 79] width 74 height 15
select select "100"
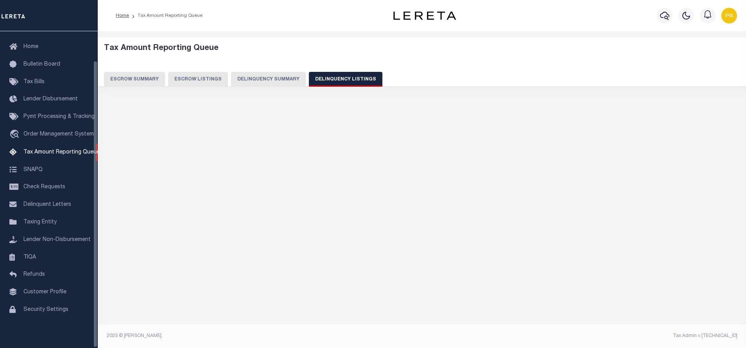
select select "100"
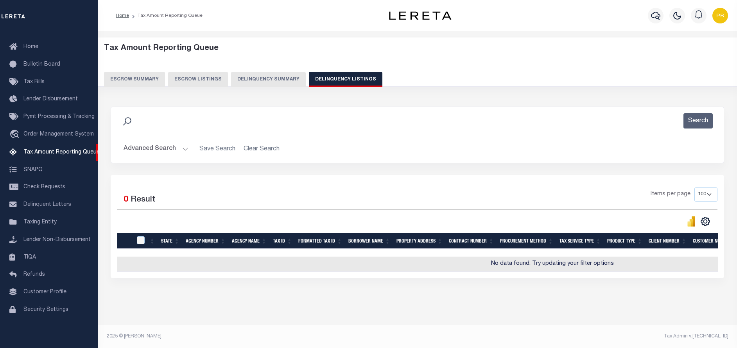
click at [180, 150] on button "Advanced Search" at bounding box center [156, 149] width 65 height 15
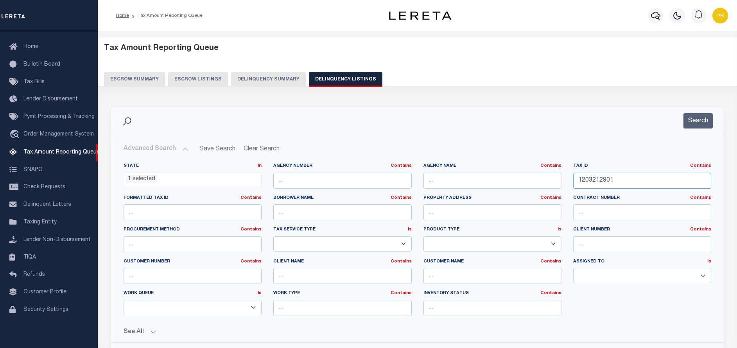
drag, startPoint x: 614, startPoint y: 181, endPoint x: 559, endPoint y: 175, distance: 55.5
click at [559, 175] on div "State In In AK AL AR AZ CA CO CT DC DE FL GA GU HI IA ID IL IN KS KY LA MA MD M…" at bounding box center [418, 243] width 600 height 160
paste input "5.151.0150"
type input "15.151.0150"
click at [699, 119] on button "Search" at bounding box center [698, 120] width 29 height 15
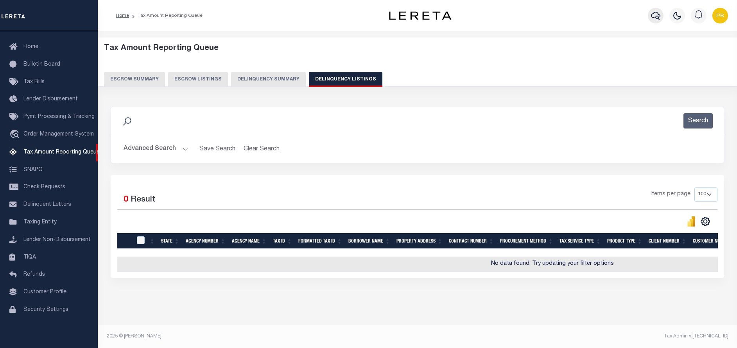
click at [657, 16] on icon "button" at bounding box center [655, 15] width 9 height 9
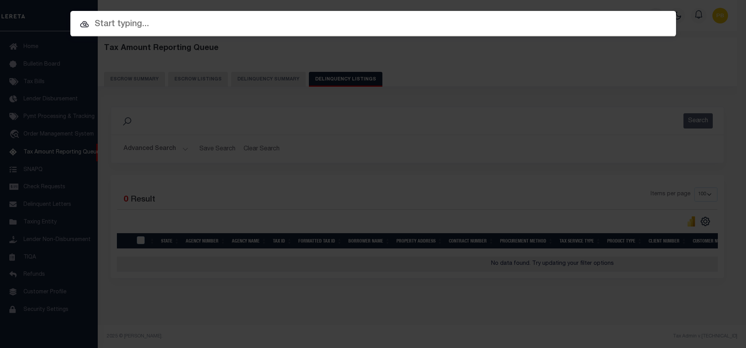
click at [164, 23] on input "text" at bounding box center [373, 25] width 606 height 14
paste input "1410402"
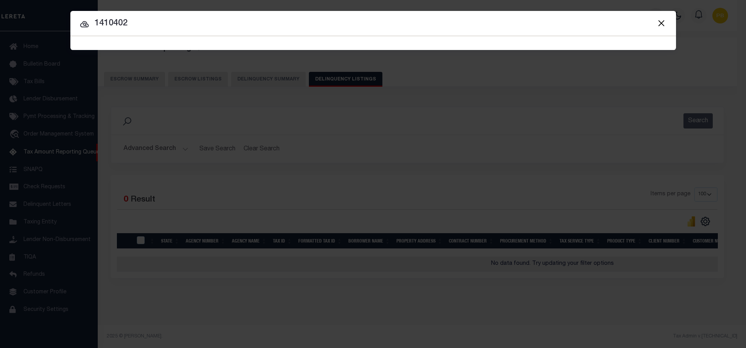
type input "1410402"
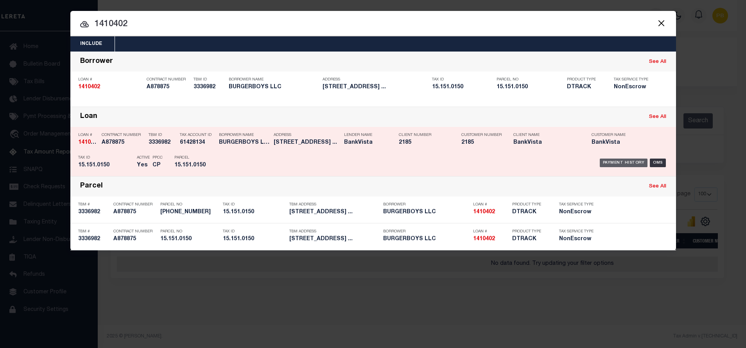
click at [627, 162] on div "Payment History" at bounding box center [624, 163] width 48 height 9
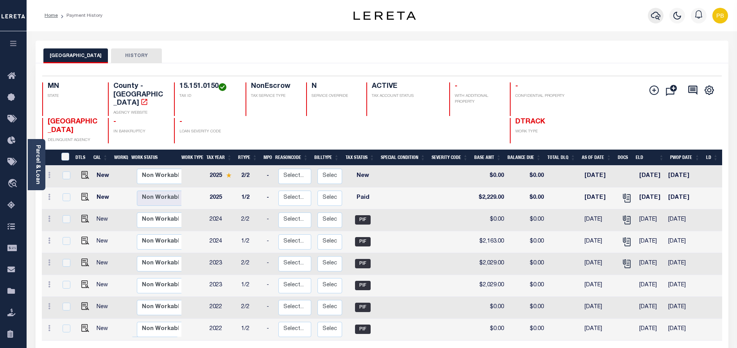
click at [657, 16] on icon "button" at bounding box center [655, 15] width 9 height 9
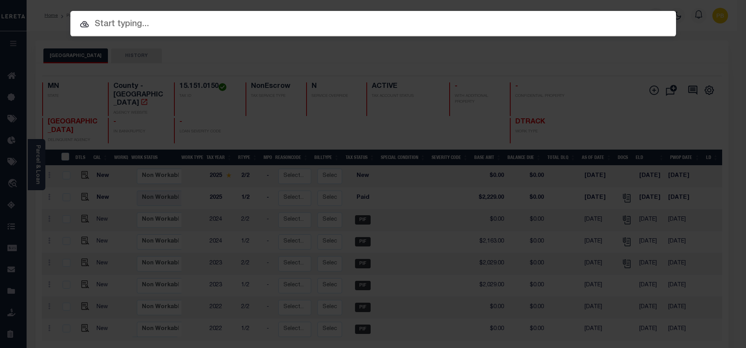
paste input "40008290"
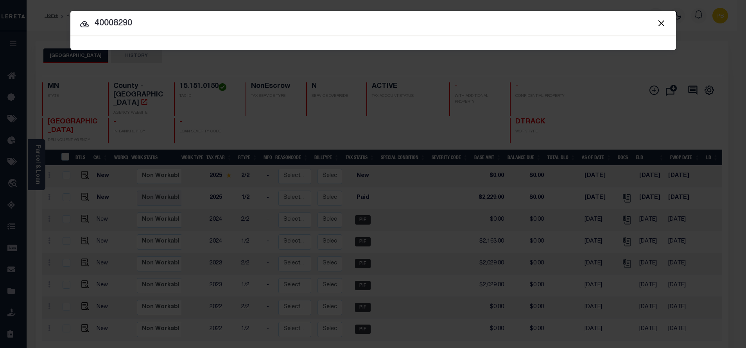
type input "40008290"
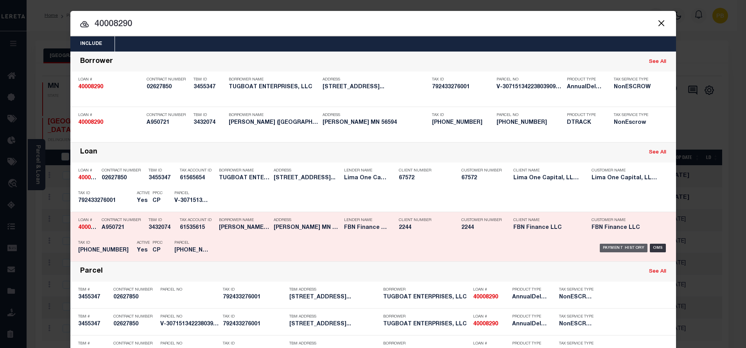
click at [610, 249] on div "Payment History" at bounding box center [624, 248] width 48 height 9
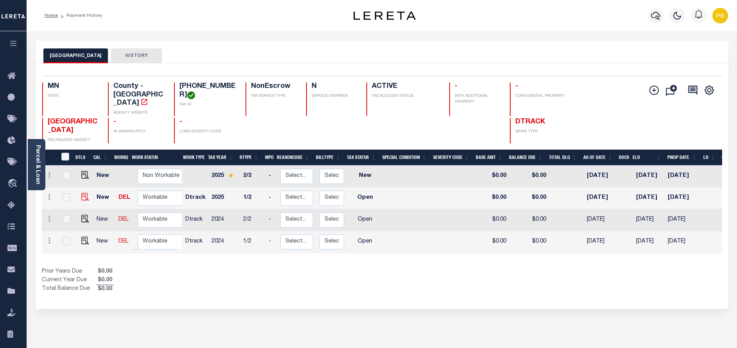
click at [83, 193] on img at bounding box center [85, 197] width 8 height 8
checkbox input "true"
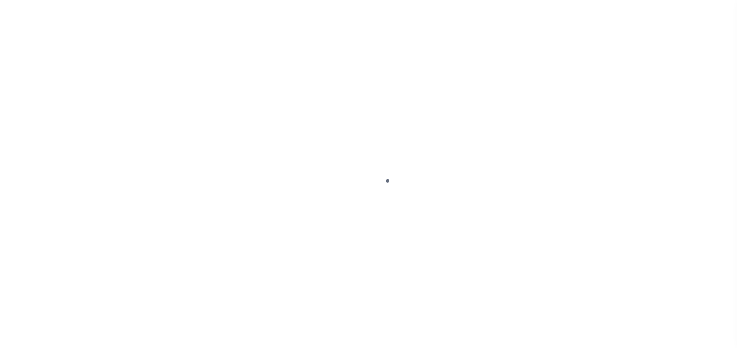
select select "OP2"
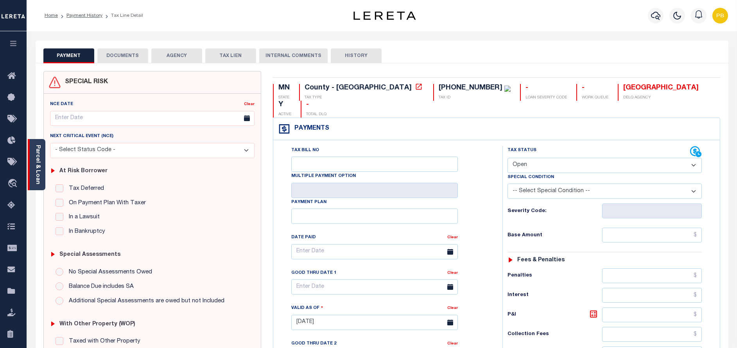
click at [43, 154] on div "Parcel & Loan" at bounding box center [37, 164] width 18 height 51
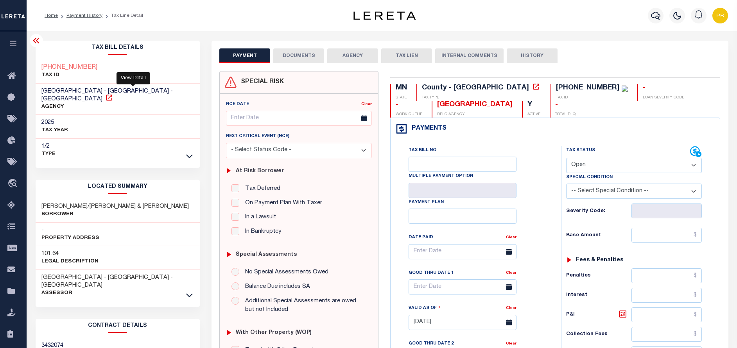
click at [112, 95] on icon at bounding box center [109, 98] width 6 height 6
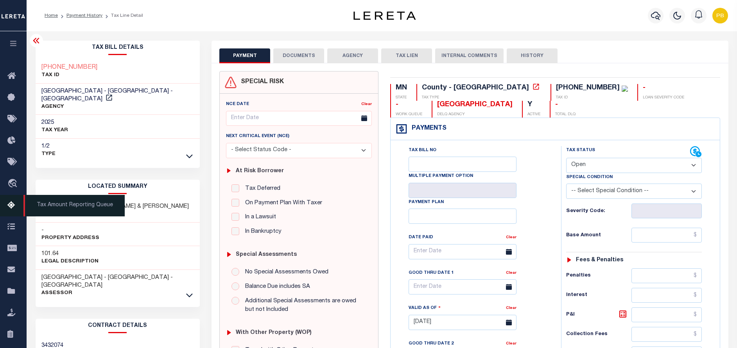
click at [12, 207] on icon at bounding box center [13, 206] width 13 height 10
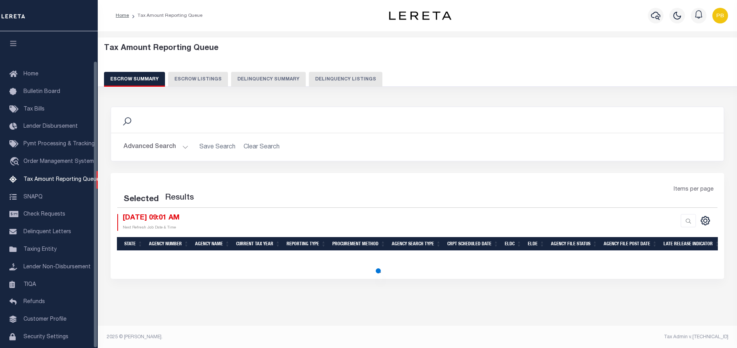
select select "100"
click at [653, 16] on icon "button" at bounding box center [655, 15] width 9 height 9
select select "100"
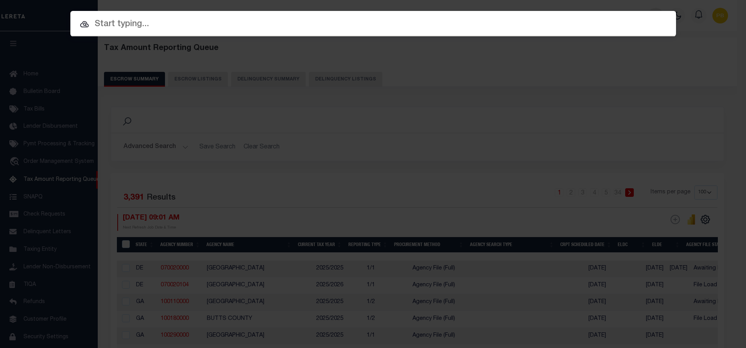
scroll to position [32, 0]
paste input "1407127"
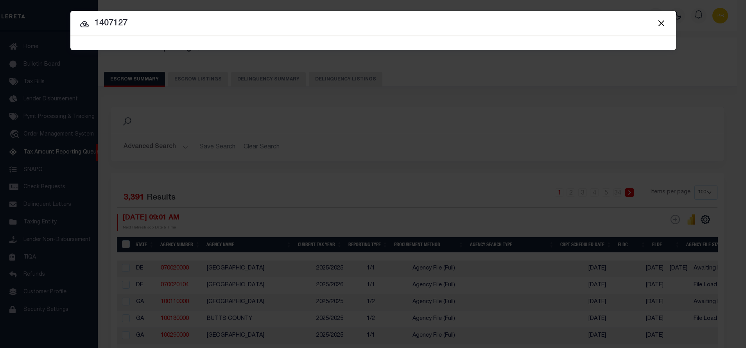
type input "1407127"
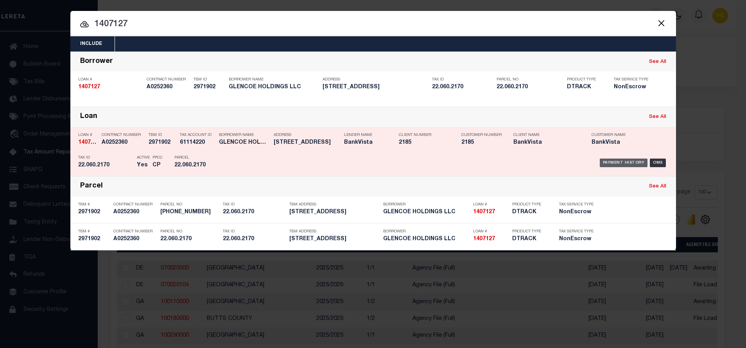
click at [622, 164] on div "Payment History" at bounding box center [624, 163] width 48 height 9
